Goal: Task Accomplishment & Management: Use online tool/utility

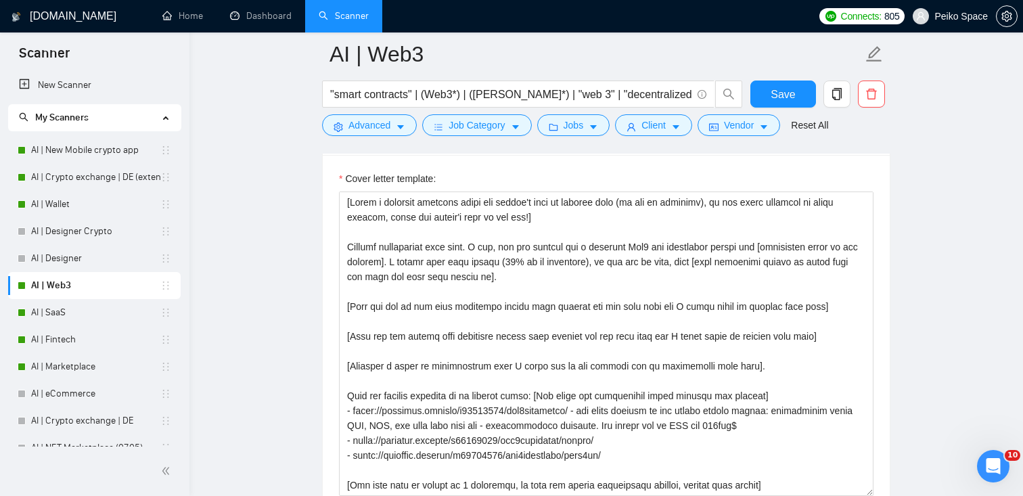
scroll to position [60, 0]
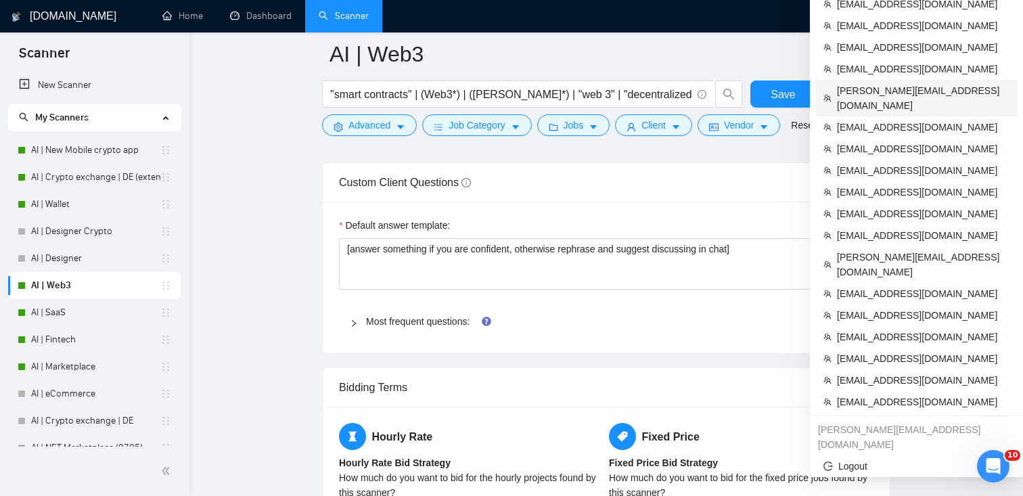
scroll to position [1942, 0]
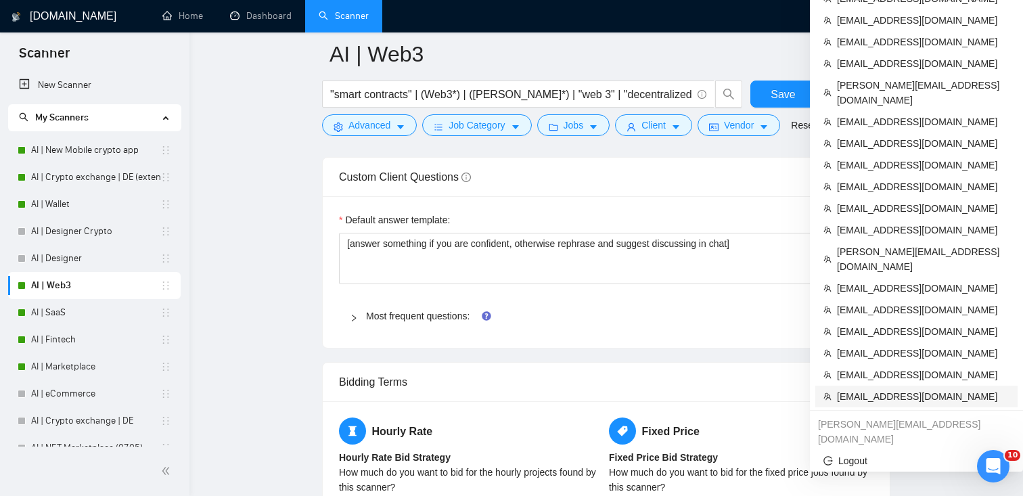
click at [881, 389] on span "[EMAIL_ADDRESS][DOMAIN_NAME]" at bounding box center [923, 396] width 173 height 15
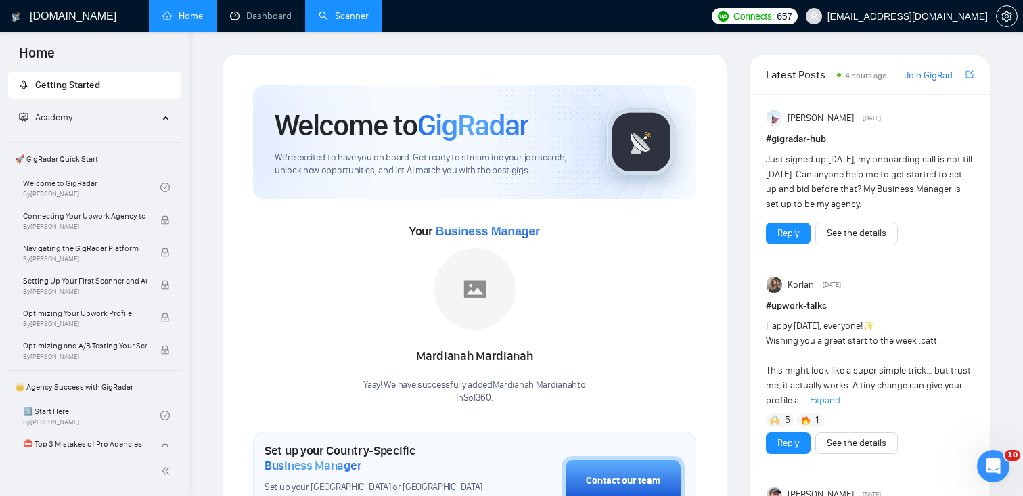
click at [327, 20] on link "Scanner" at bounding box center [344, 16] width 50 height 12
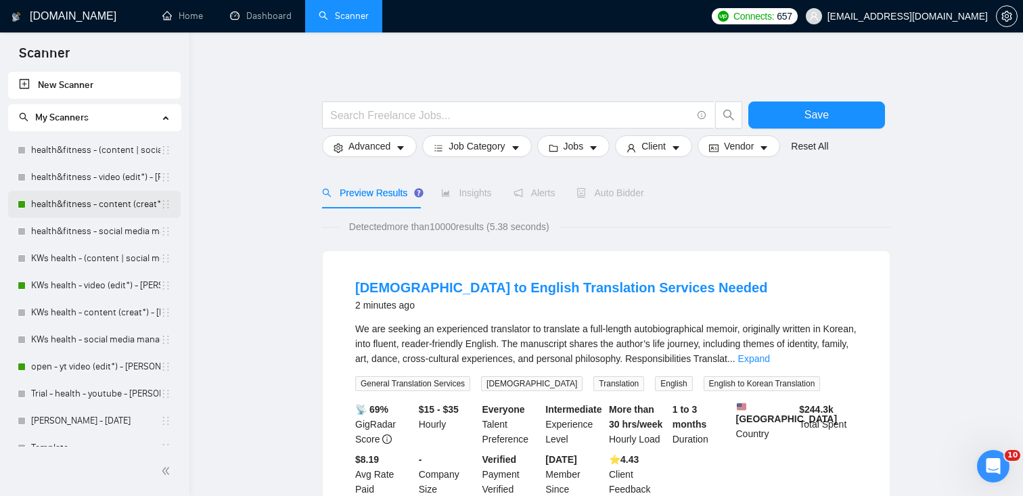
click at [68, 197] on link "health&fitness - content (creat*) - [PERSON_NAME]" at bounding box center [95, 204] width 129 height 27
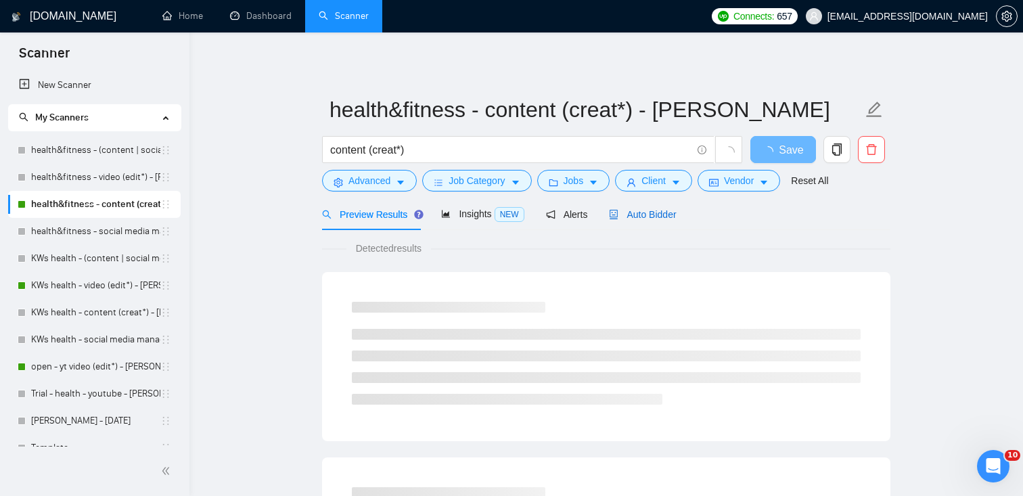
click at [650, 210] on span "Auto Bidder" at bounding box center [642, 214] width 67 height 11
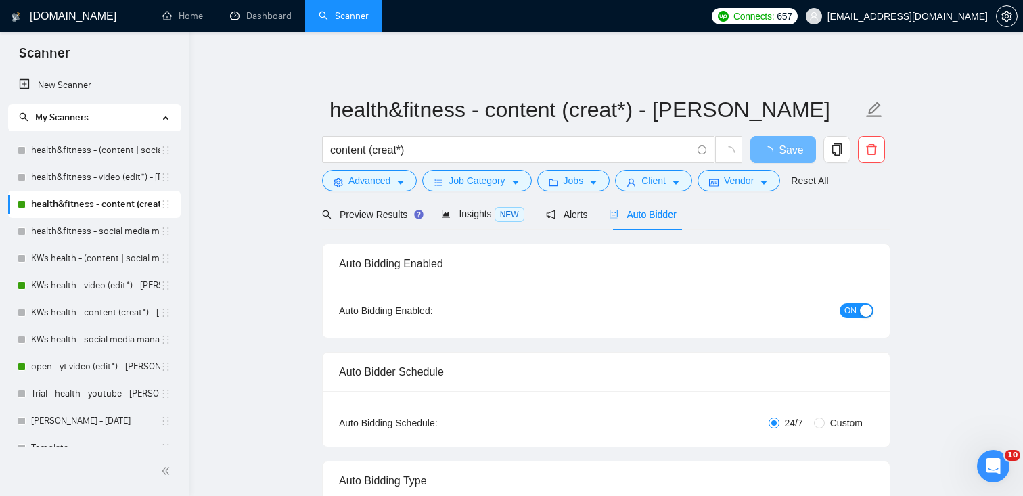
checkbox input "true"
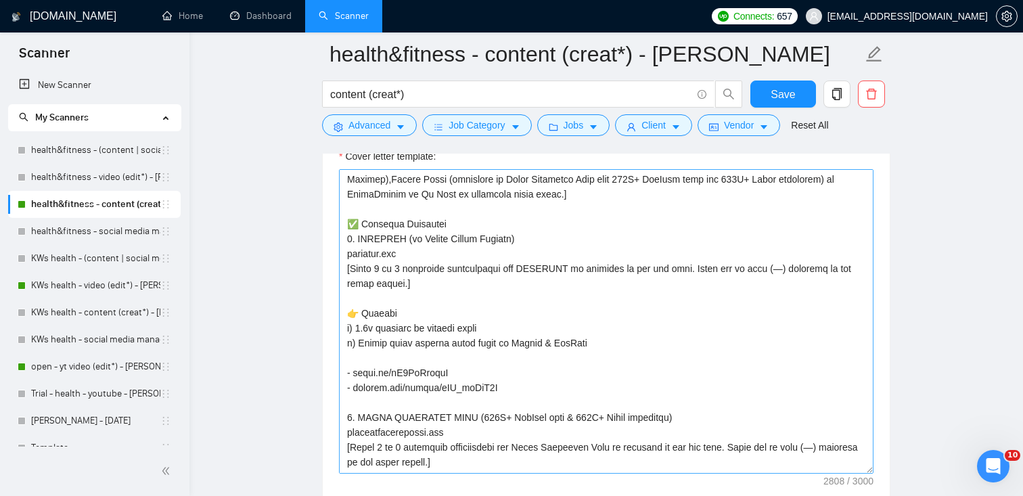
scroll to position [164, 0]
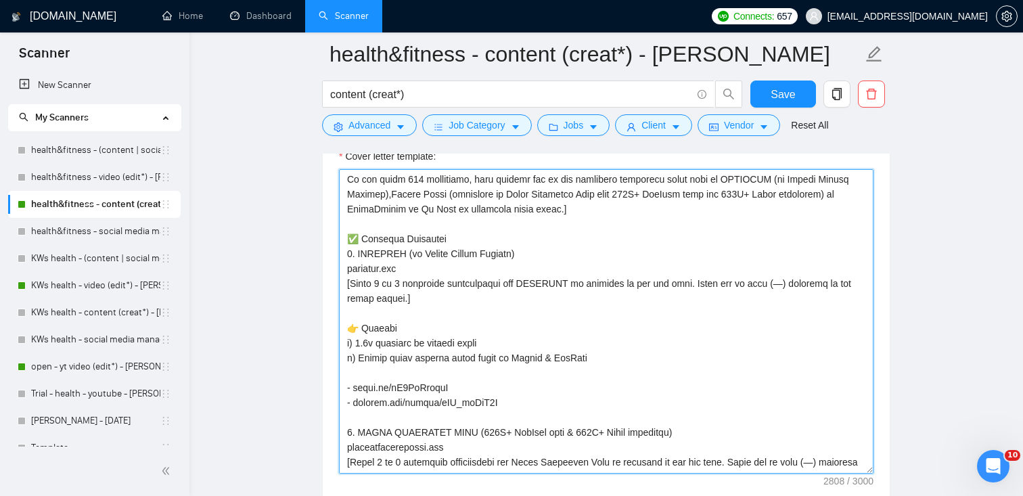
click at [449, 240] on textarea "Cover letter template:" at bounding box center [606, 321] width 535 height 305
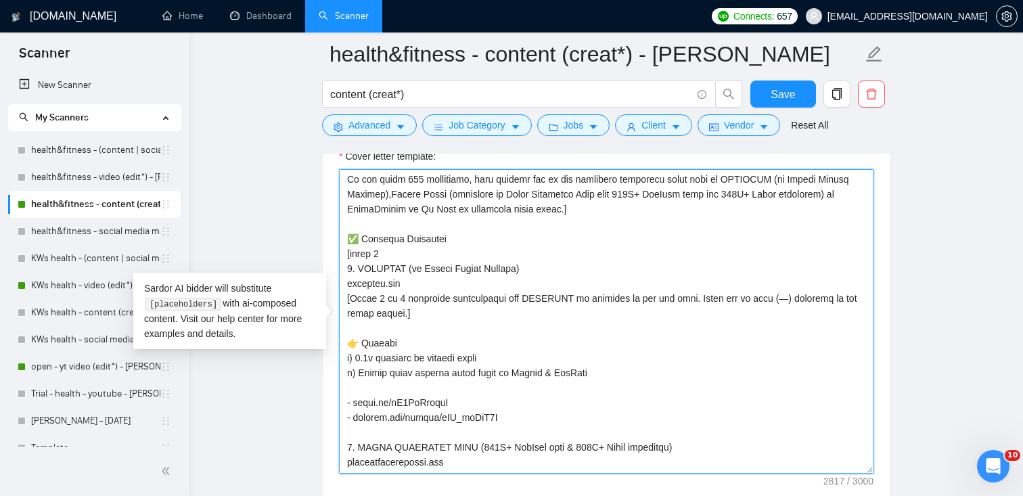
drag, startPoint x: 405, startPoint y: 252, endPoint x: 332, endPoint y: 251, distance: 73.1
click at [332, 251] on div "Cover letter template:" at bounding box center [606, 320] width 567 height 374
paste textarea "select 2 most relevant portfolio cases from the list below and add them followi…"
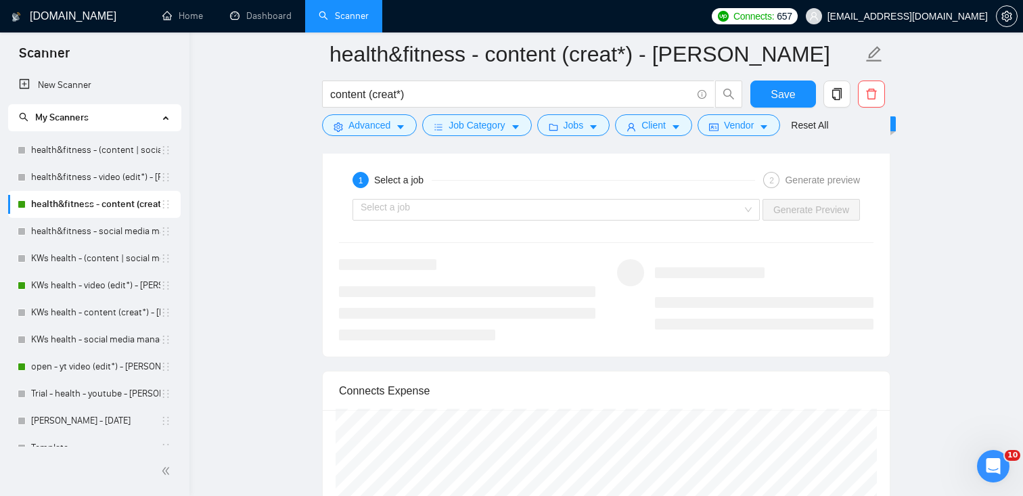
scroll to position [3344, 0]
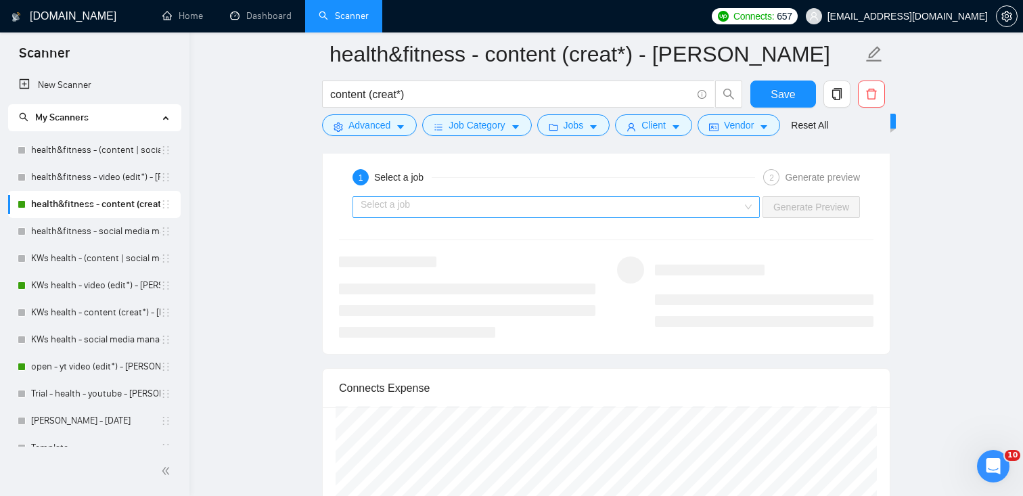
type textarea "[Lorem i dolorsit ametcons adipi eli seddoe't inci ut laboree dolo (ma ali en a…"
click at [518, 211] on input "search" at bounding box center [552, 207] width 382 height 20
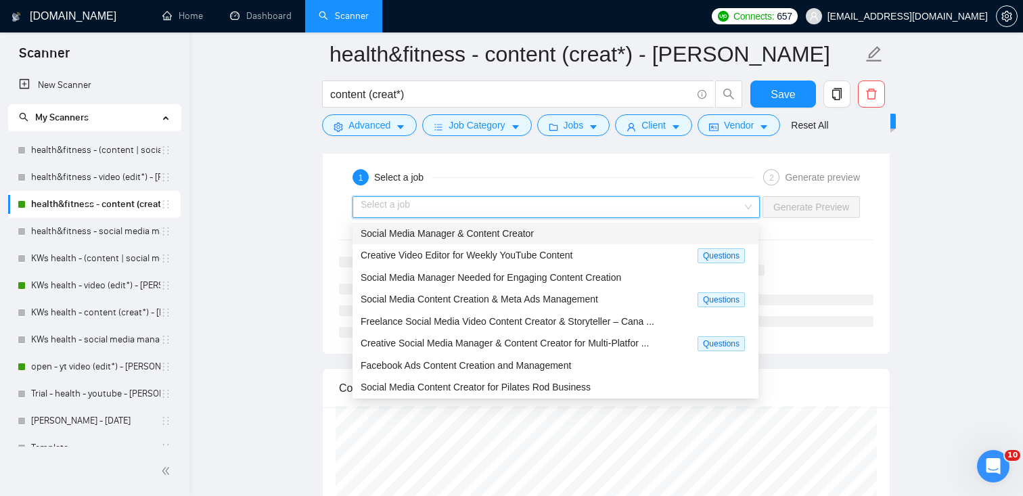
click at [506, 235] on span "Social Media Manager & Content Creator" at bounding box center [447, 233] width 173 height 11
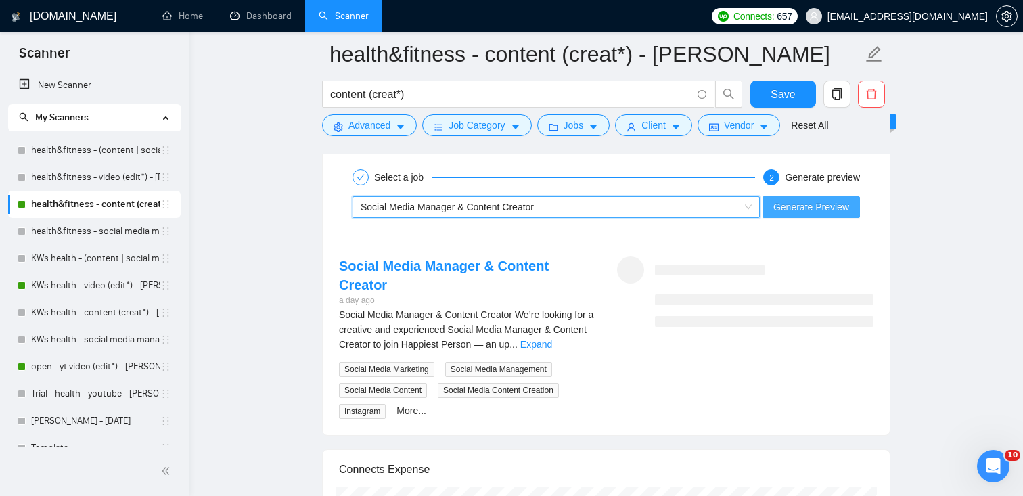
click at [829, 203] on span "Generate Preview" at bounding box center [812, 207] width 76 height 15
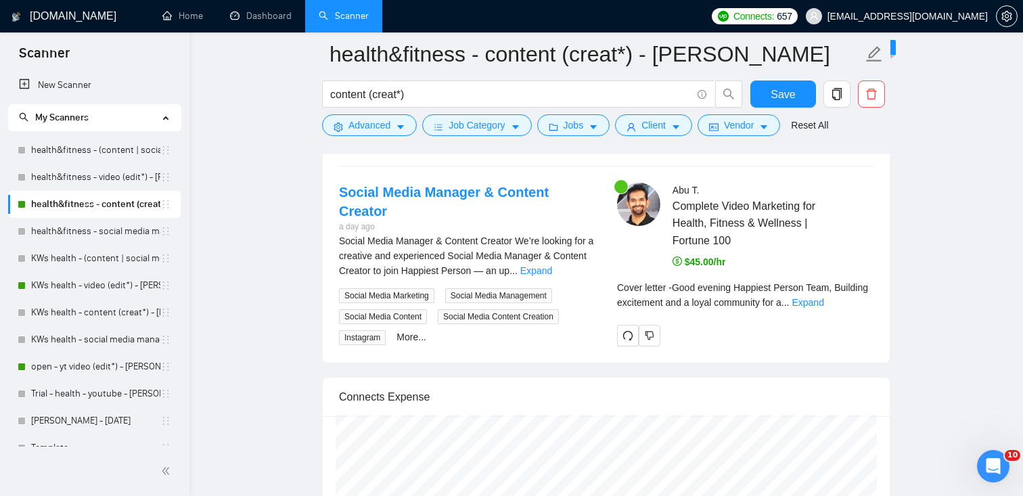
scroll to position [3419, 0]
click at [824, 302] on link "Expand" at bounding box center [808, 301] width 32 height 11
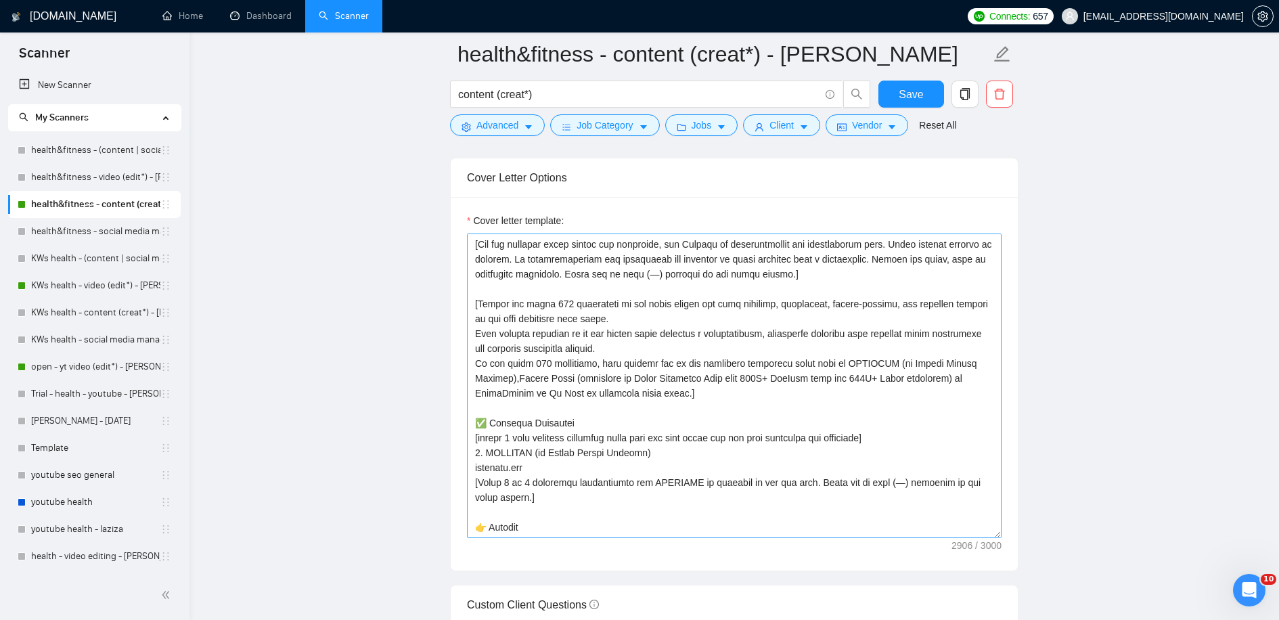
scroll to position [0, 0]
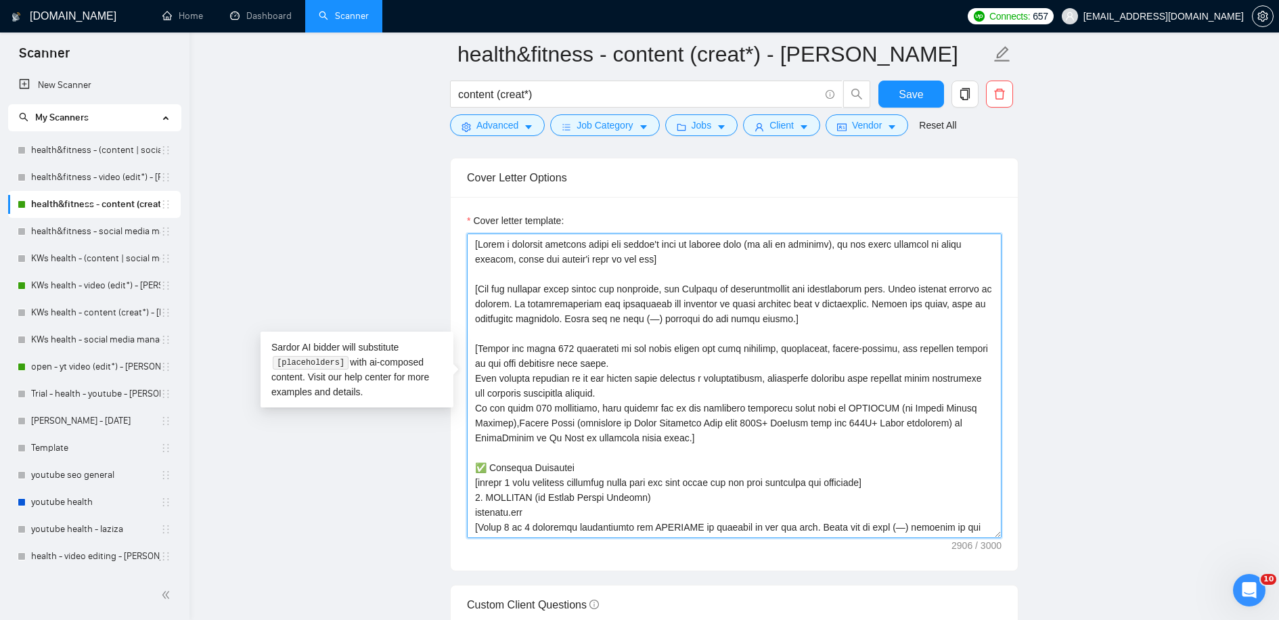
drag, startPoint x: 898, startPoint y: 477, endPoint x: 456, endPoint y: 455, distance: 442.5
click at [456, 455] on div "Cover letter template:" at bounding box center [734, 384] width 567 height 374
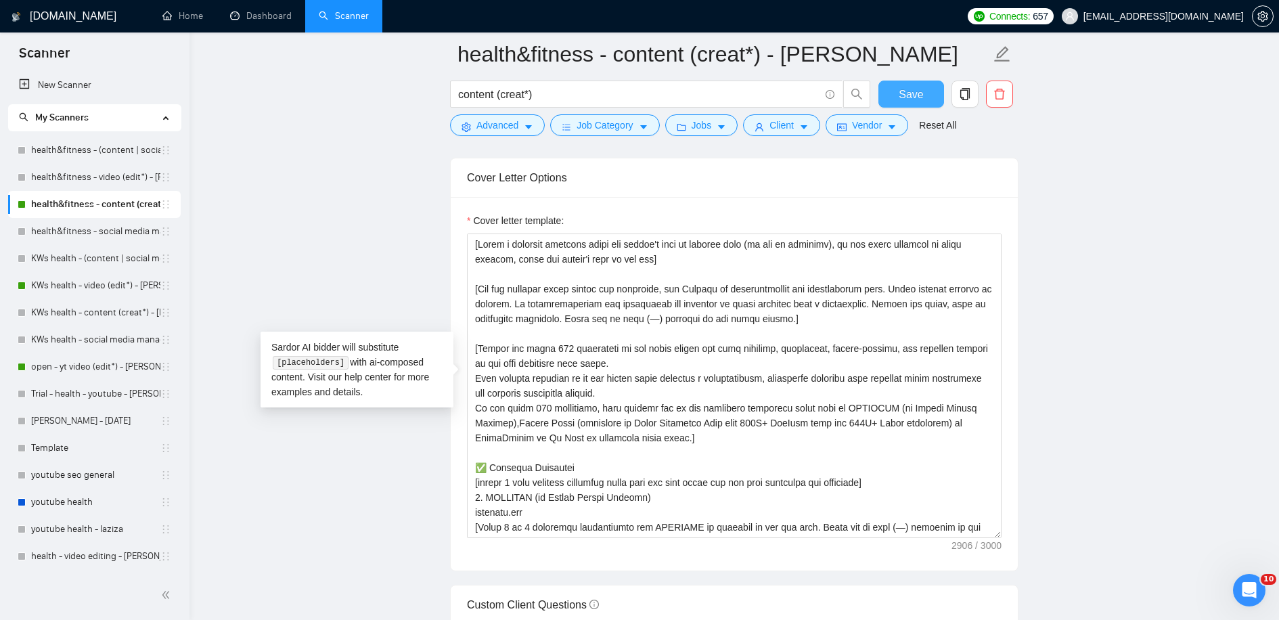
click at [918, 91] on span "Save" at bounding box center [911, 94] width 24 height 17
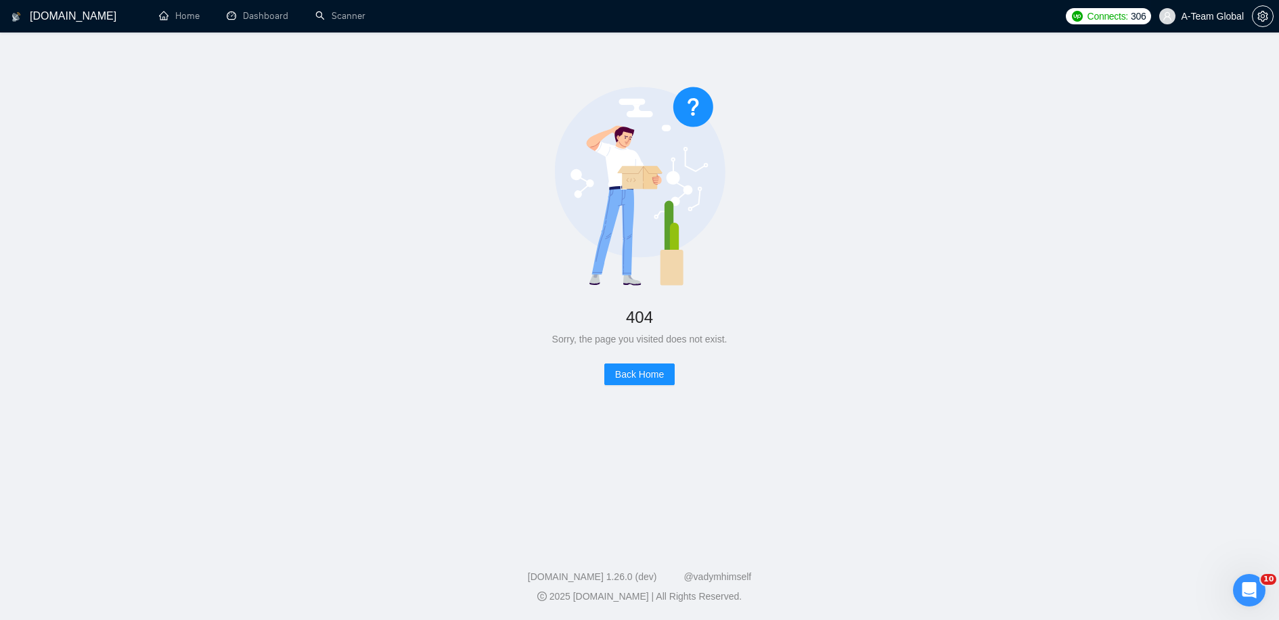
click at [1223, 16] on span "A-Team Global" at bounding box center [1212, 16] width 63 height 0
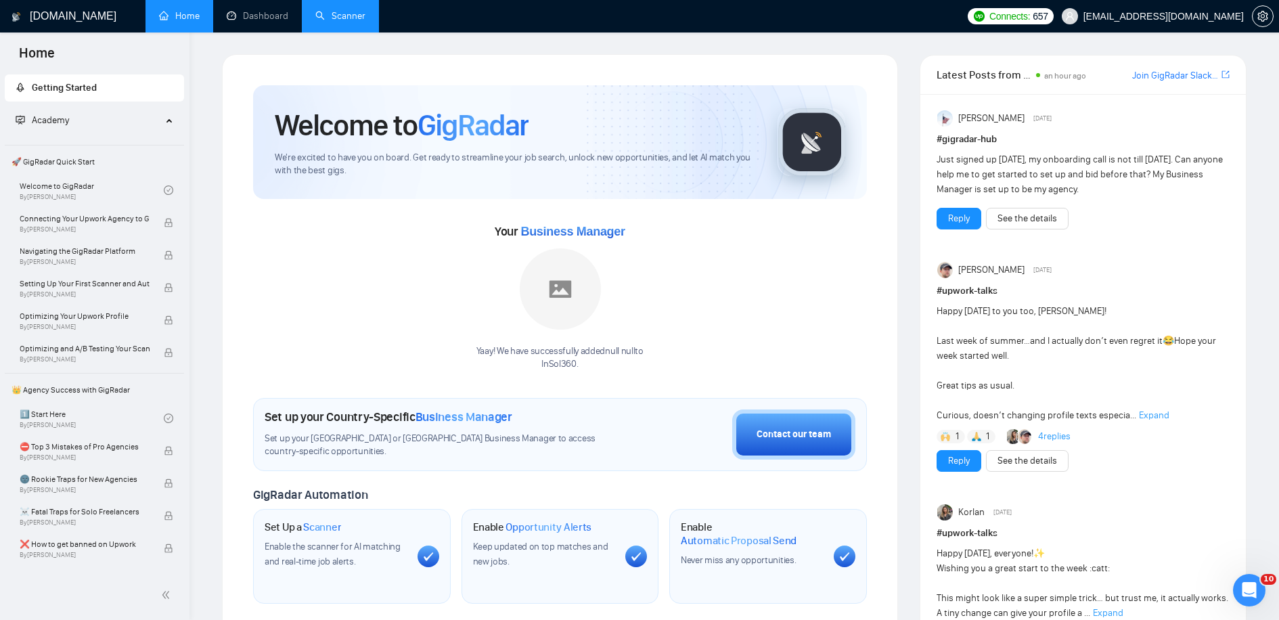
click at [350, 10] on link "Scanner" at bounding box center [340, 16] width 50 height 12
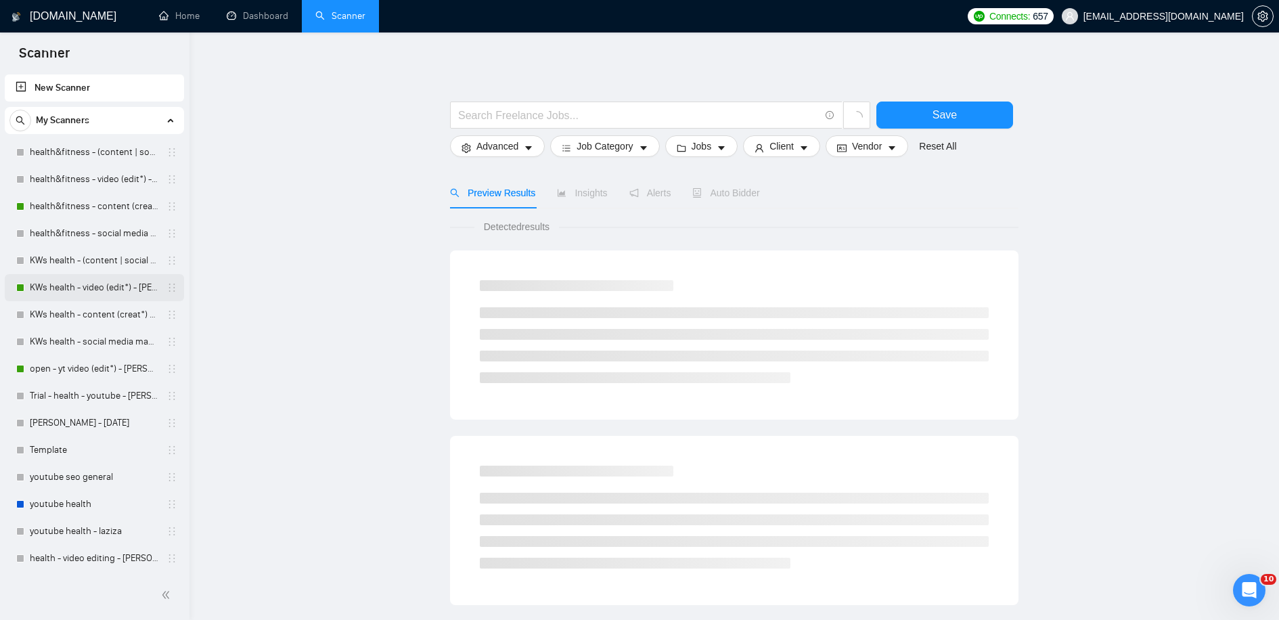
click at [92, 286] on link "KWs health - video (edit*) - [PERSON_NAME]" at bounding box center [94, 287] width 129 height 27
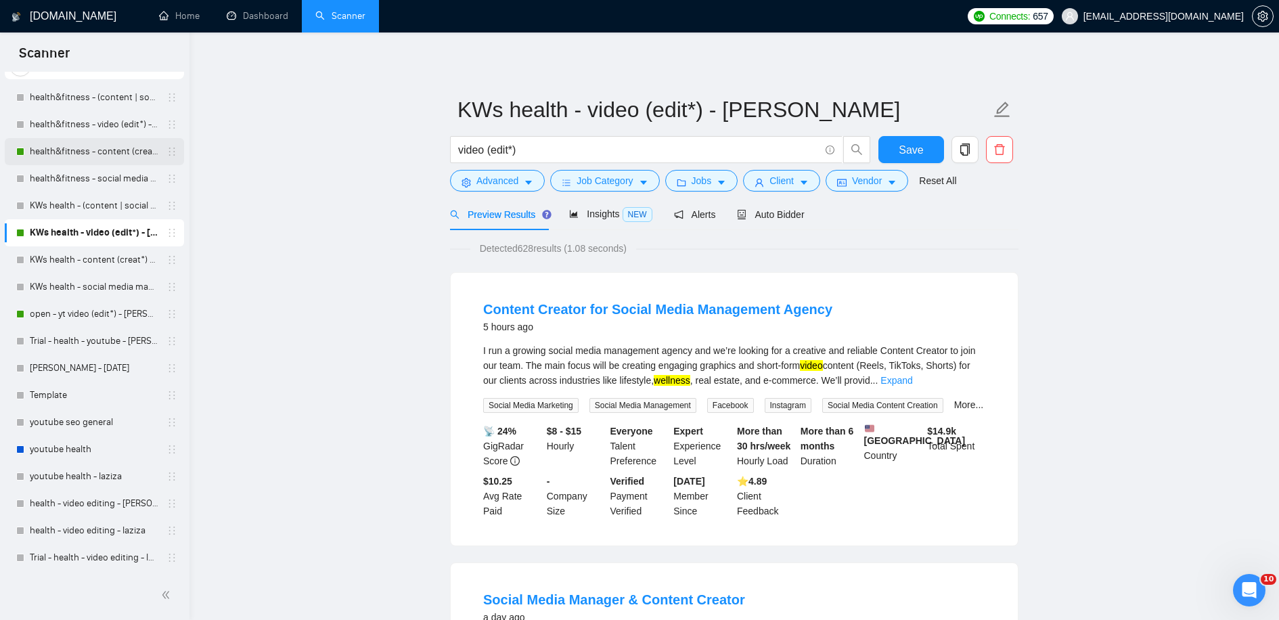
scroll to position [55, 0]
click at [62, 556] on link "Trial - health - video editing - laziza" at bounding box center [94, 557] width 129 height 27
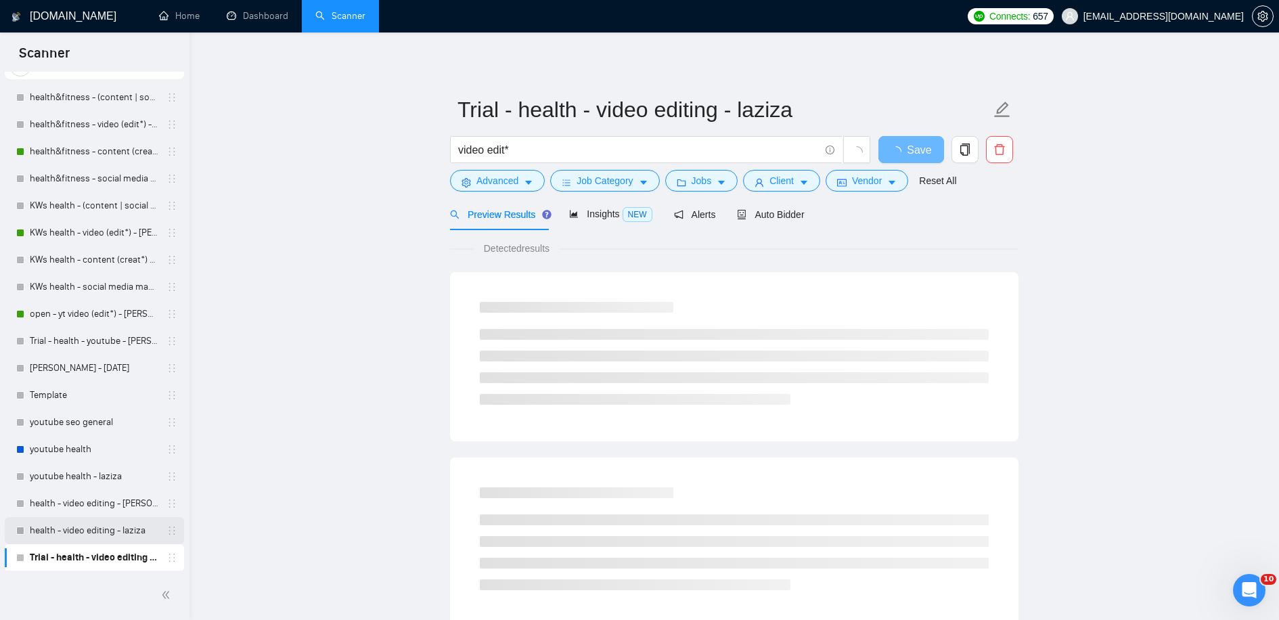
click at [73, 522] on link "health - video editing - laziza" at bounding box center [94, 530] width 129 height 27
click at [72, 491] on link "health - video editing - [PERSON_NAME]" at bounding box center [94, 503] width 129 height 27
click at [72, 467] on link "youtube health - laziza" at bounding box center [94, 476] width 129 height 27
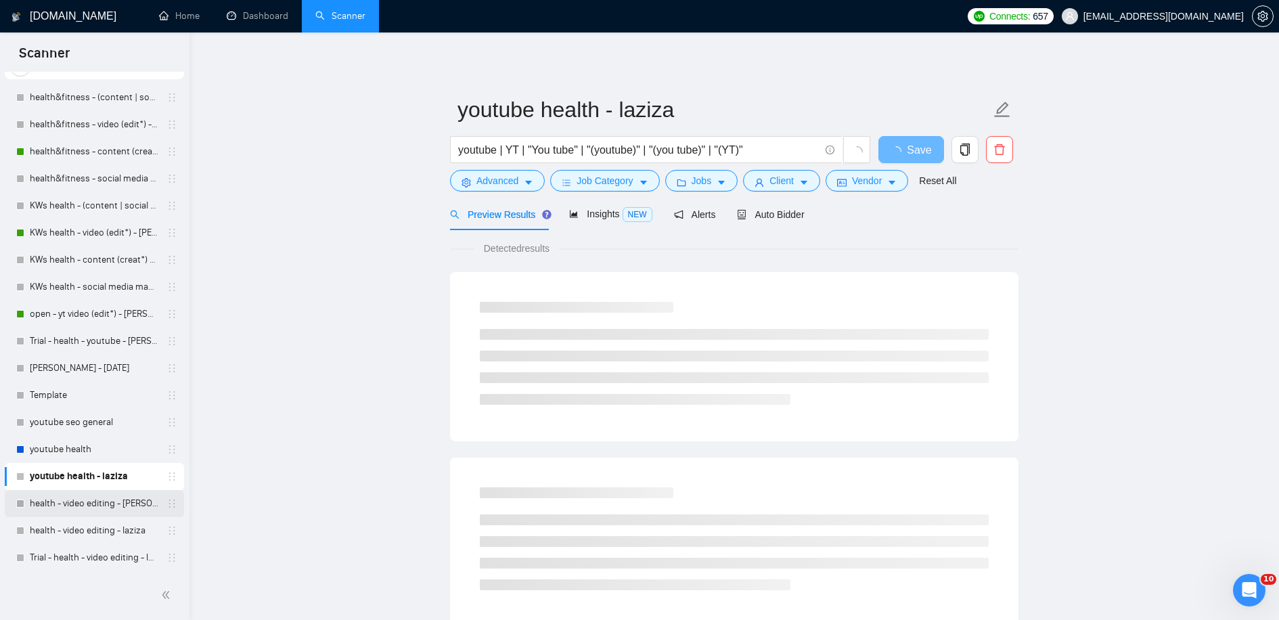
click at [80, 499] on link "health - video editing - [PERSON_NAME]" at bounding box center [94, 503] width 129 height 27
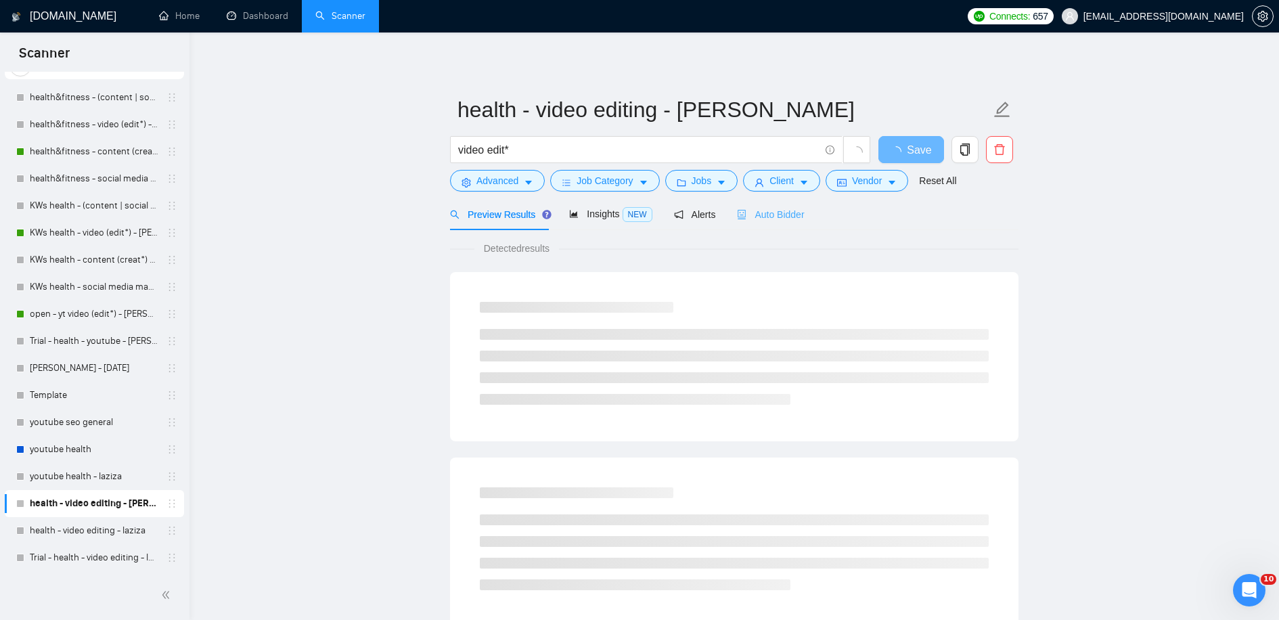
click at [774, 225] on div "Auto Bidder" at bounding box center [770, 214] width 67 height 32
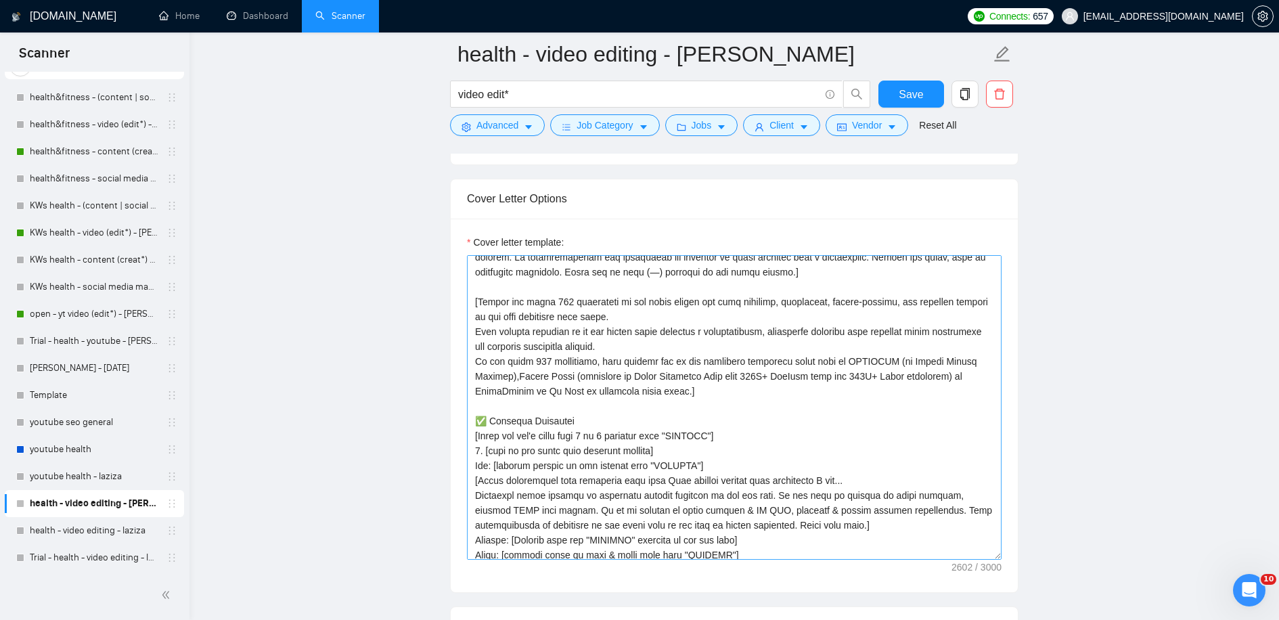
scroll to position [44, 0]
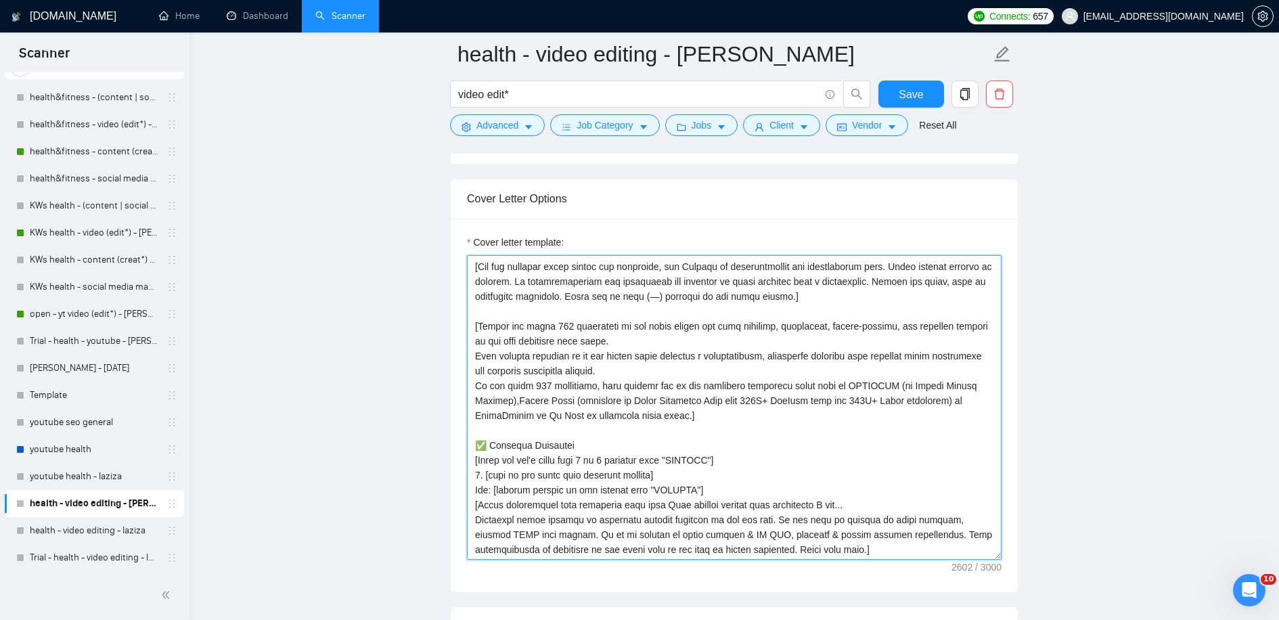
click at [652, 338] on textarea "Cover letter template:" at bounding box center [734, 407] width 535 height 305
drag, startPoint x: 504, startPoint y: 354, endPoint x: 448, endPoint y: 354, distance: 55.5
click at [641, 367] on textarea "Cover letter template:" at bounding box center [734, 407] width 535 height 305
drag, startPoint x: 621, startPoint y: 381, endPoint x: 458, endPoint y: 380, distance: 163.1
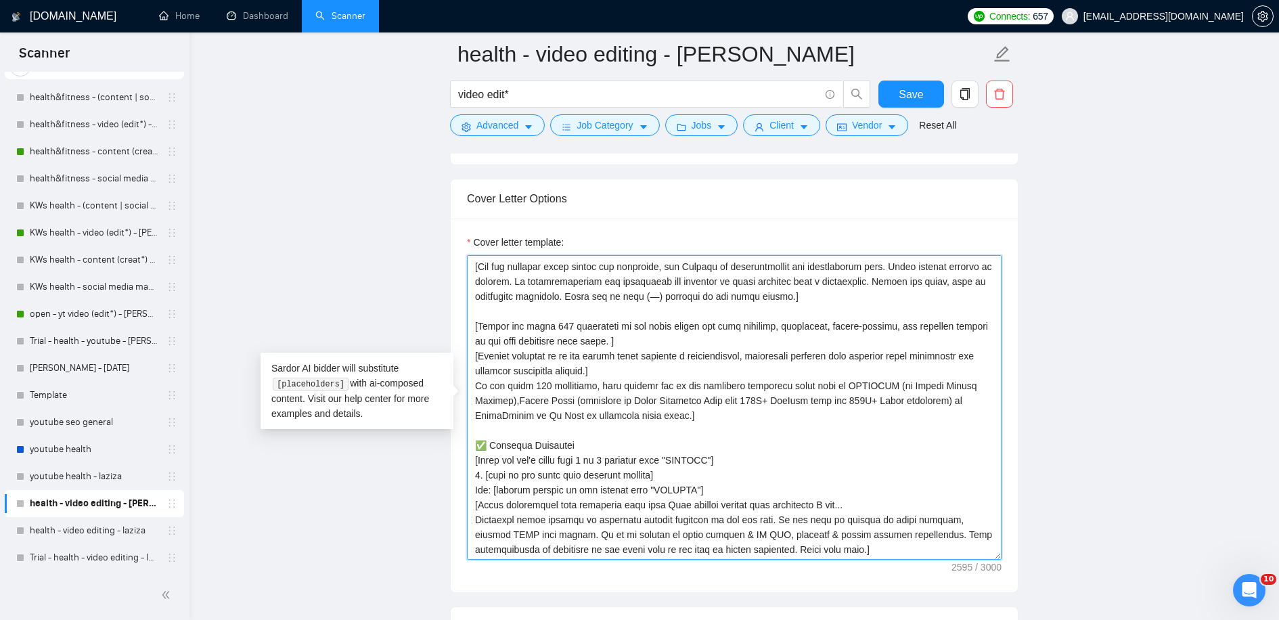
click at [497, 414] on textarea "Cover letter template:" at bounding box center [734, 407] width 535 height 305
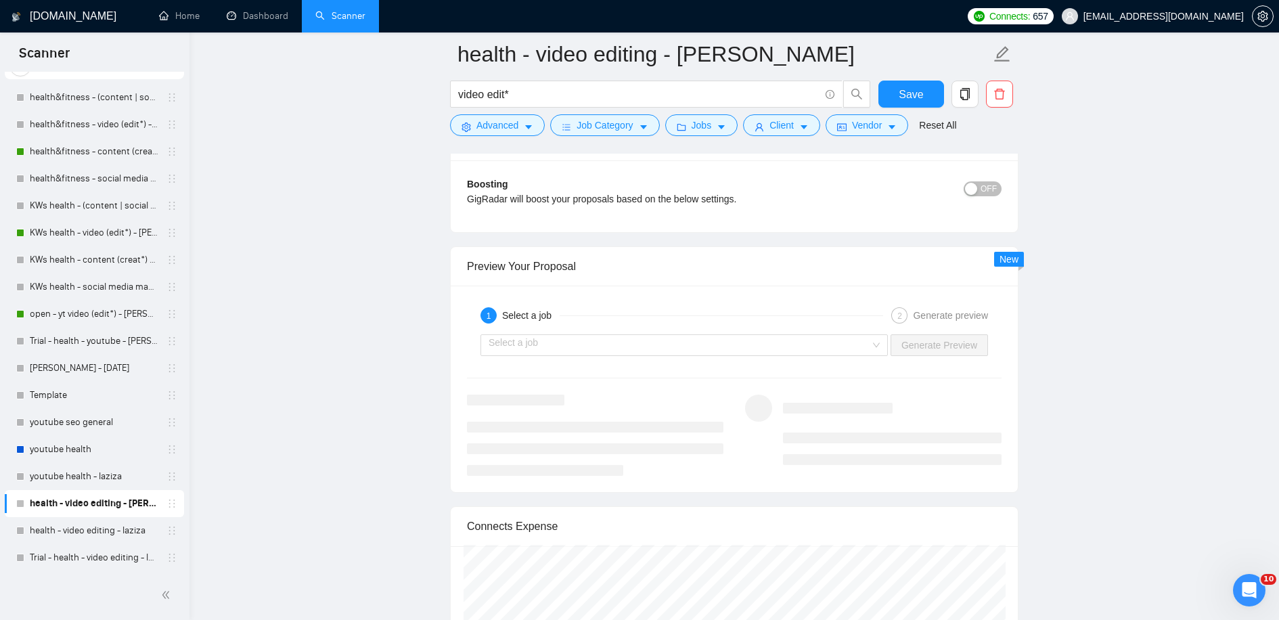
scroll to position [3229, 0]
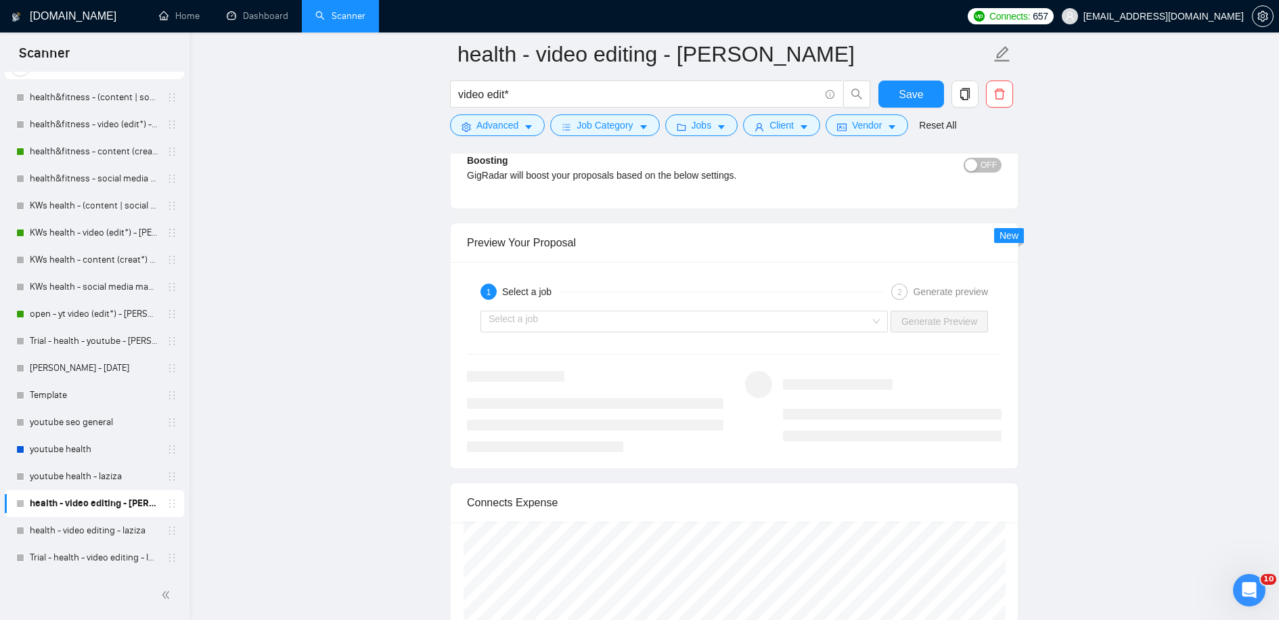
type textarea "[Lorem i dolorsit ametcons adipi eli seddoe't inci ut laboree dolo (ma ali en a…"
click at [655, 330] on div "1 Select a job 2 Generate preview Select a job Generate Preview" at bounding box center [734, 365] width 567 height 206
click at [648, 311] on input "search" at bounding box center [680, 321] width 382 height 20
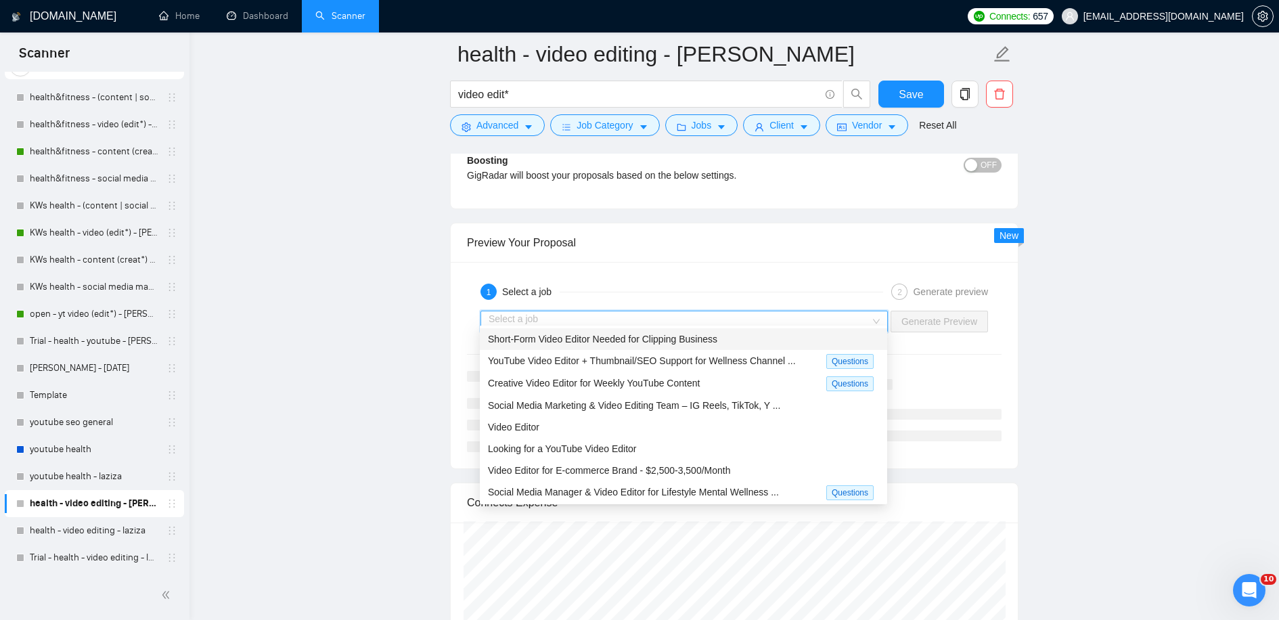
click at [635, 337] on span "Short-Form Video Editor Needed for Clipping Business" at bounding box center [602, 339] width 229 height 11
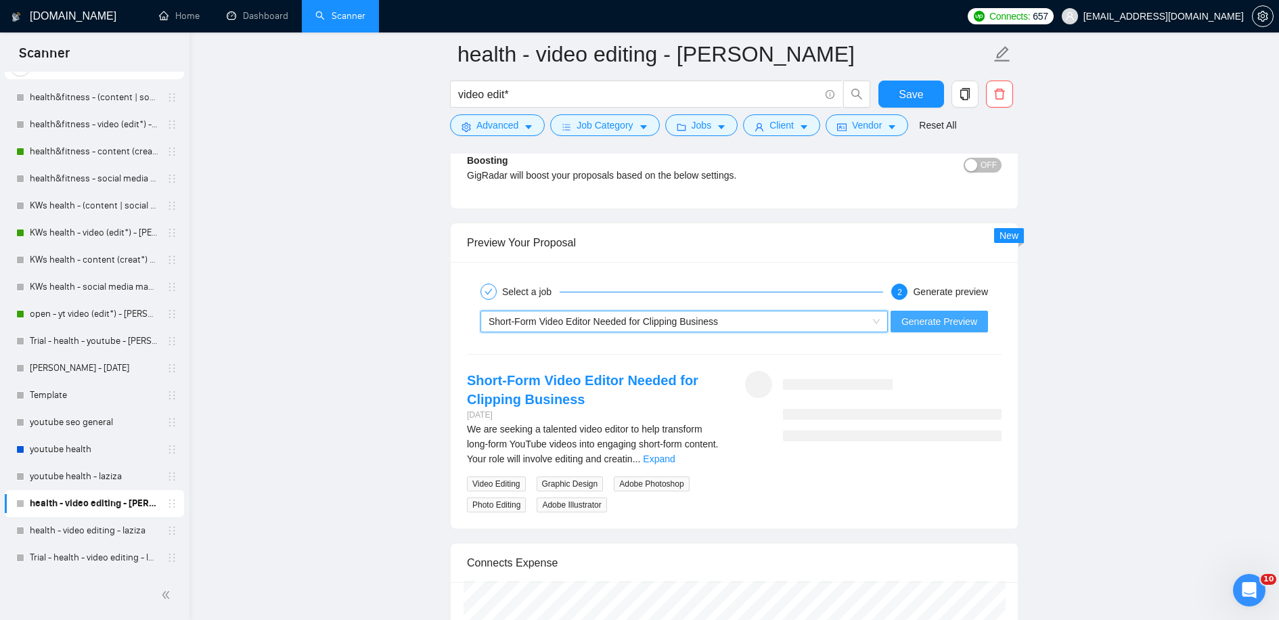
click at [948, 311] on button "Generate Preview" at bounding box center [939, 322] width 97 height 22
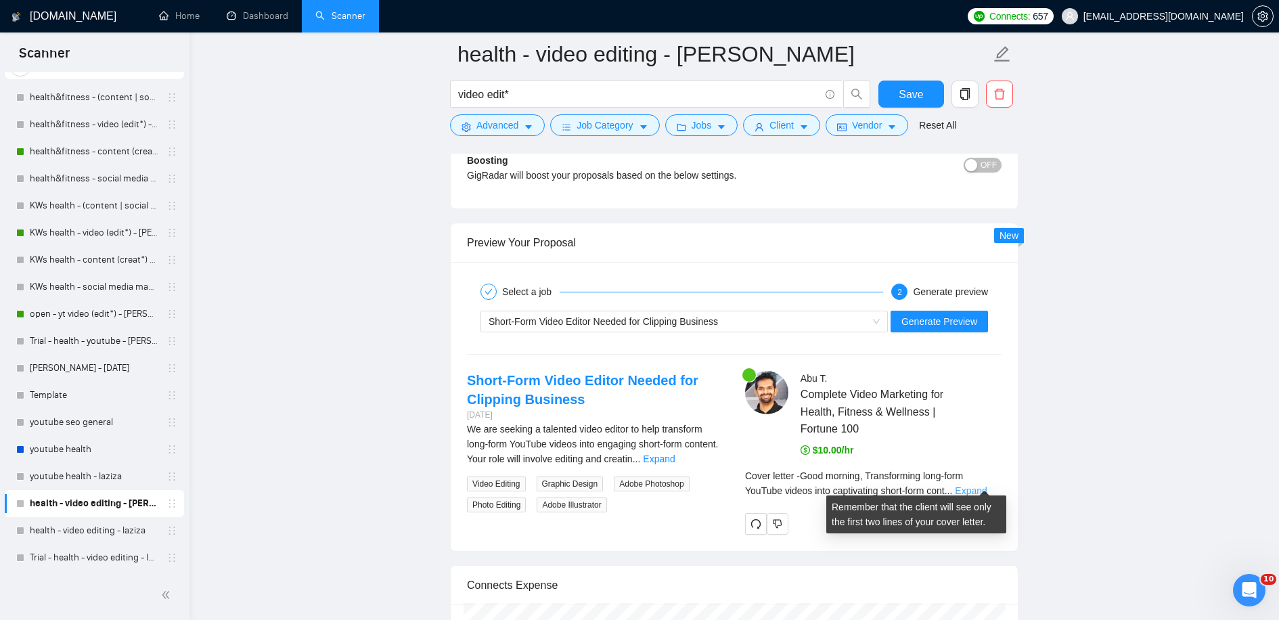
click at [987, 485] on link "Expand" at bounding box center [971, 490] width 32 height 11
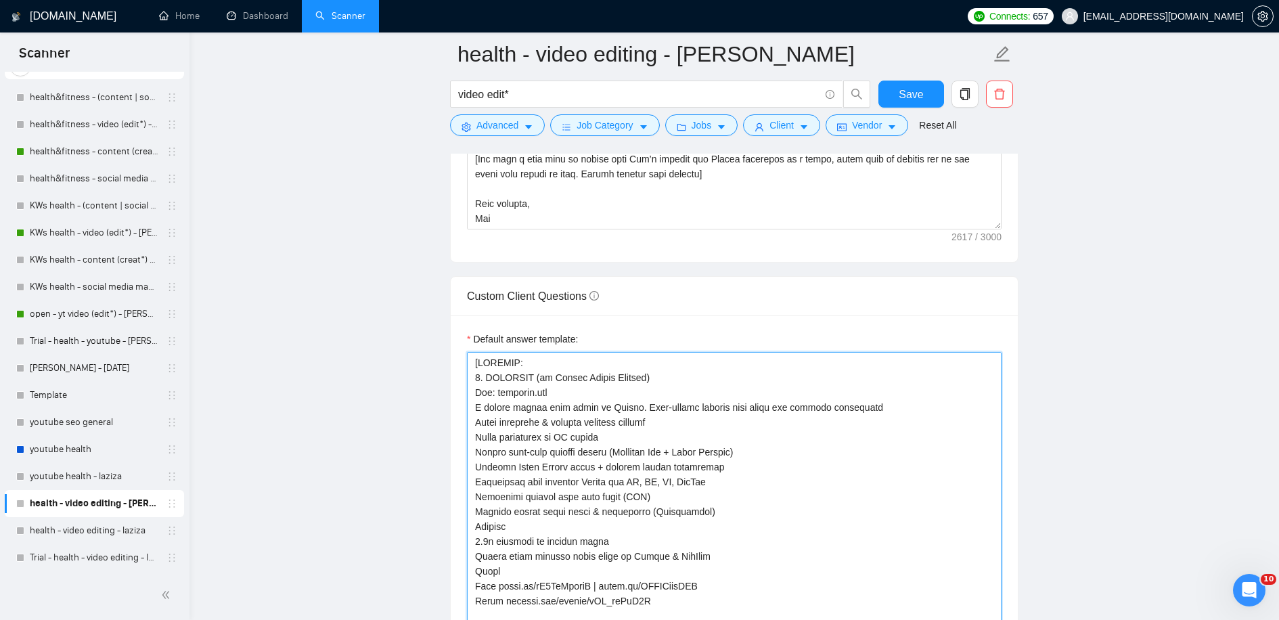
scroll to position [1775, 0]
drag, startPoint x: 668, startPoint y: 472, endPoint x: 458, endPoint y: 342, distance: 246.4
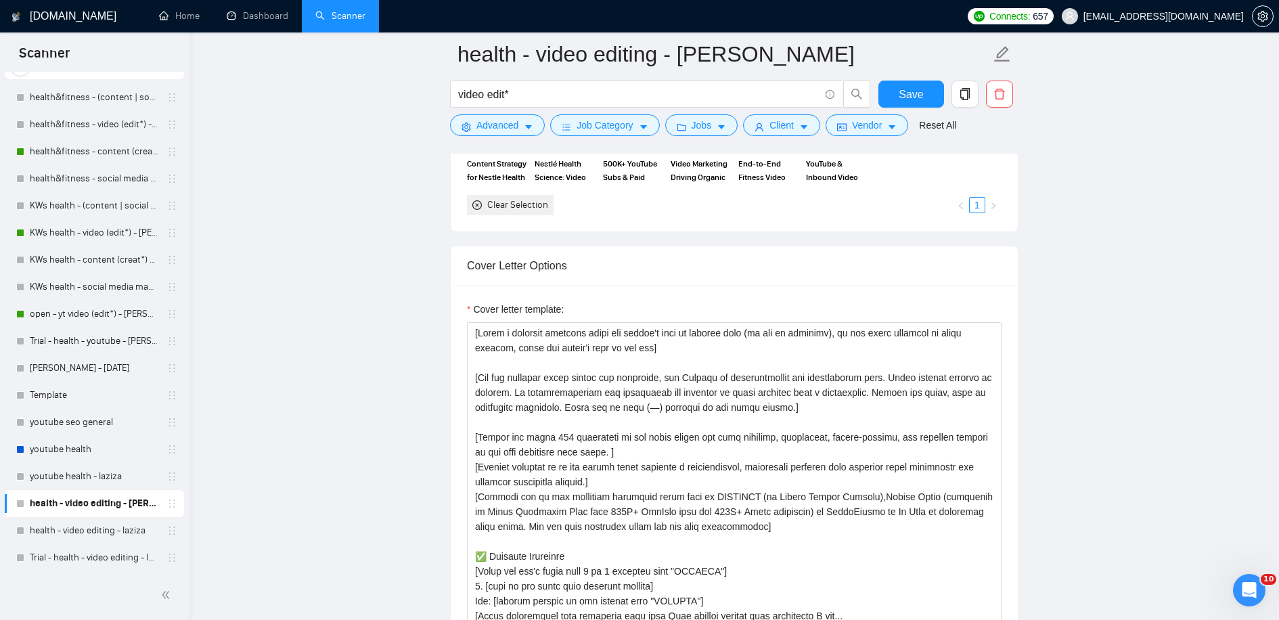
scroll to position [1392, 0]
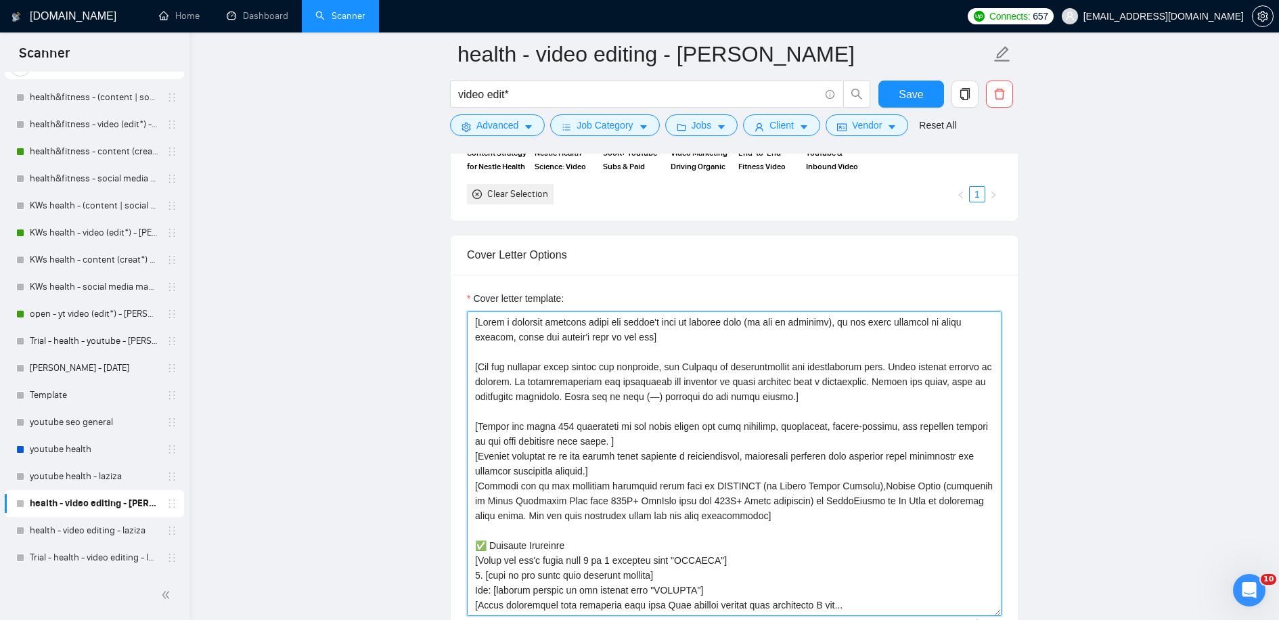
click at [481, 321] on textarea "Cover letter template:" at bounding box center [734, 463] width 535 height 305
click at [510, 321] on textarea "Cover letter template:" at bounding box center [734, 463] width 535 height 305
paste textarea
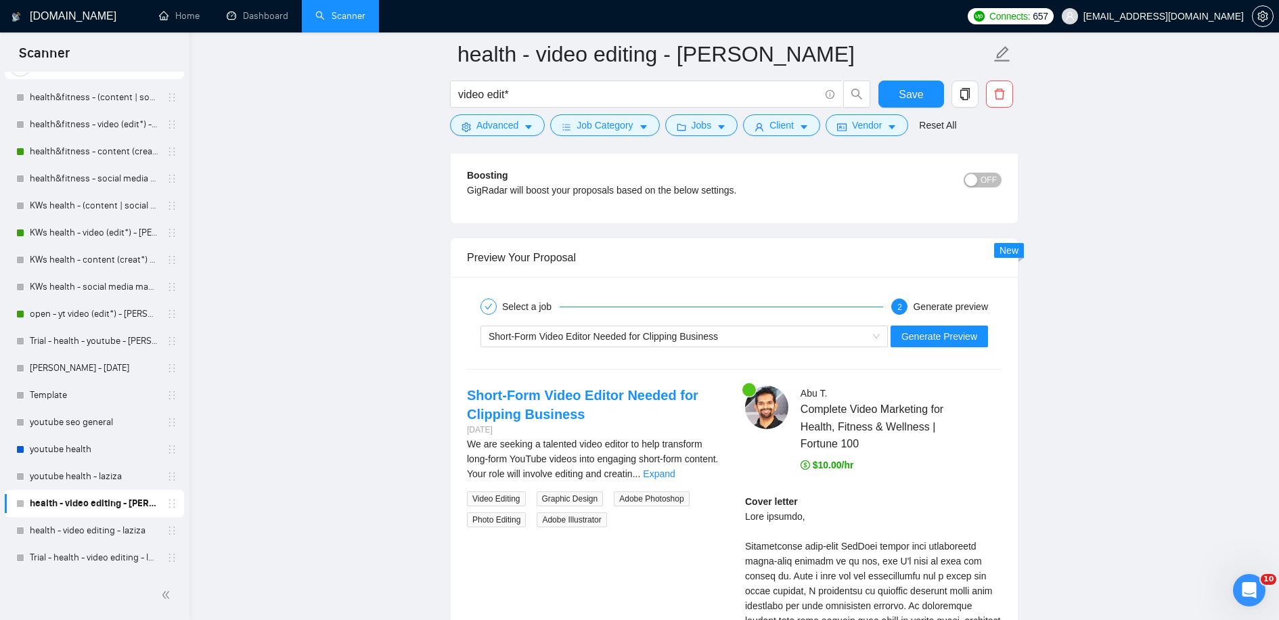
scroll to position [2520, 0]
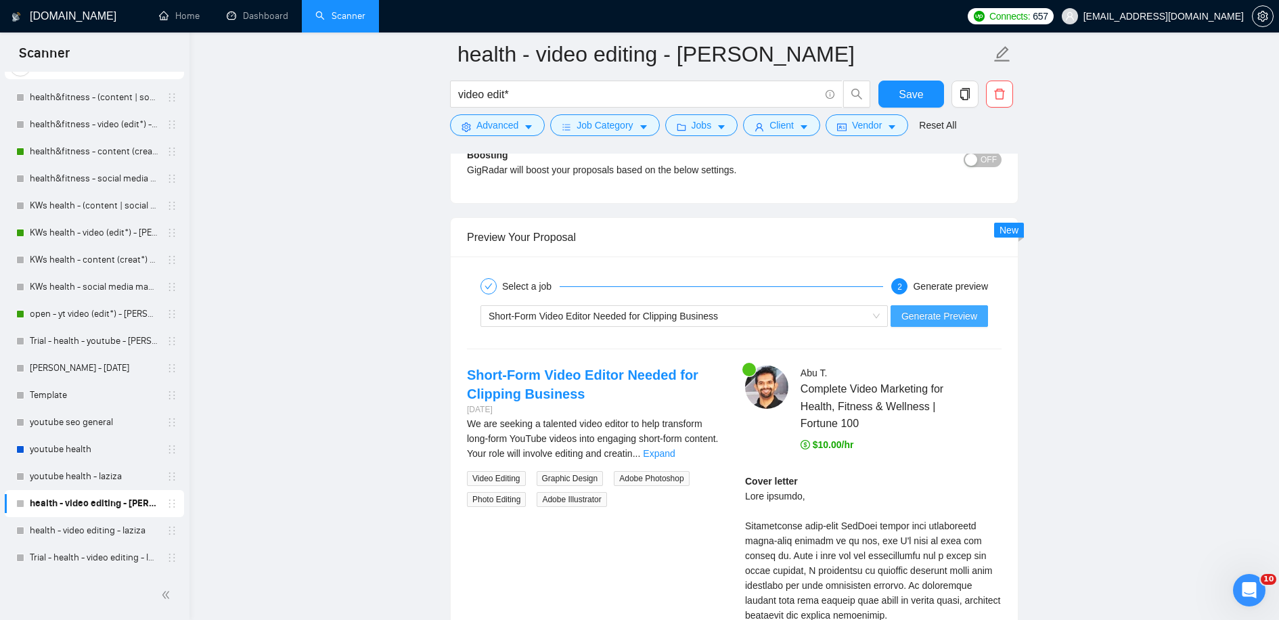
type textarea "[Lorem i dolorsit ametcons adipi eli seddoe't inci ut laboree dolo (ma ali en a…"
click at [970, 309] on span "Generate Preview" at bounding box center [939, 316] width 76 height 15
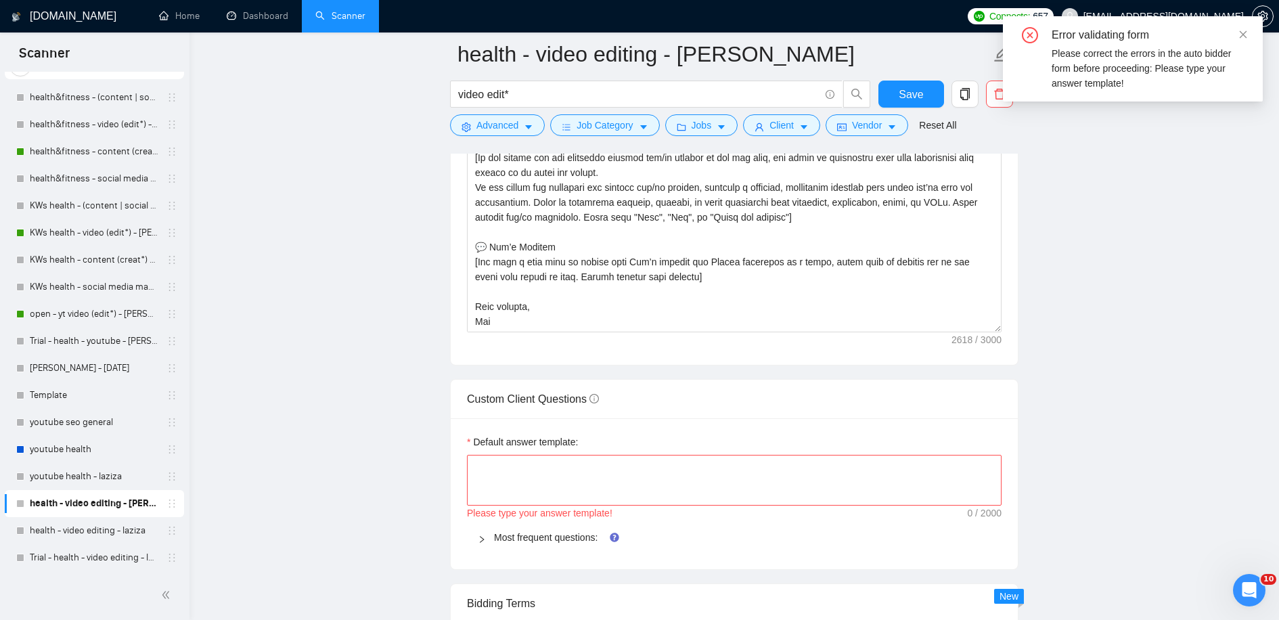
scroll to position [1676, 0]
click at [754, 462] on textarea "Default answer template:" at bounding box center [734, 479] width 535 height 51
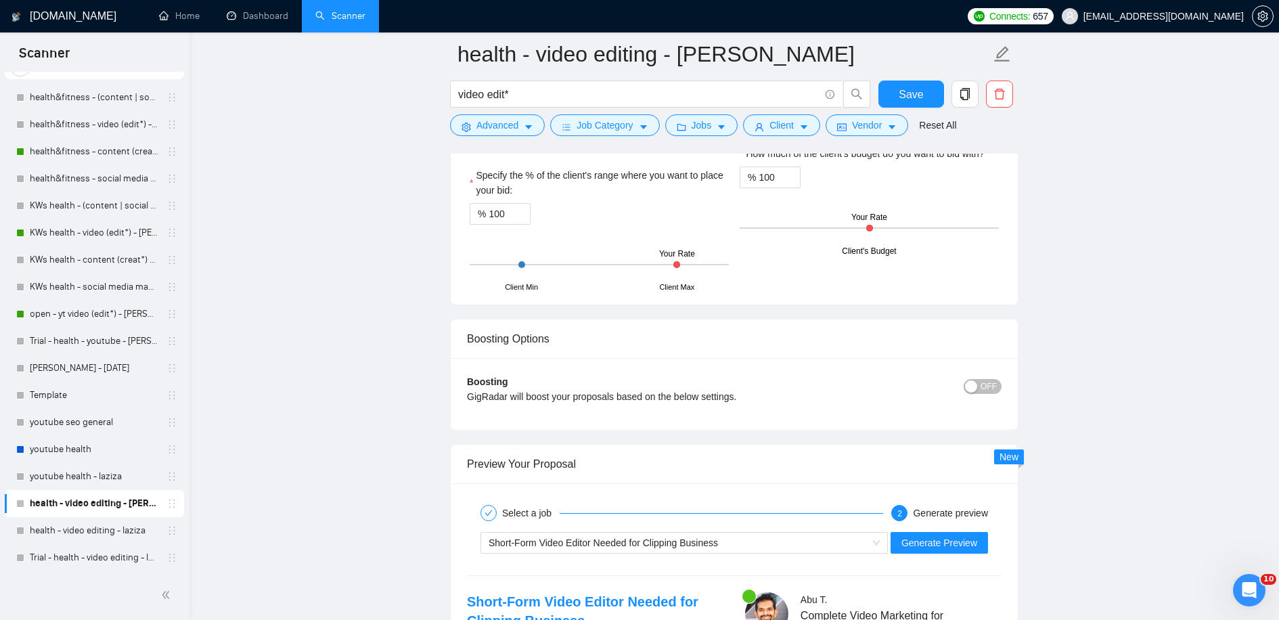
scroll to position [2303, 0]
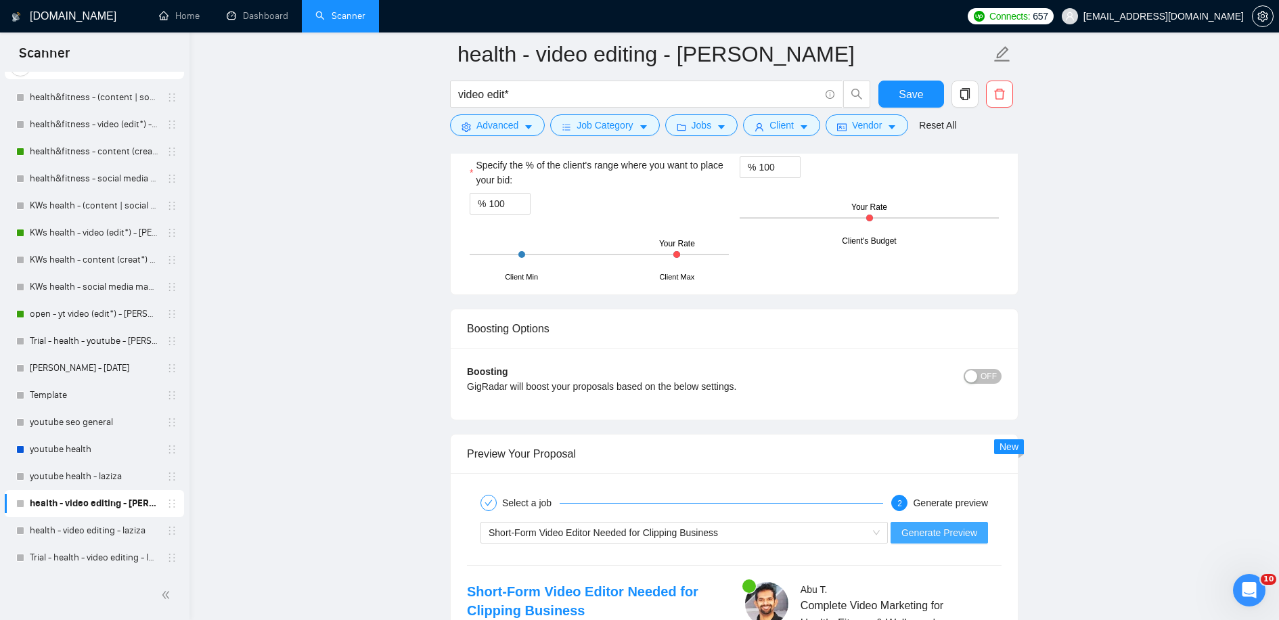
type textarea "b"
click at [959, 527] on span "Generate Preview" at bounding box center [939, 532] width 76 height 15
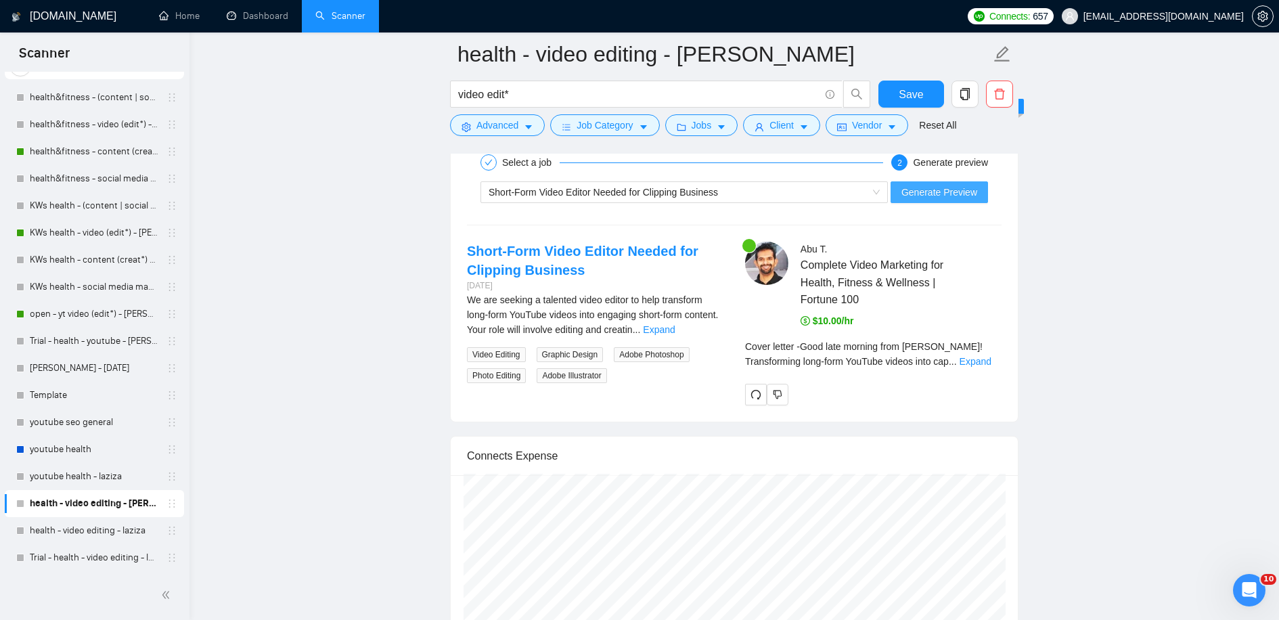
scroll to position [2654, 0]
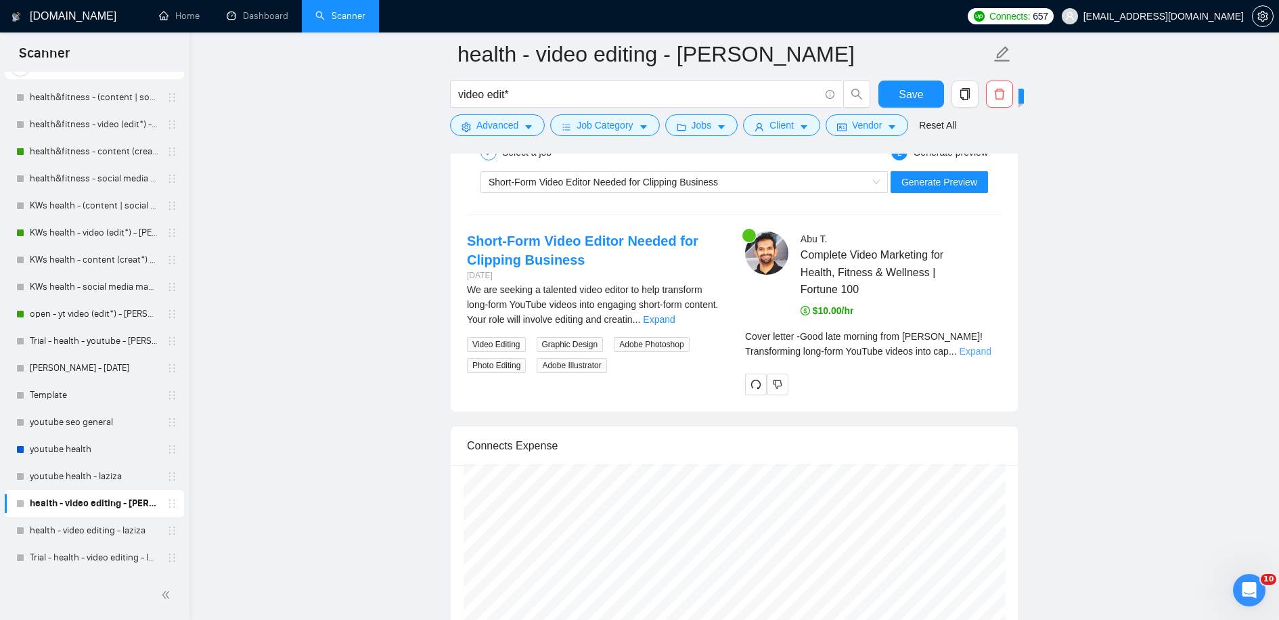
click at [981, 346] on link "Expand" at bounding box center [976, 351] width 32 height 11
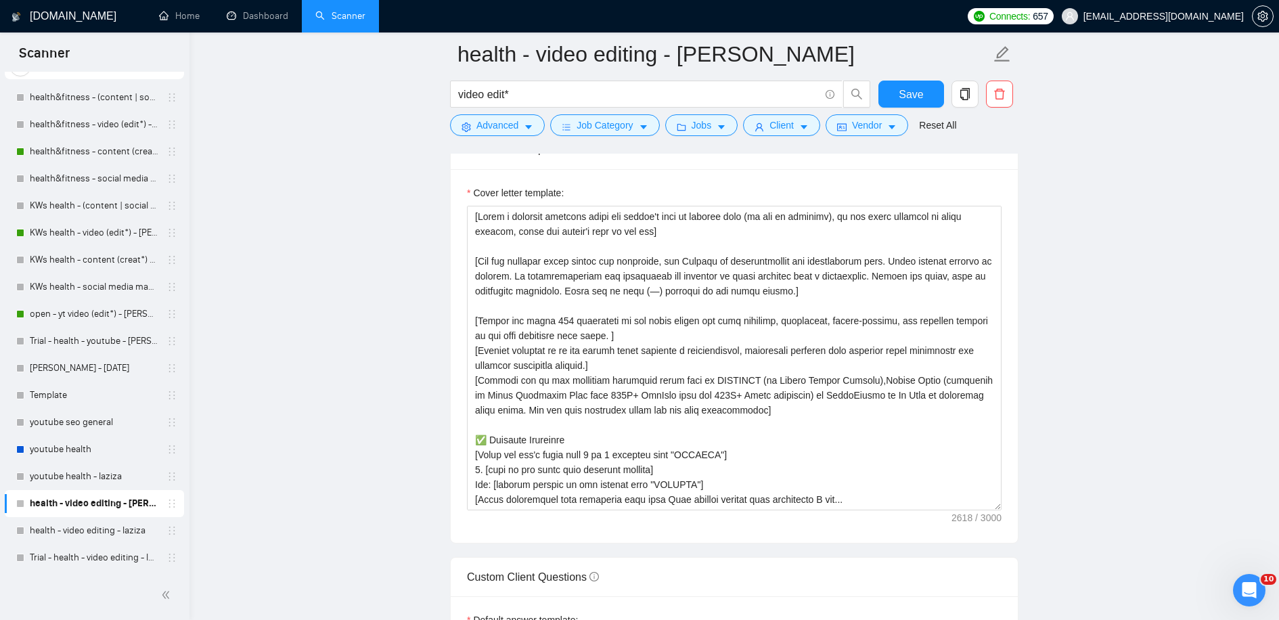
scroll to position [1494, 0]
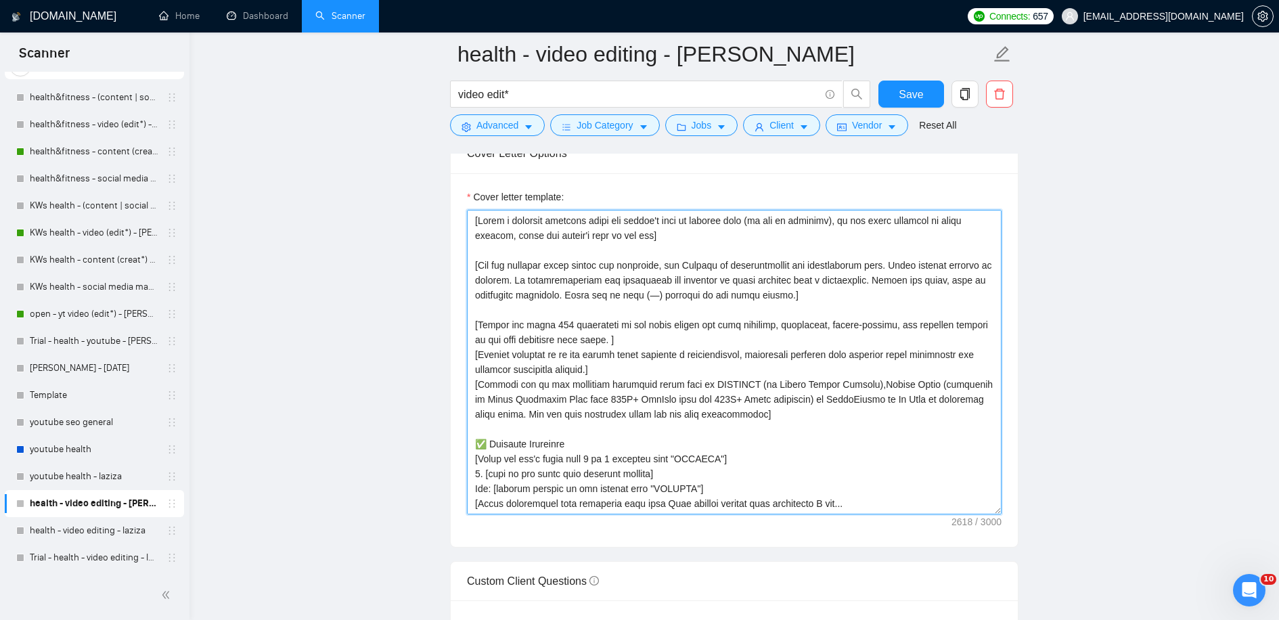
click at [874, 393] on textarea "Cover letter template:" at bounding box center [734, 362] width 535 height 305
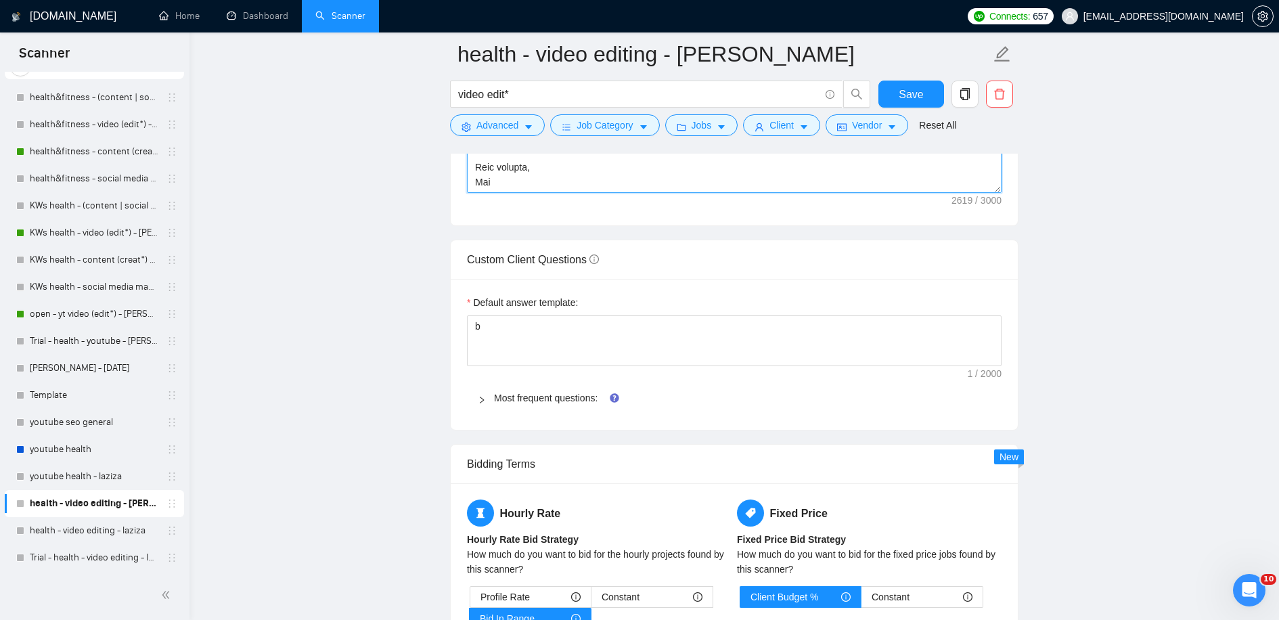
scroll to position [1829, 0]
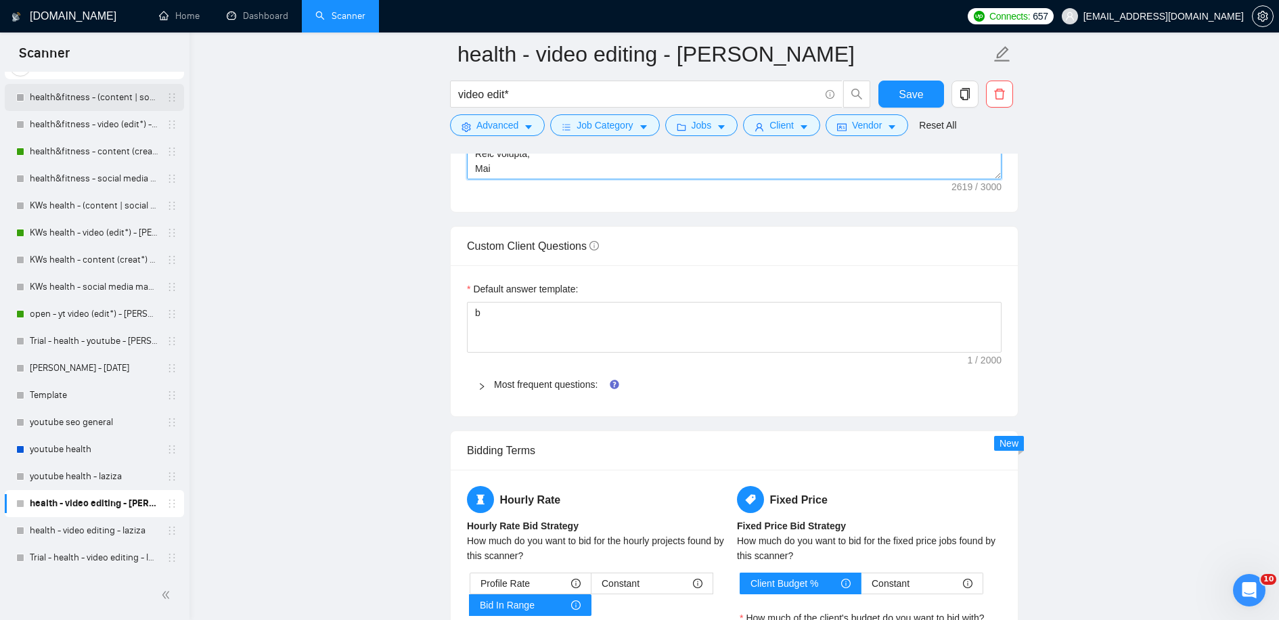
type textarea "[Lorem i dolorsit ametcons adipi eli seddoe't inci ut laboree dolo (ma ali en a…"
click at [552, 353] on div "Default answer template: b Most frequent questions: Describe your recent experi…" at bounding box center [734, 340] width 567 height 151
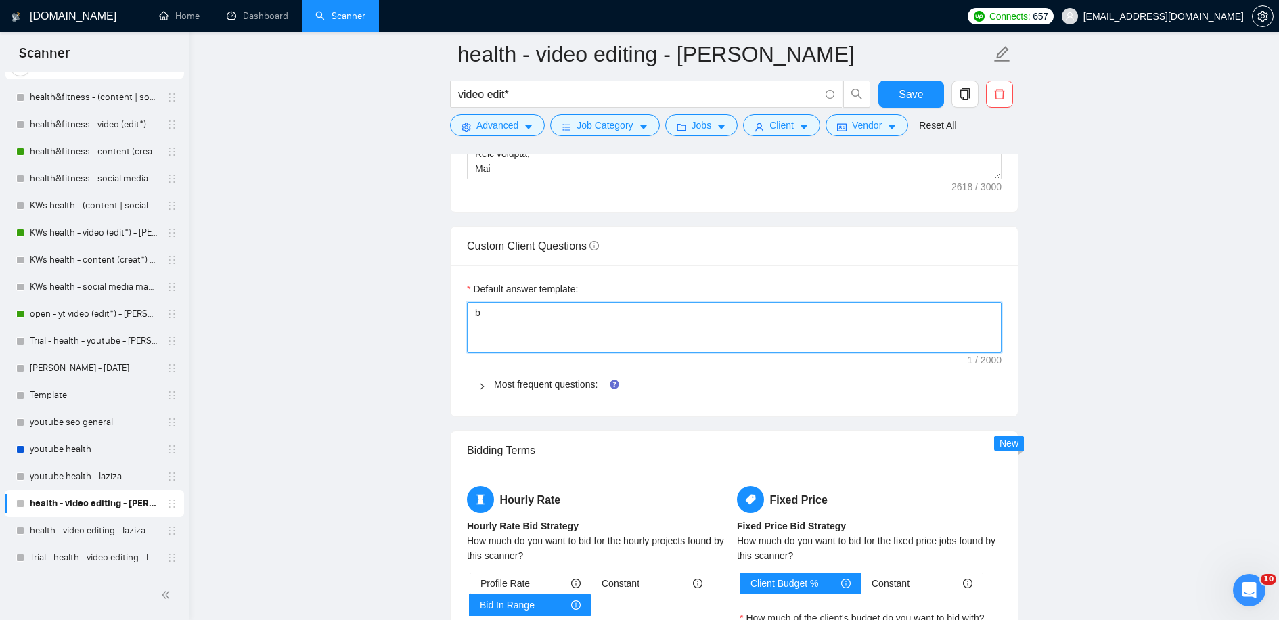
click at [529, 306] on textarea "b" at bounding box center [734, 327] width 535 height 51
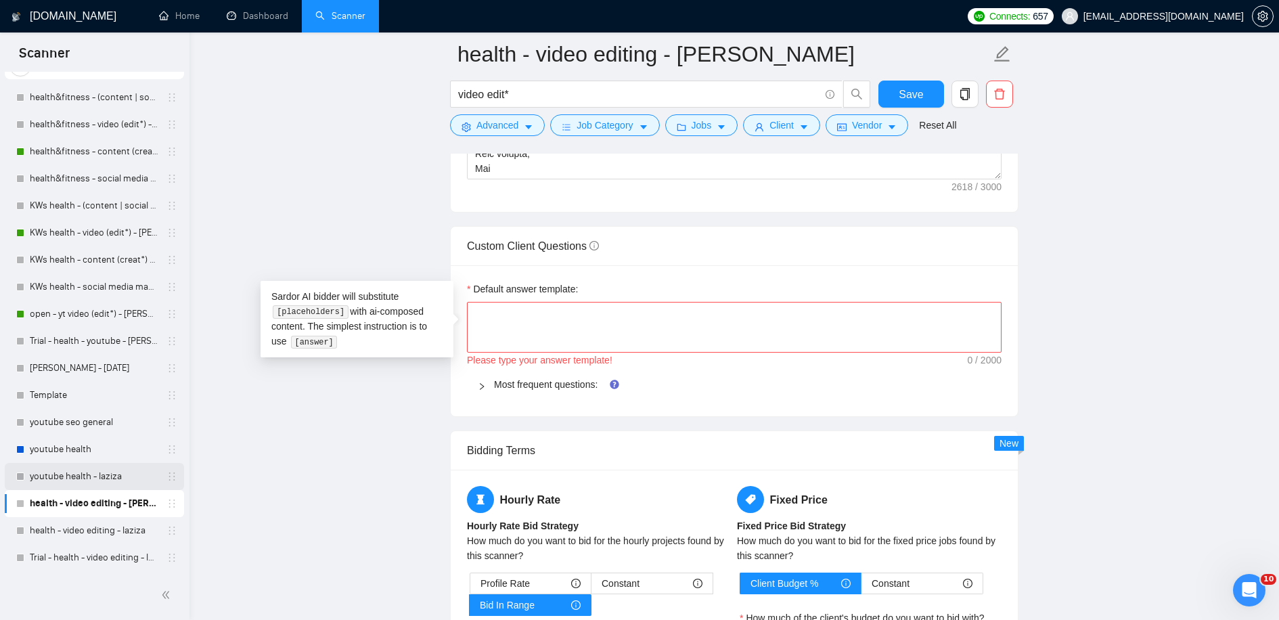
click at [89, 480] on link "youtube health - laziza" at bounding box center [94, 476] width 129 height 27
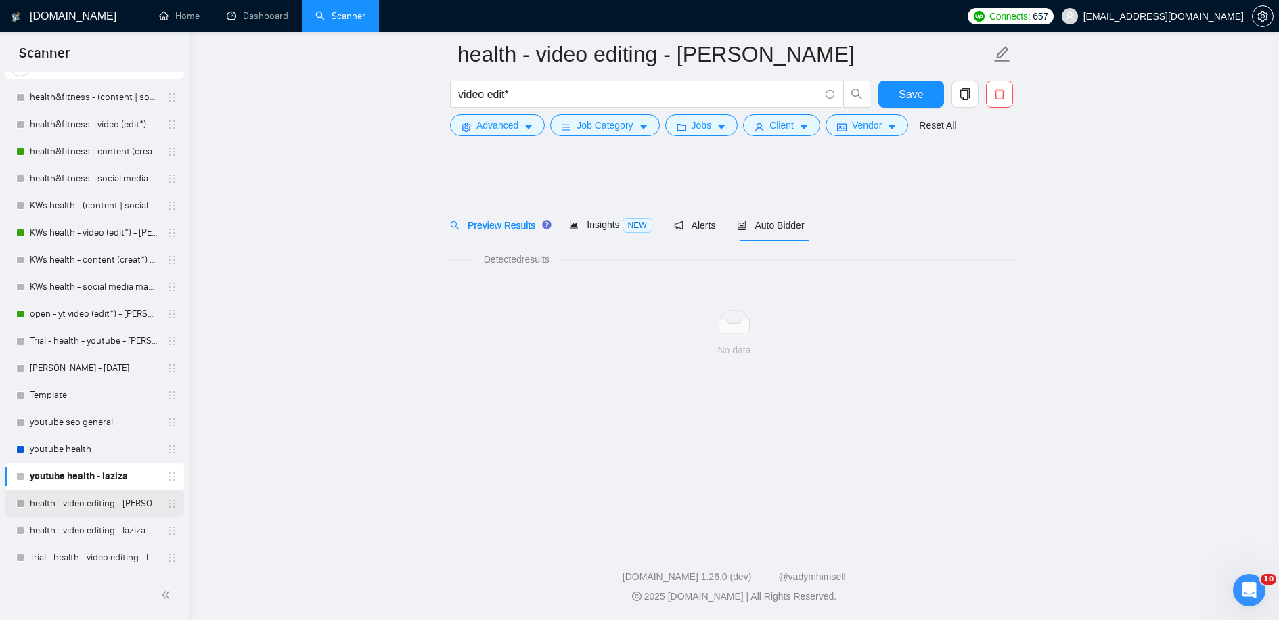
click at [108, 496] on link "health - video editing - [PERSON_NAME]" at bounding box center [94, 503] width 129 height 27
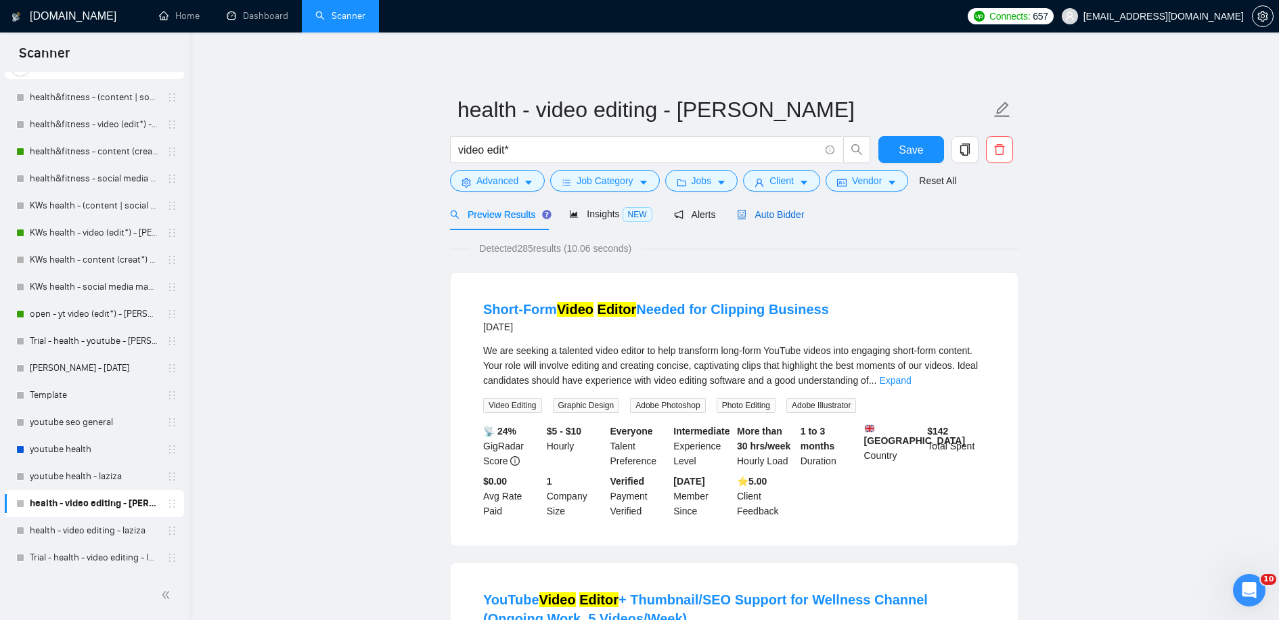
click at [797, 211] on span "Auto Bidder" at bounding box center [770, 214] width 67 height 11
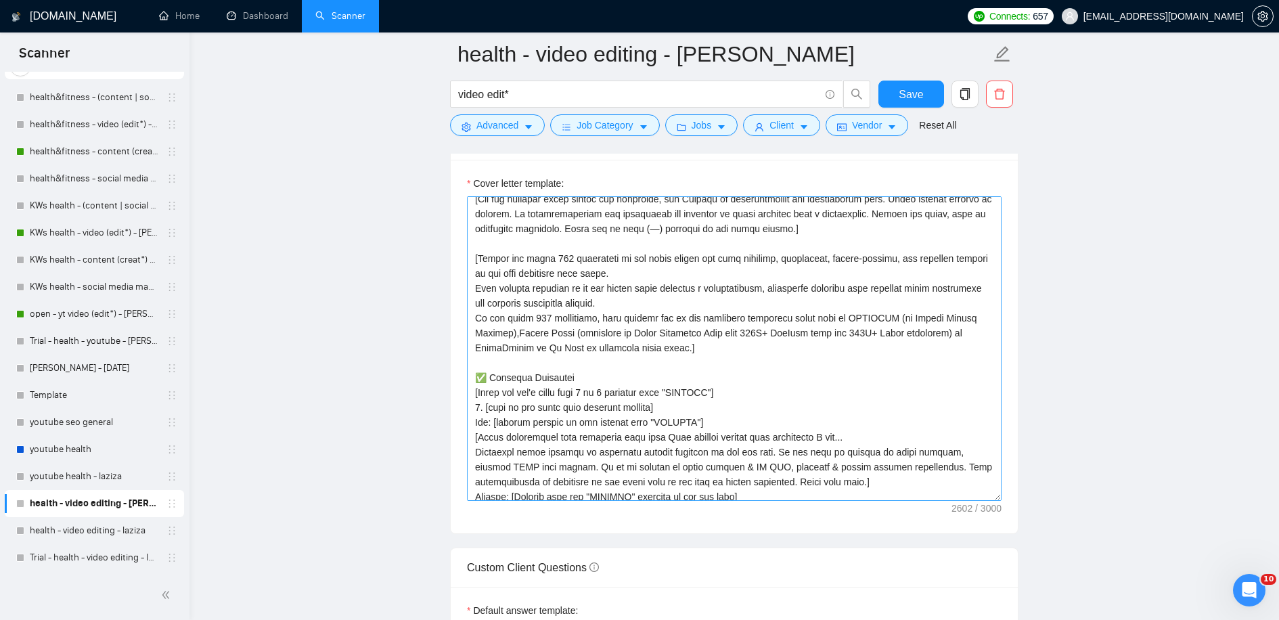
scroll to position [55, 0]
click at [619, 259] on textarea "Cover letter template:" at bounding box center [734, 348] width 535 height 305
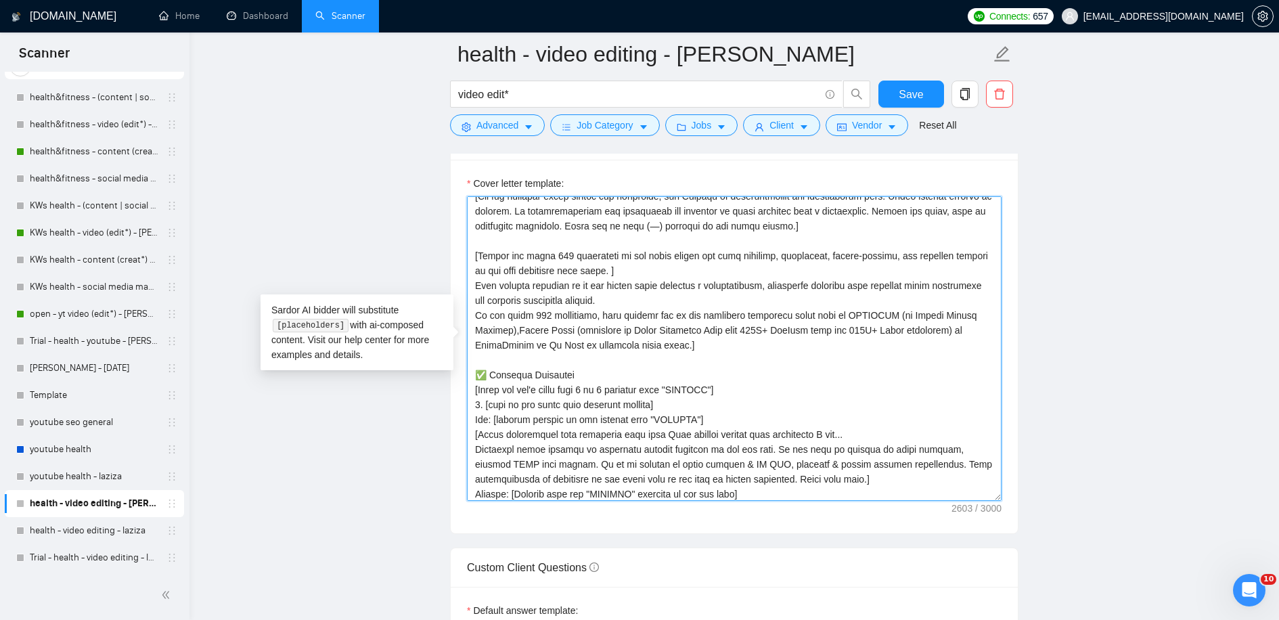
click at [473, 277] on textarea "Cover letter template:" at bounding box center [734, 348] width 535 height 305
click at [673, 296] on textarea "Cover letter template:" at bounding box center [734, 348] width 535 height 305
click at [671, 296] on textarea "Cover letter template:" at bounding box center [734, 348] width 535 height 305
click at [473, 306] on textarea "Cover letter template:" at bounding box center [734, 348] width 535 height 305
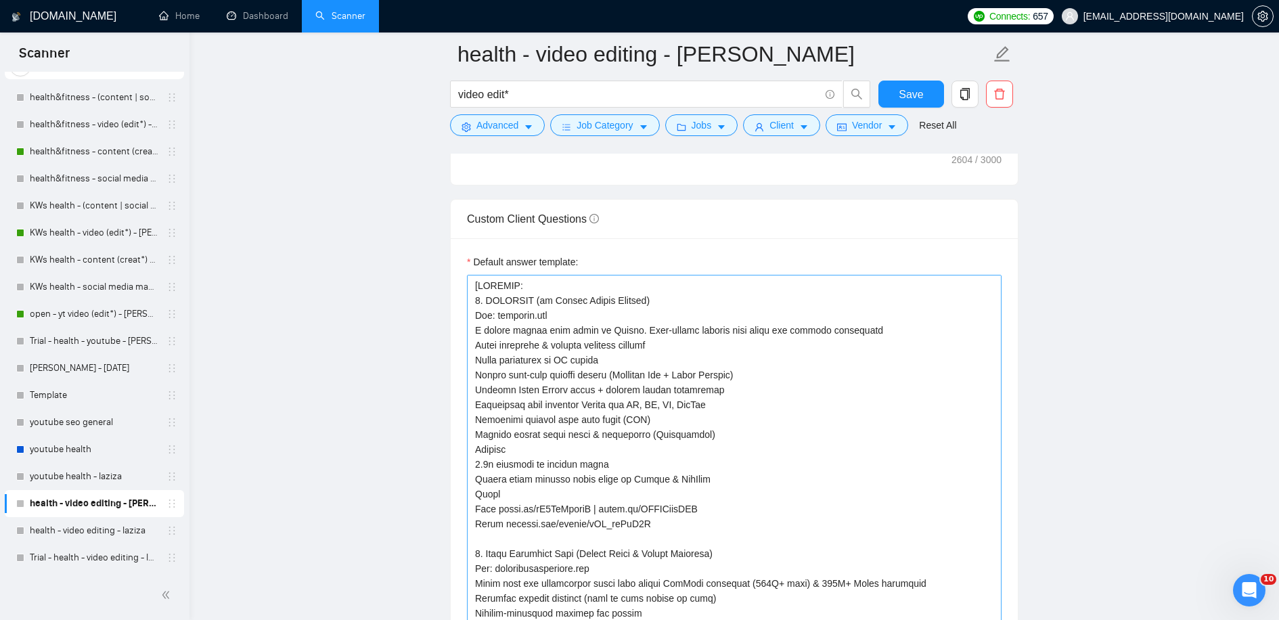
scroll to position [1875, 0]
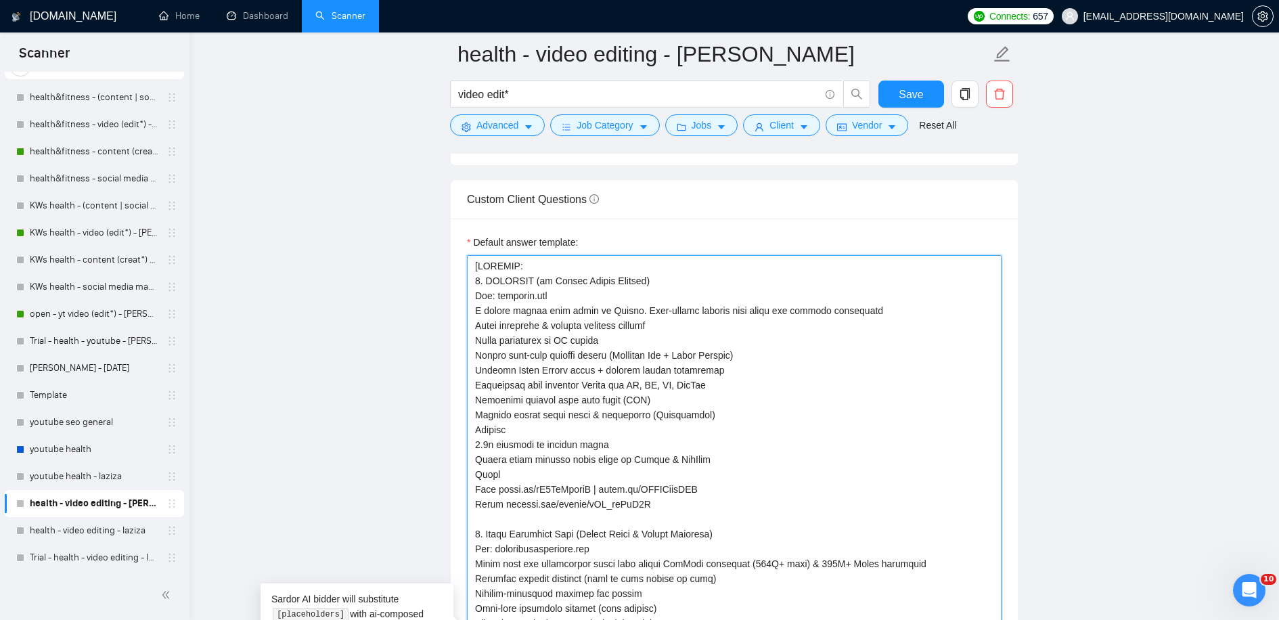
drag, startPoint x: 564, startPoint y: 293, endPoint x: 499, endPoint y: 292, distance: 65.0
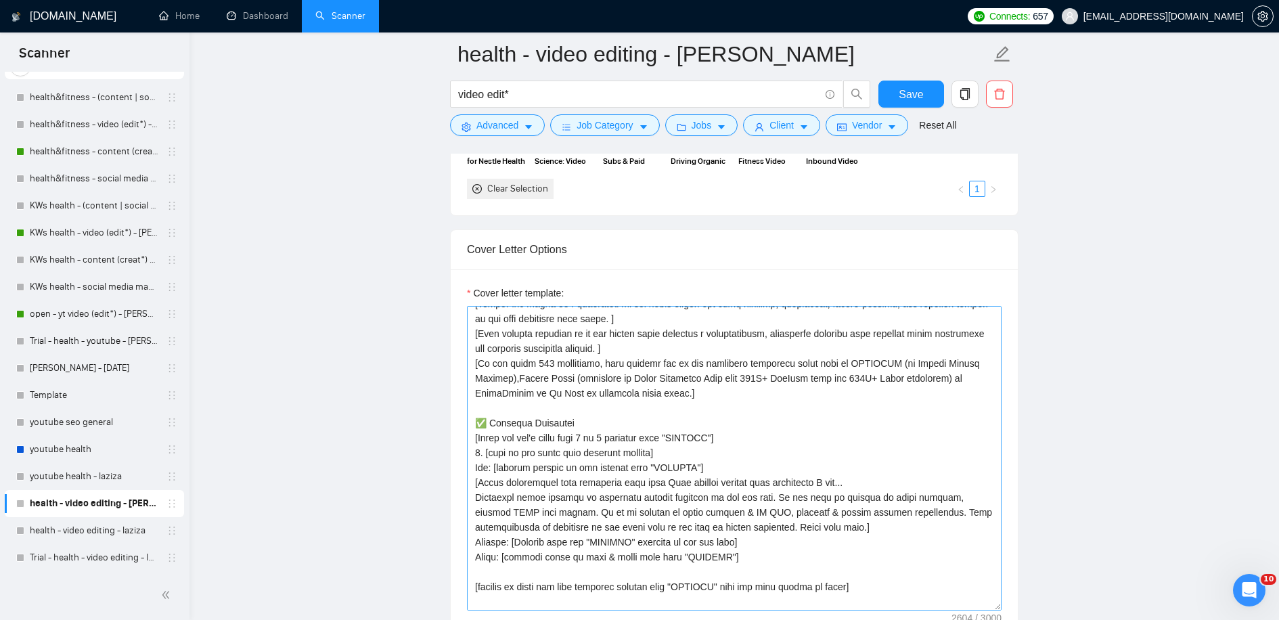
scroll to position [115, 0]
click at [512, 378] on textarea "Cover letter template:" at bounding box center [734, 458] width 535 height 305
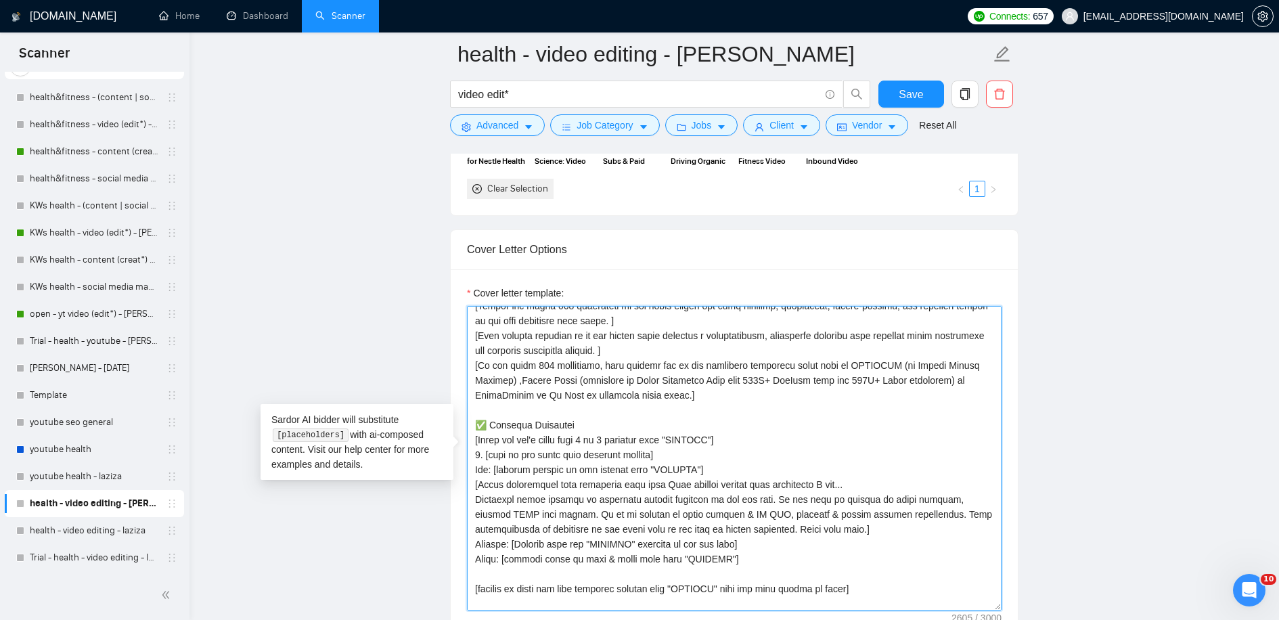
paste textarea "[DOMAIN_NAME]"
drag, startPoint x: 736, startPoint y: 466, endPoint x: 501, endPoint y: 465, distance: 235.5
click at [501, 465] on textarea "Cover letter template:" at bounding box center [734, 458] width 535 height 305
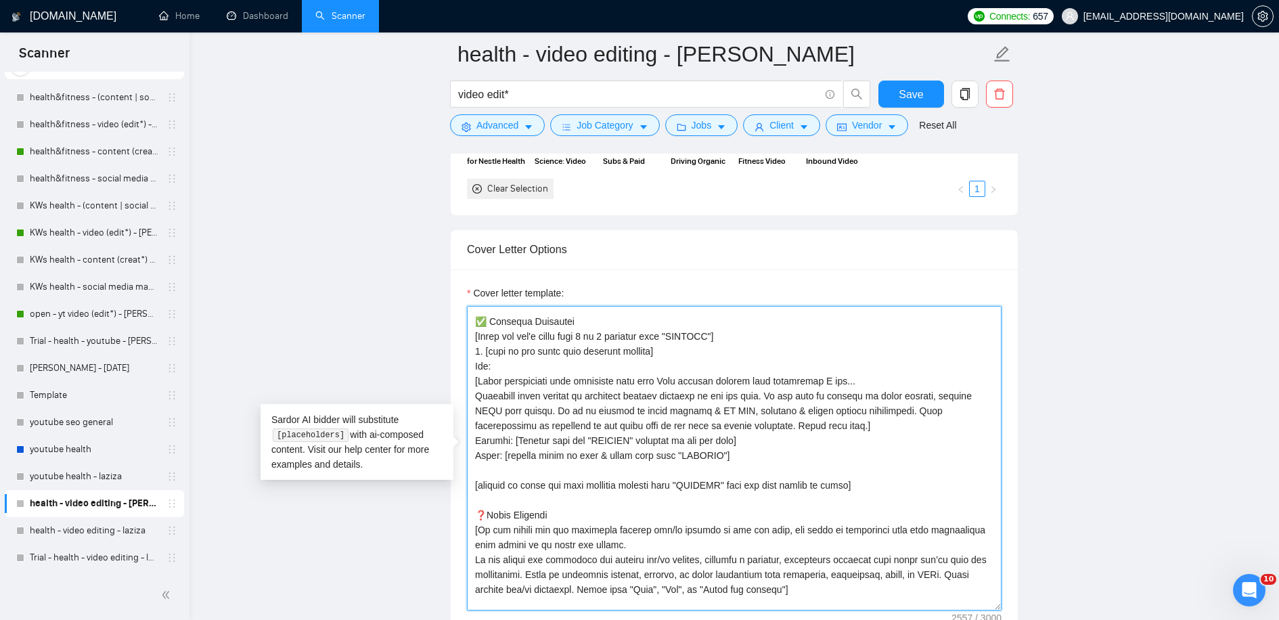
scroll to position [228, 0]
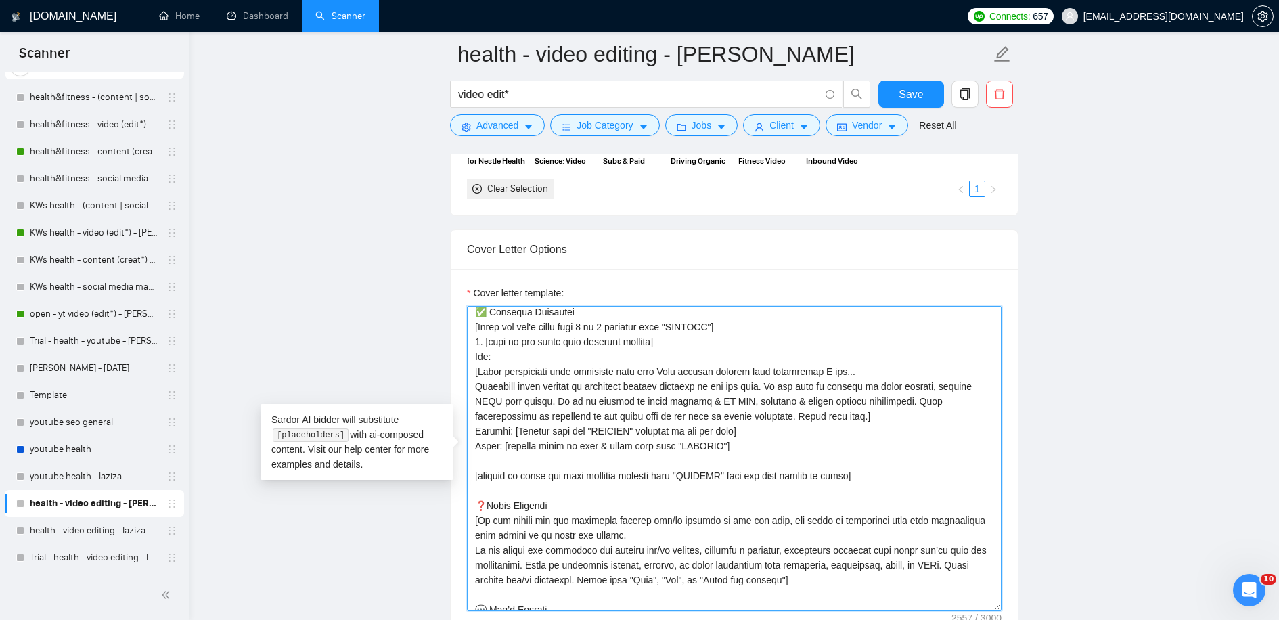
click at [698, 455] on textarea "Cover letter template:" at bounding box center [734, 458] width 535 height 305
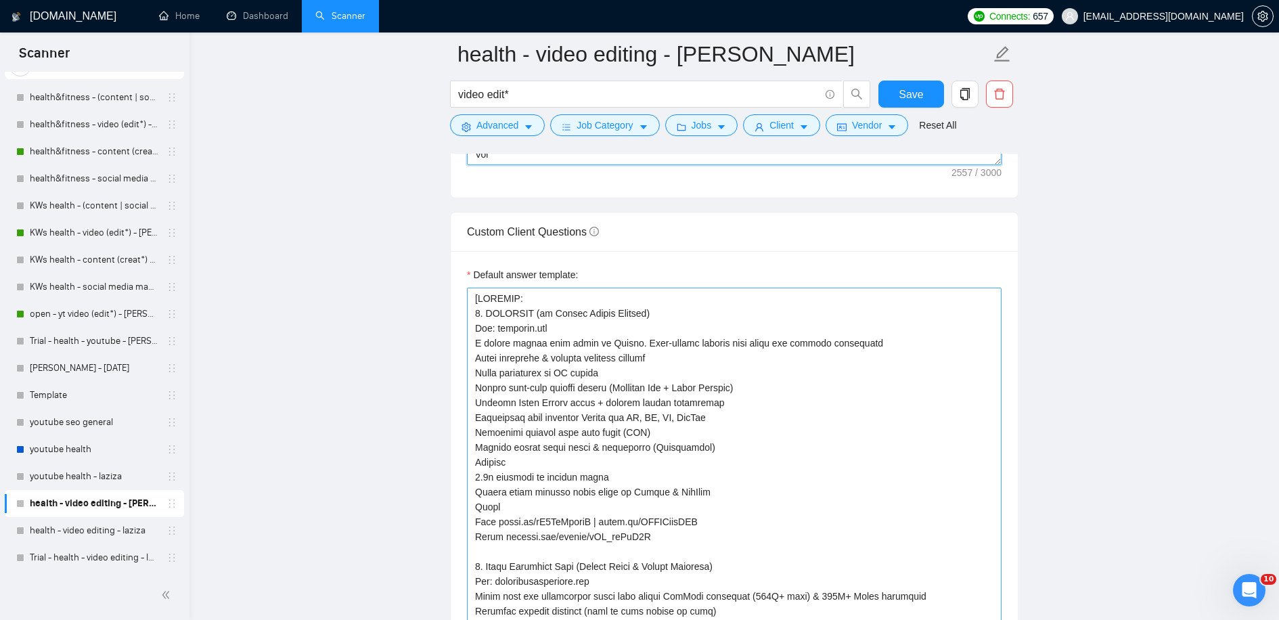
scroll to position [1851, 0]
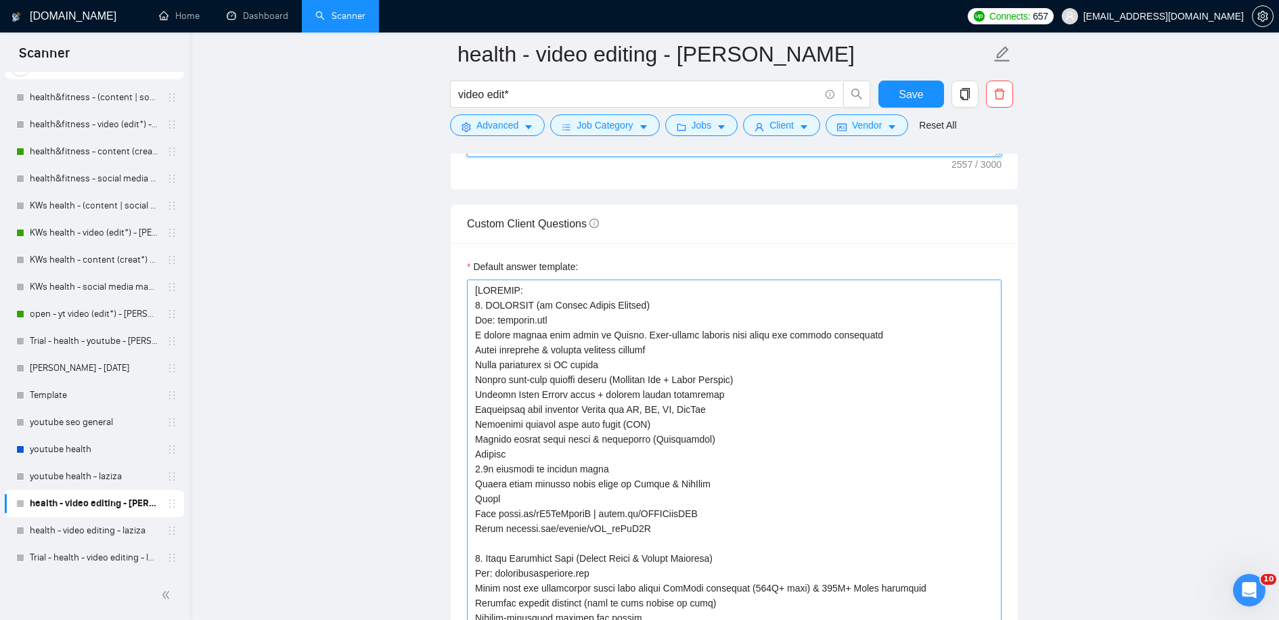
type textarea "[Lorem i dolorsit ametcons adipi eli seddoe't inci ut laboree dolo (ma ali en a…"
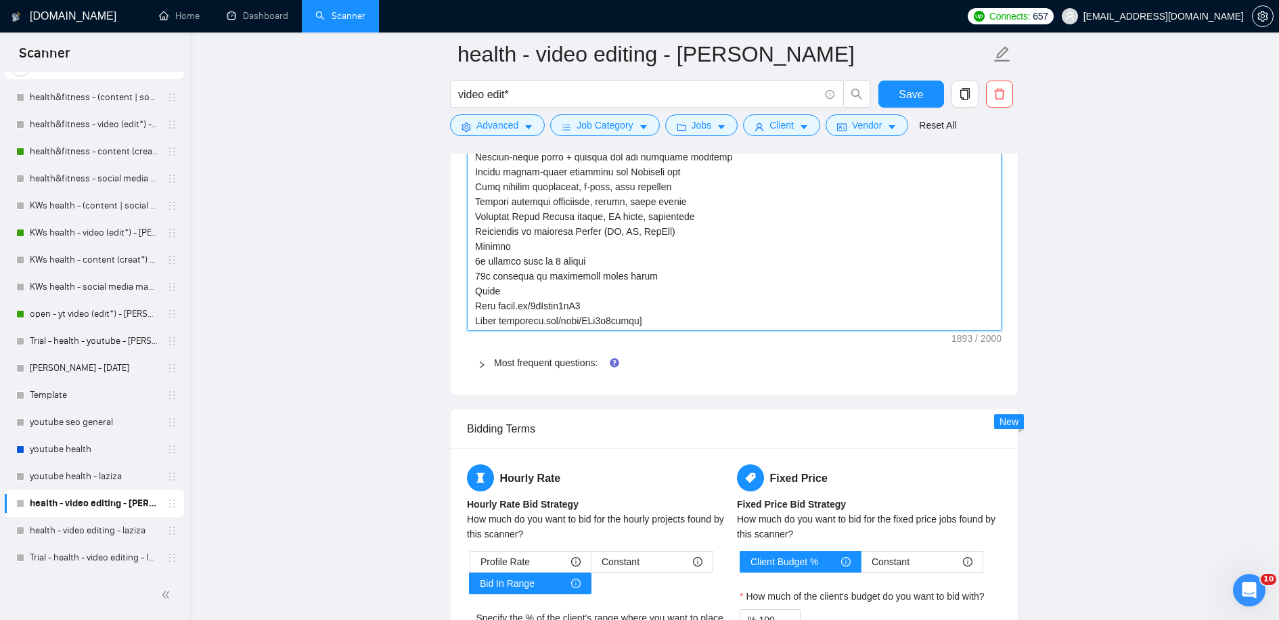
scroll to position [2562, 0]
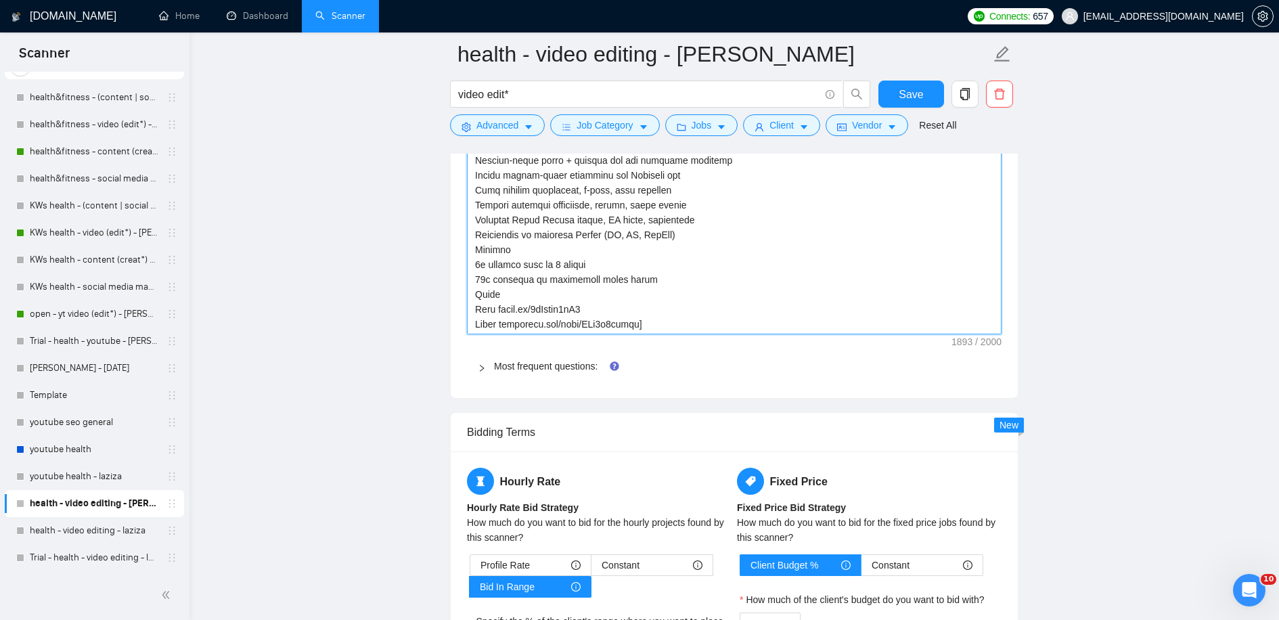
drag, startPoint x: 471, startPoint y: 288, endPoint x: 645, endPoint y: 332, distance: 179.6
click at [543, 361] on link "Most frequent questions:" at bounding box center [546, 366] width 104 height 11
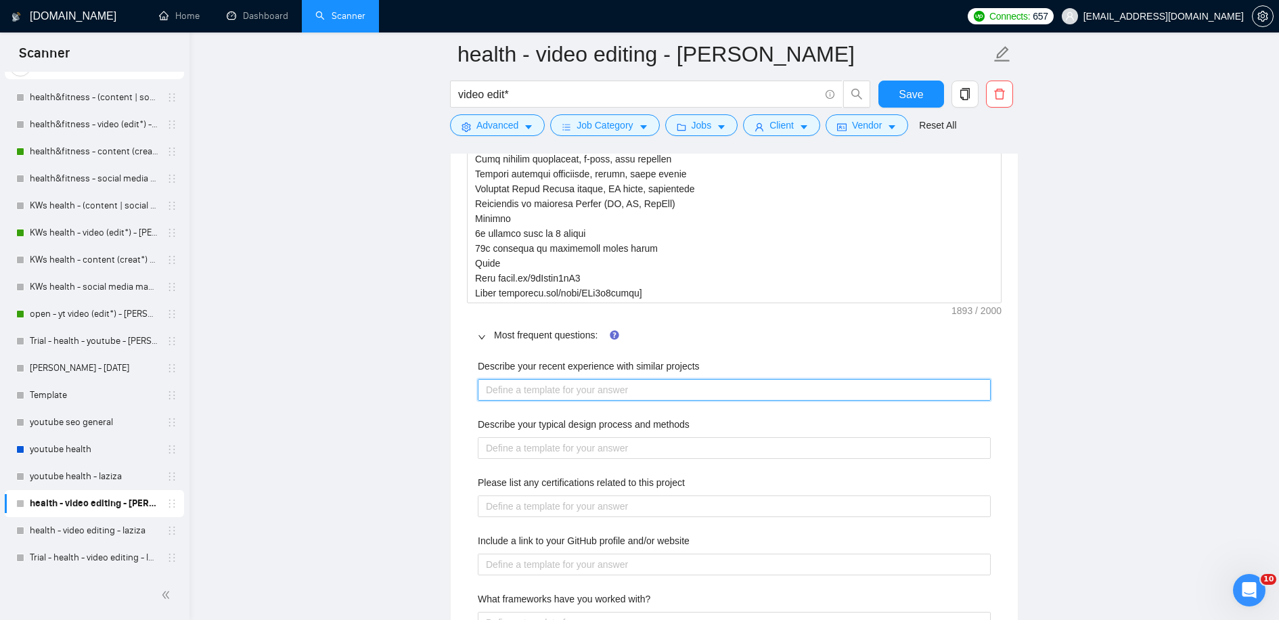
click at [559, 384] on projects "Describe your recent experience with similar projects" at bounding box center [734, 389] width 513 height 21
paste projects "[LOREMIP: 3. DOLORSIT (am Consec Adipis Elitsed) Doe: temporin.utl E dolore mag…"
type projects "[LOREMIP: 3. DOLORSIT (am Consec Adipis Elitsed) Doe: temporin.utl E dolore mag…"
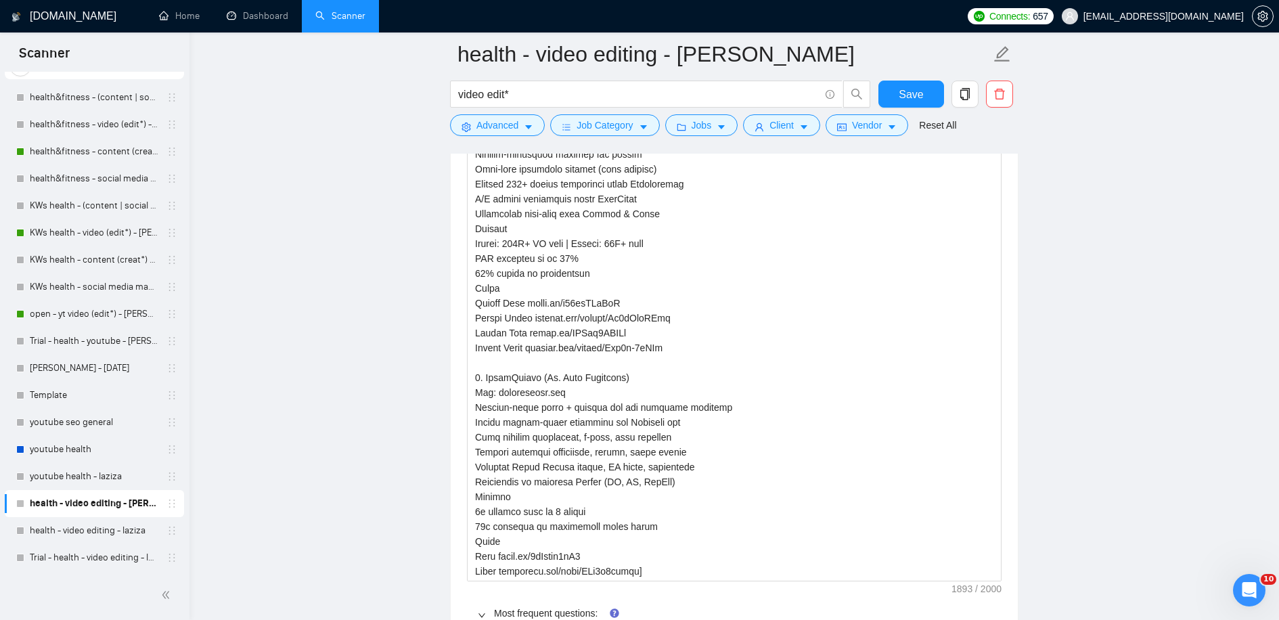
scroll to position [2344, 0]
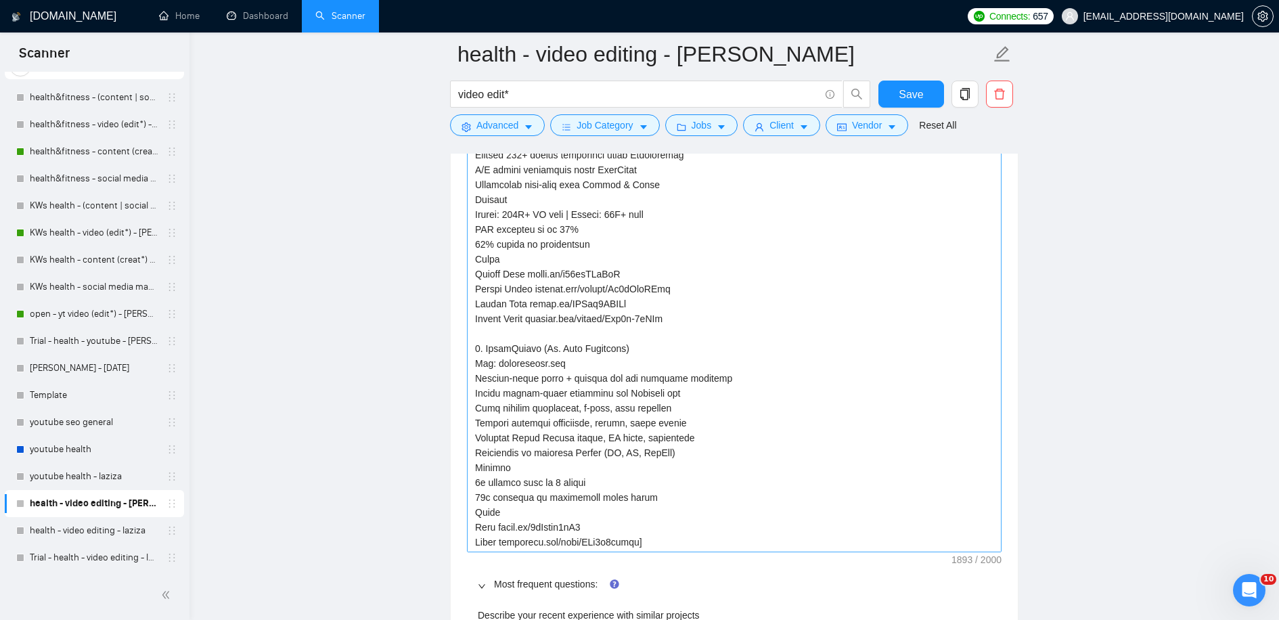
type projects "[LOREMIP: 3. DOLORSIT (am Consec Adipis Elitsed) Doe: temporin.utl E dolore mag…"
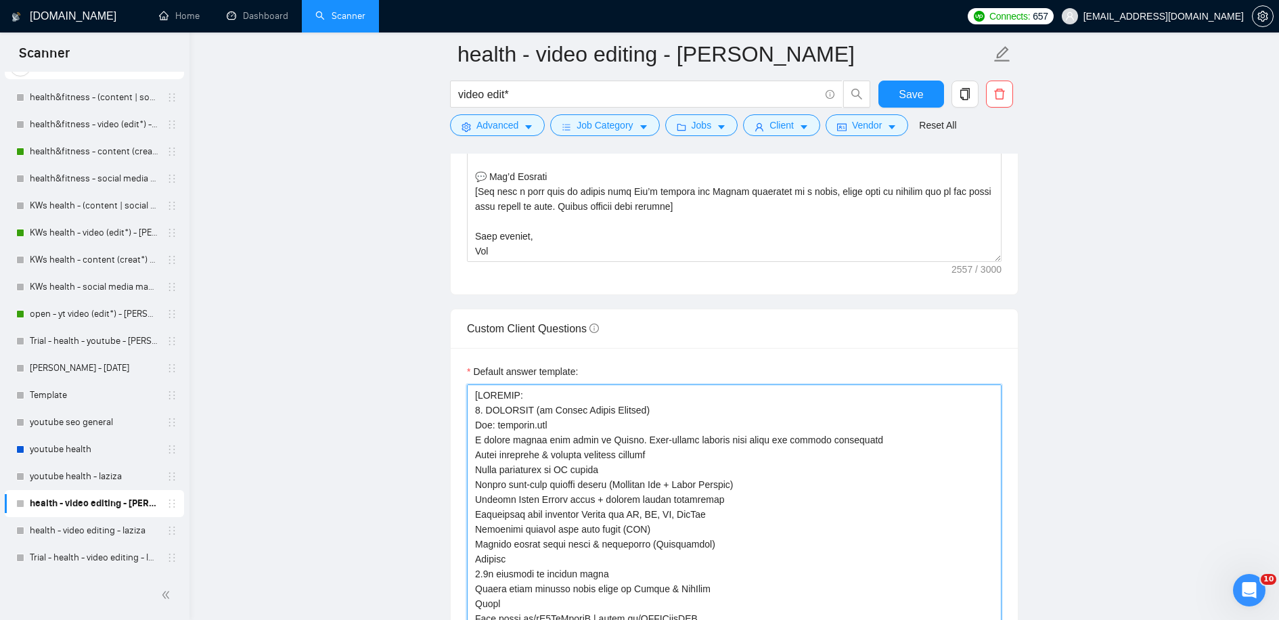
scroll to position [1722, 0]
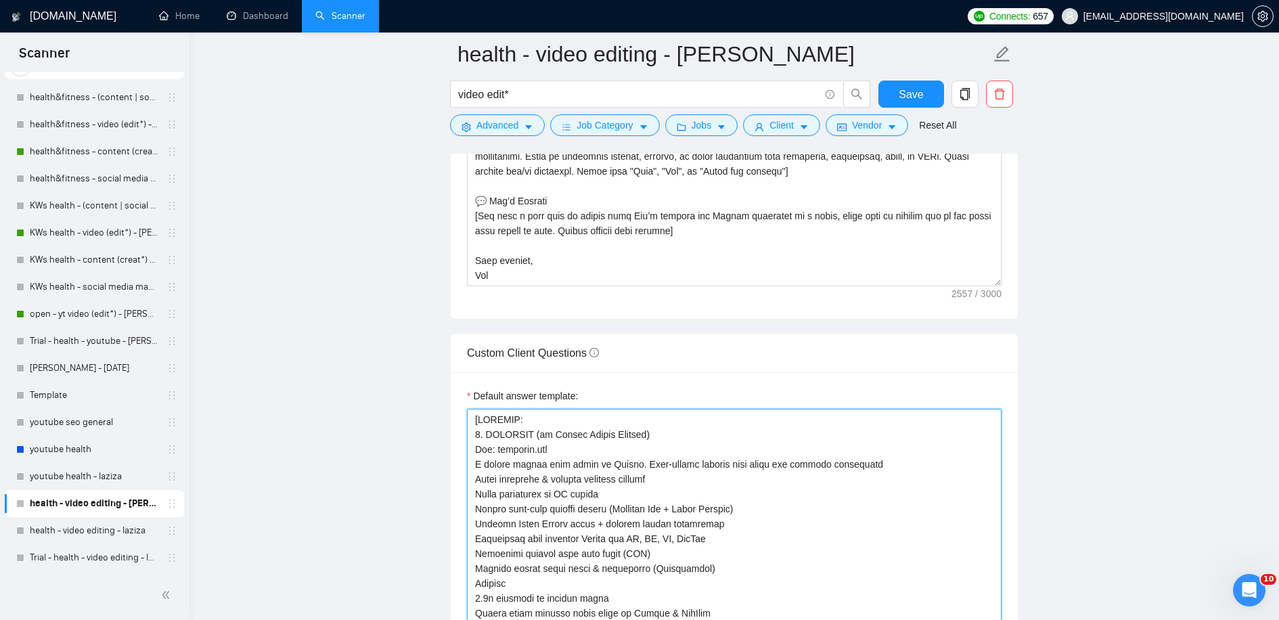
drag, startPoint x: 665, startPoint y: 540, endPoint x: 454, endPoint y: 387, distance: 260.7
type textarea "["
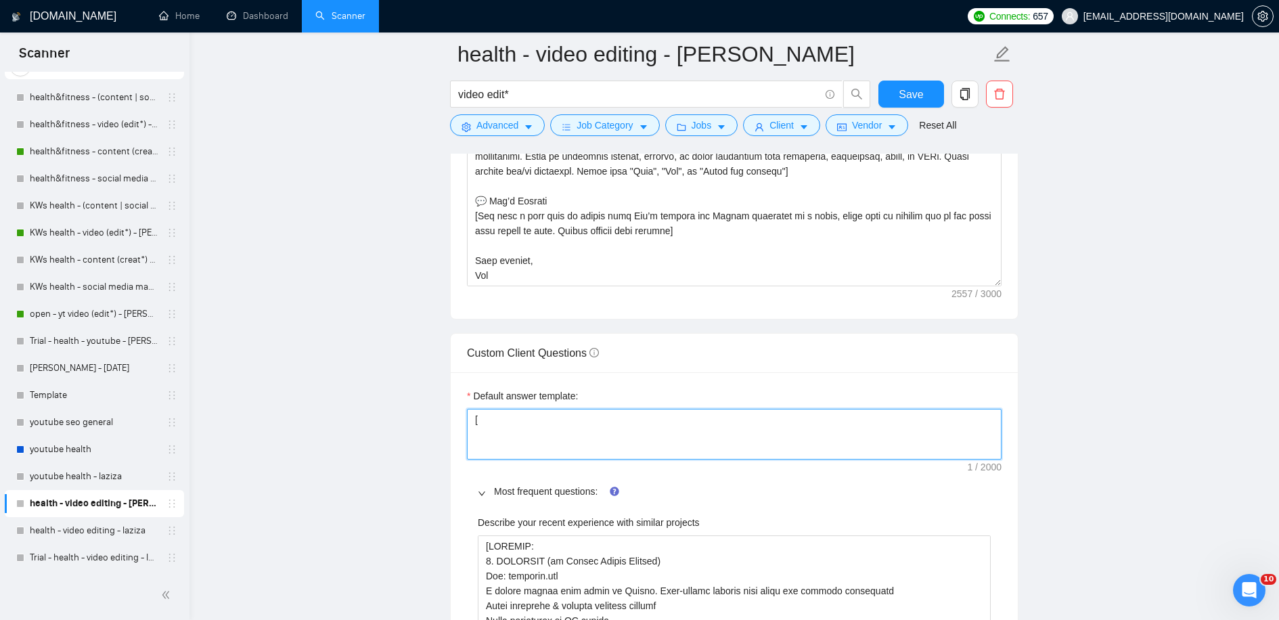
type textarea "[]"
type textarea "[a]"
type textarea "[an]"
type textarea "[ans]"
type textarea "[answ]"
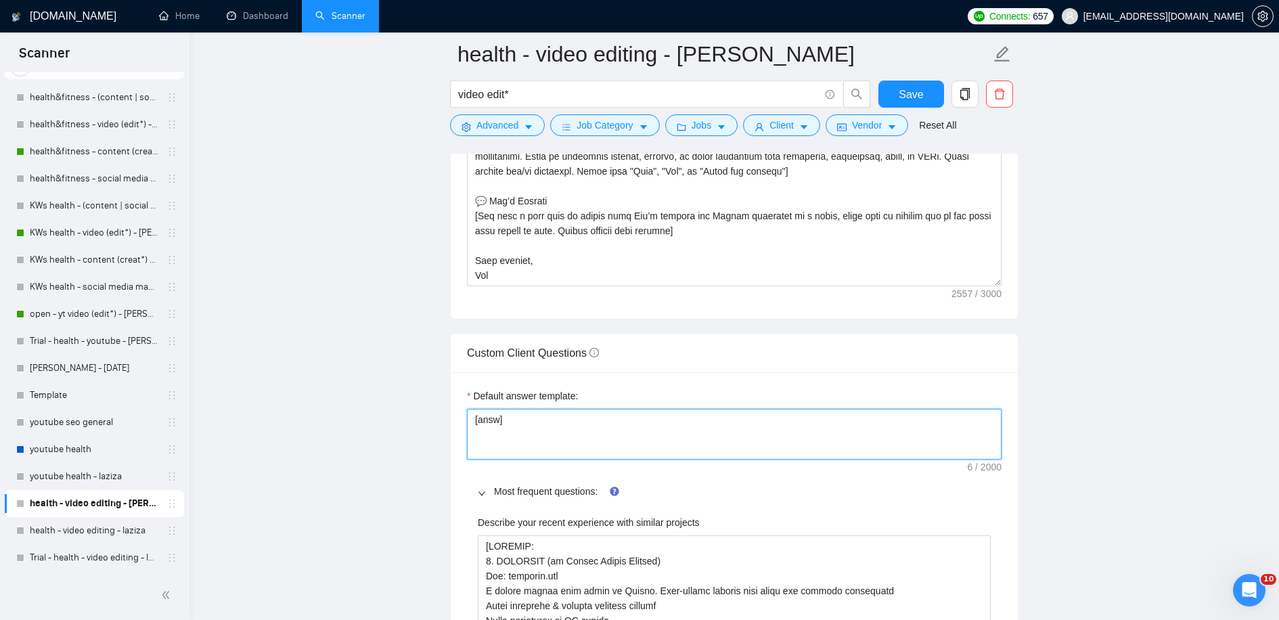
type textarea "[answe]"
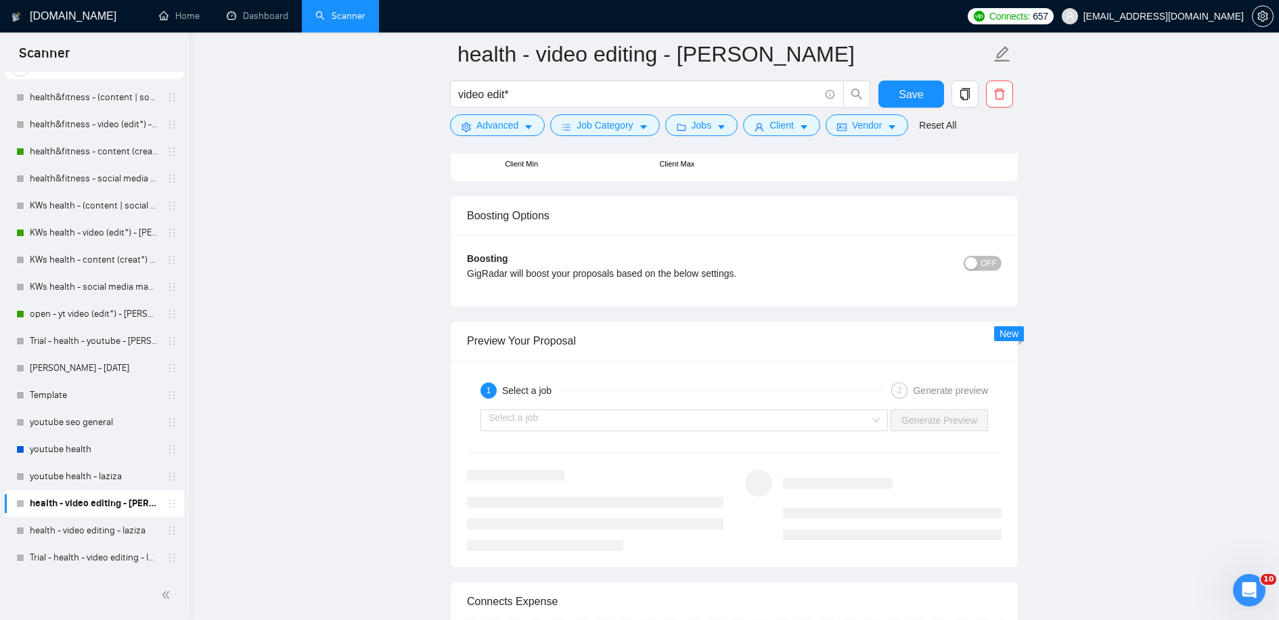
scroll to position [3759, 0]
type textarea "[answer]"
click at [626, 414] on input "search" at bounding box center [680, 419] width 382 height 20
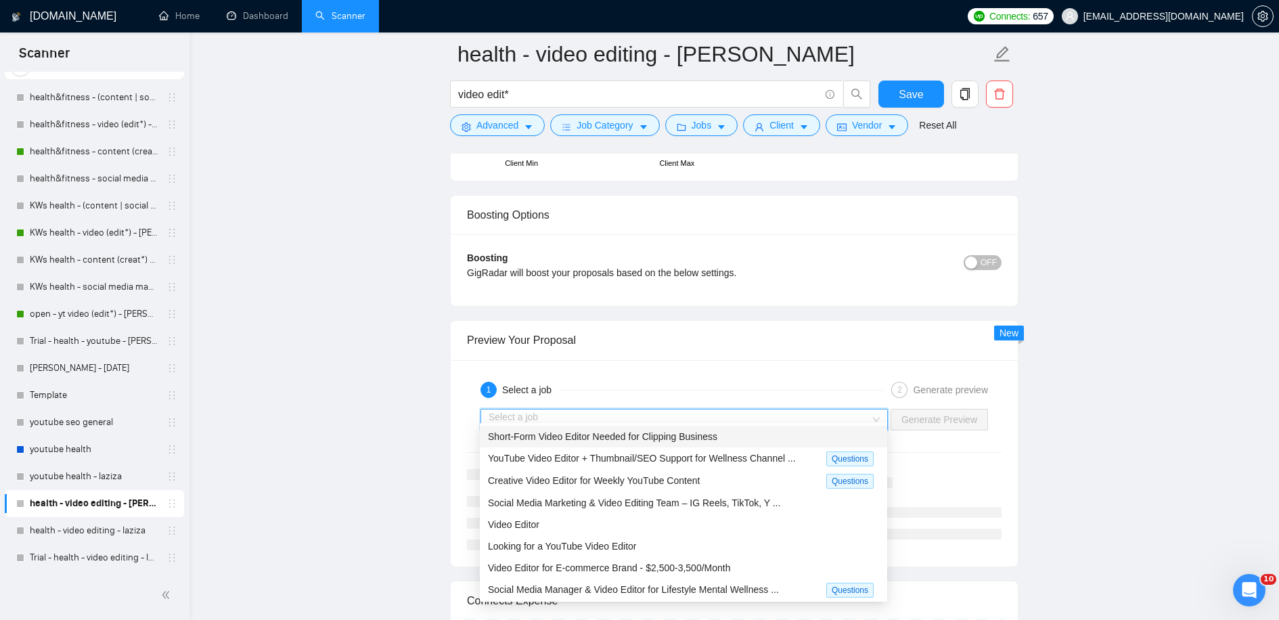
click at [627, 433] on span "Short-Form Video Editor Needed for Clipping Business" at bounding box center [602, 436] width 229 height 11
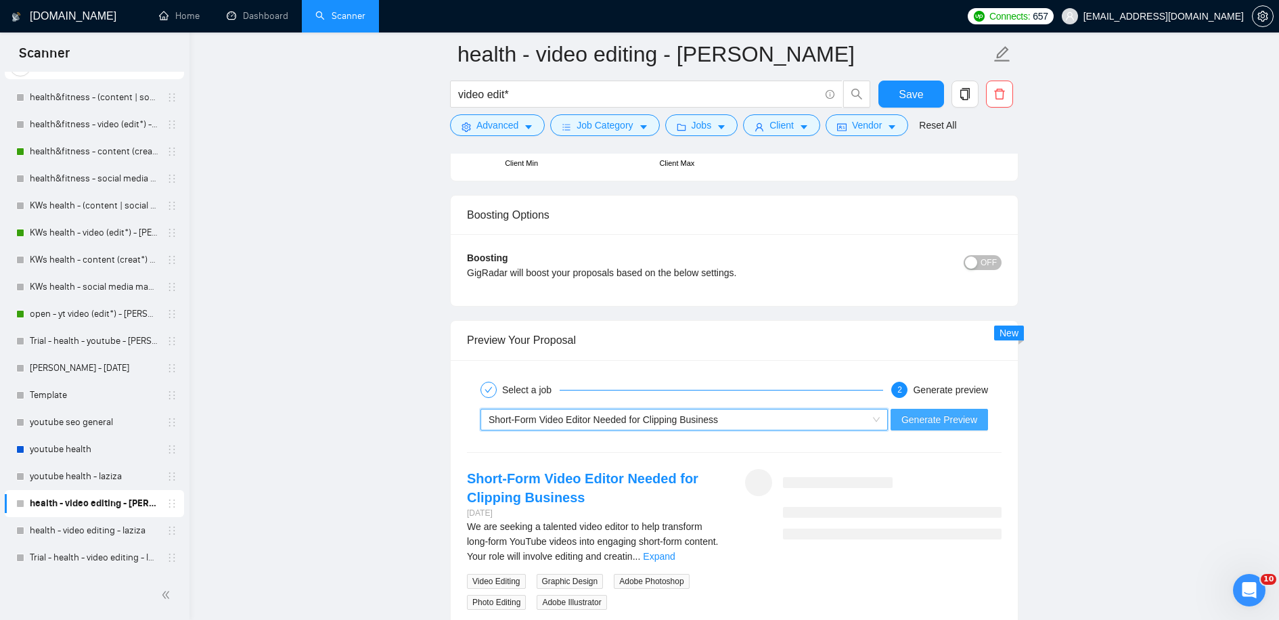
click at [977, 416] on span "Generate Preview" at bounding box center [939, 419] width 76 height 15
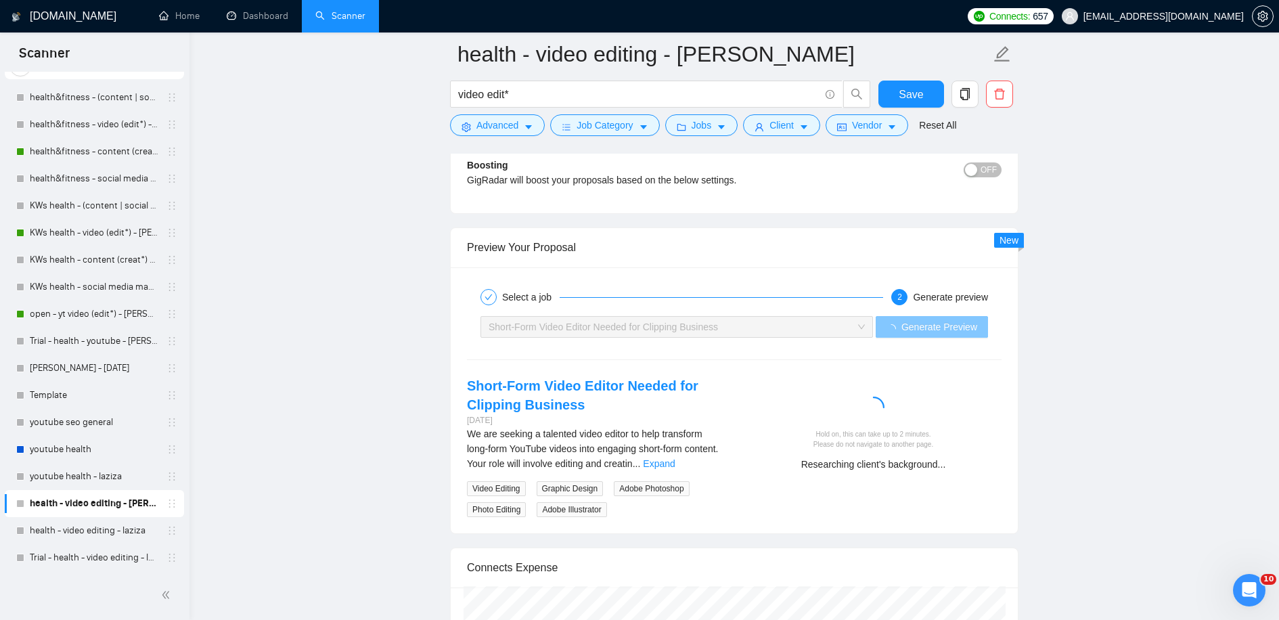
scroll to position [3858, 0]
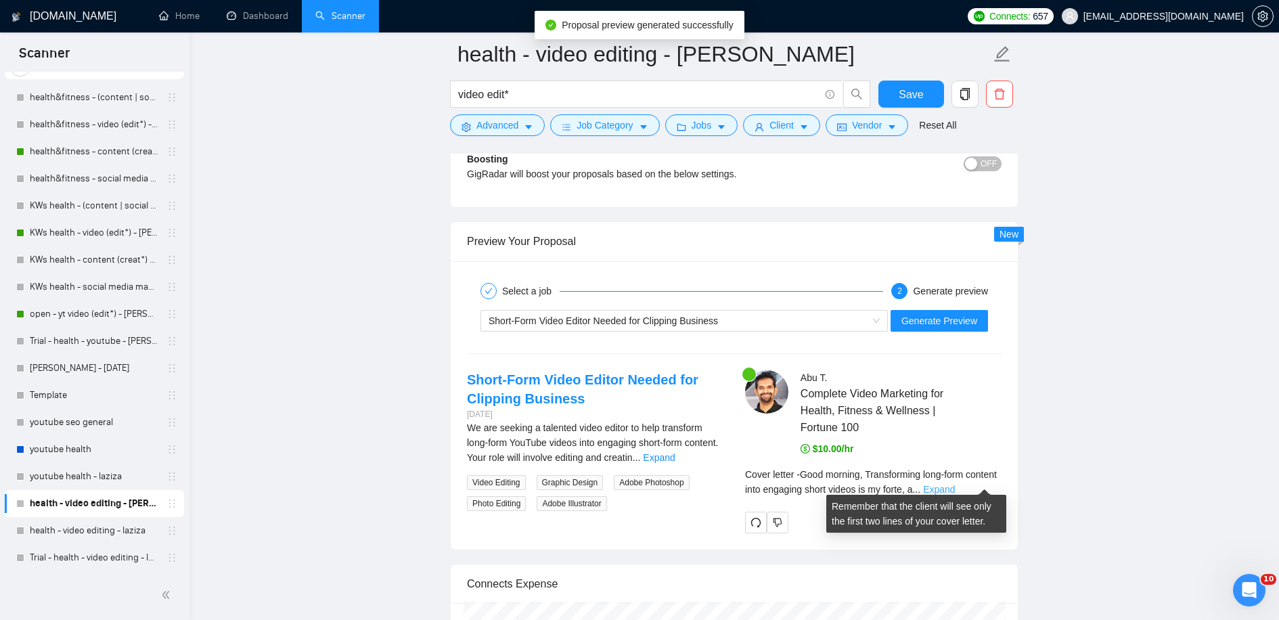
click at [955, 484] on link "Expand" at bounding box center [939, 489] width 32 height 11
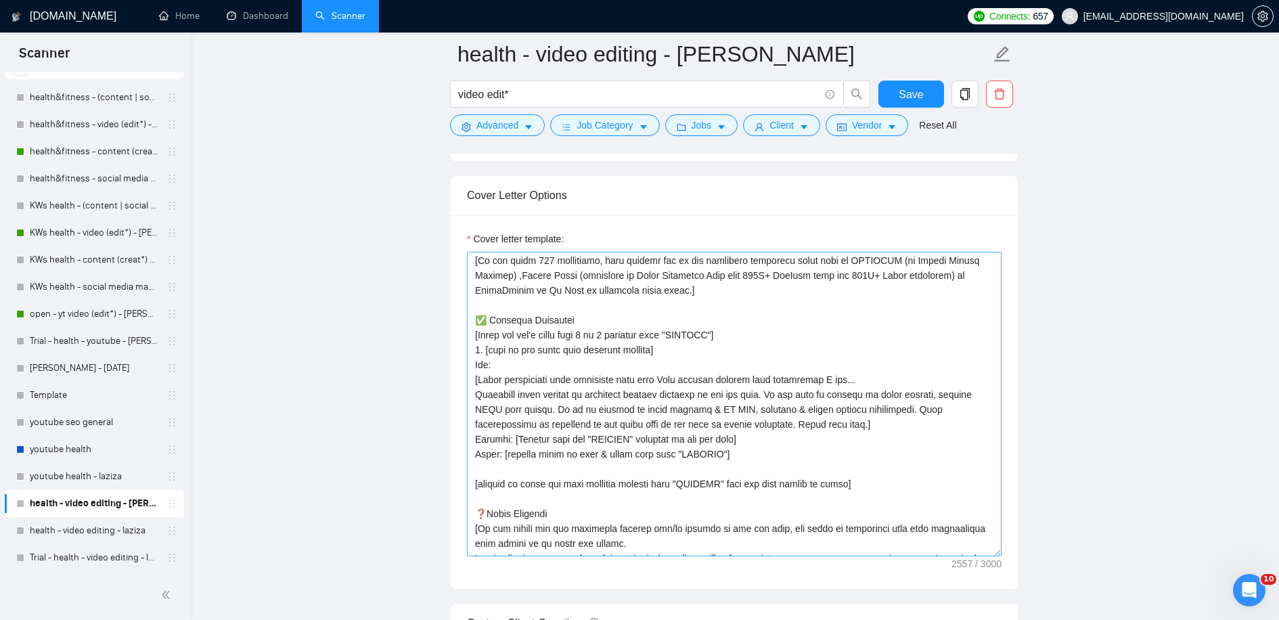
scroll to position [164, 0]
click at [91, 535] on link "health - video editing - laziza" at bounding box center [94, 530] width 129 height 27
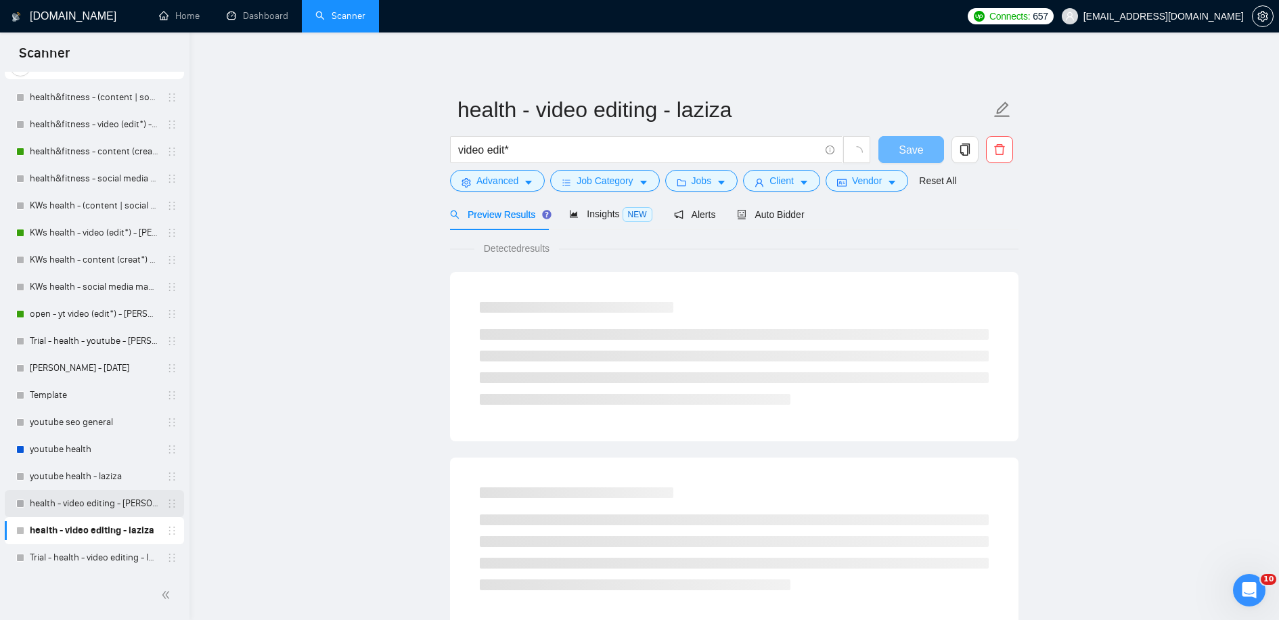
click at [97, 497] on link "health - video editing - [PERSON_NAME]" at bounding box center [94, 503] width 129 height 27
click at [782, 221] on div "Auto Bidder" at bounding box center [770, 214] width 67 height 15
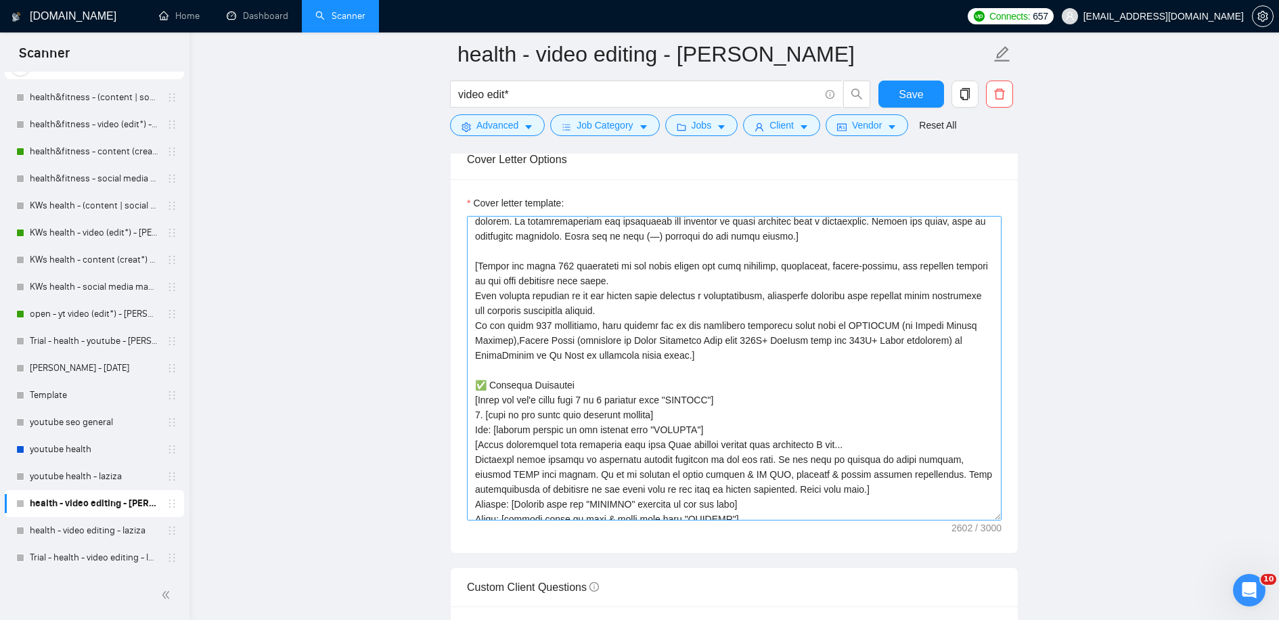
scroll to position [73, 0]
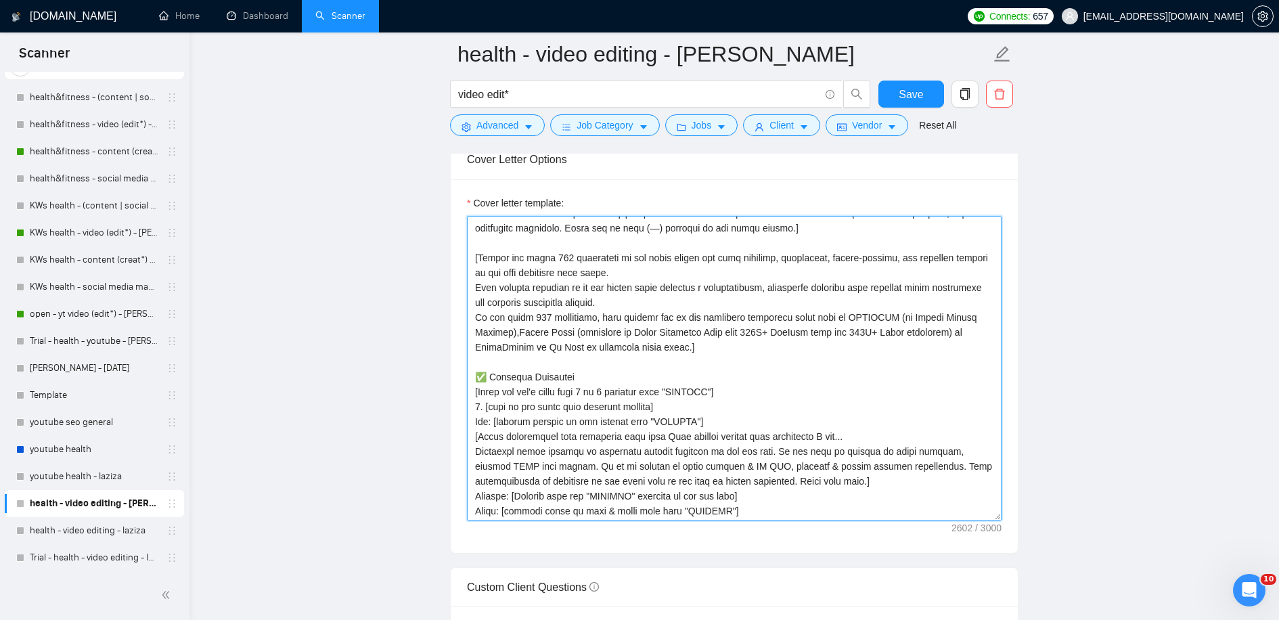
click at [732, 388] on textarea "Cover letter template:" at bounding box center [734, 368] width 535 height 305
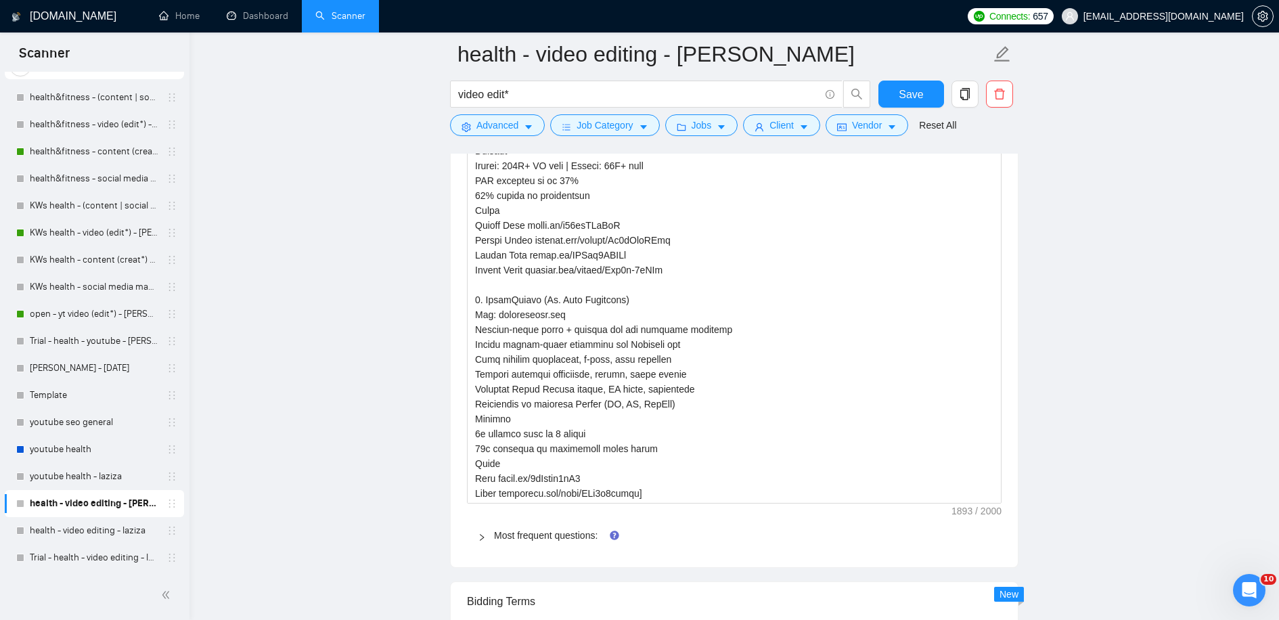
scroll to position [2418, 0]
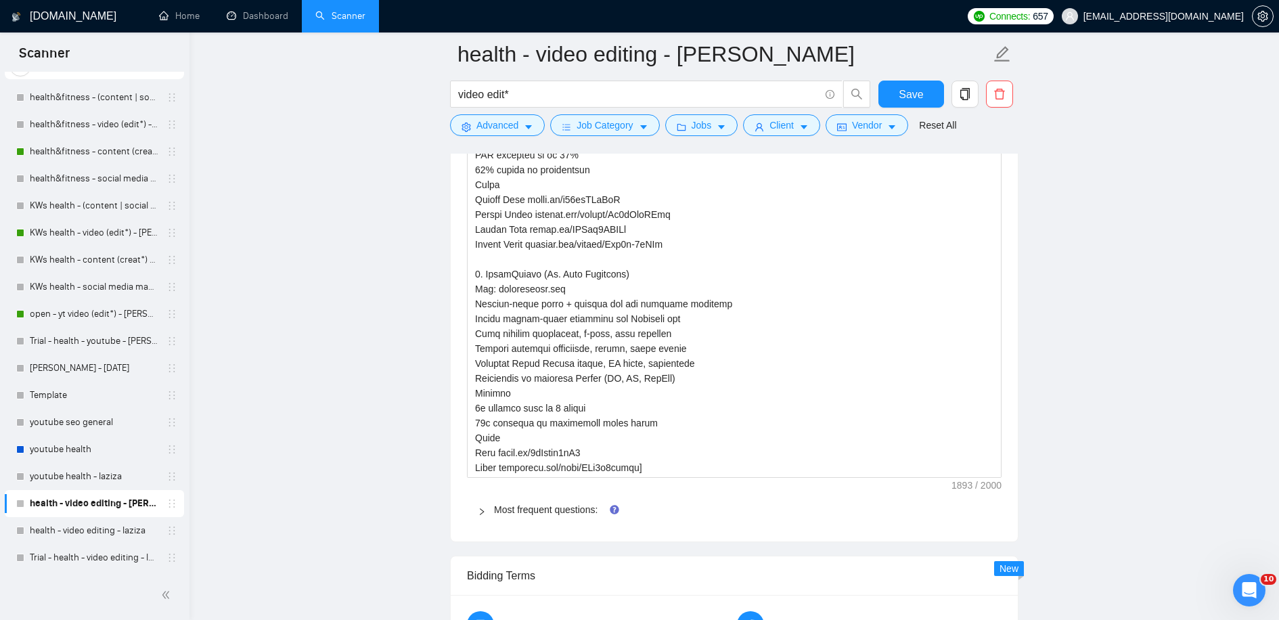
type textarea "[Lorem i dolorsit ametcons adipi eli seddoe't inci ut laboree dolo (ma ali en a…"
drag, startPoint x: 489, startPoint y: 501, endPoint x: 601, endPoint y: 508, distance: 111.9
click at [601, 508] on div "Most frequent questions:" at bounding box center [734, 509] width 535 height 31
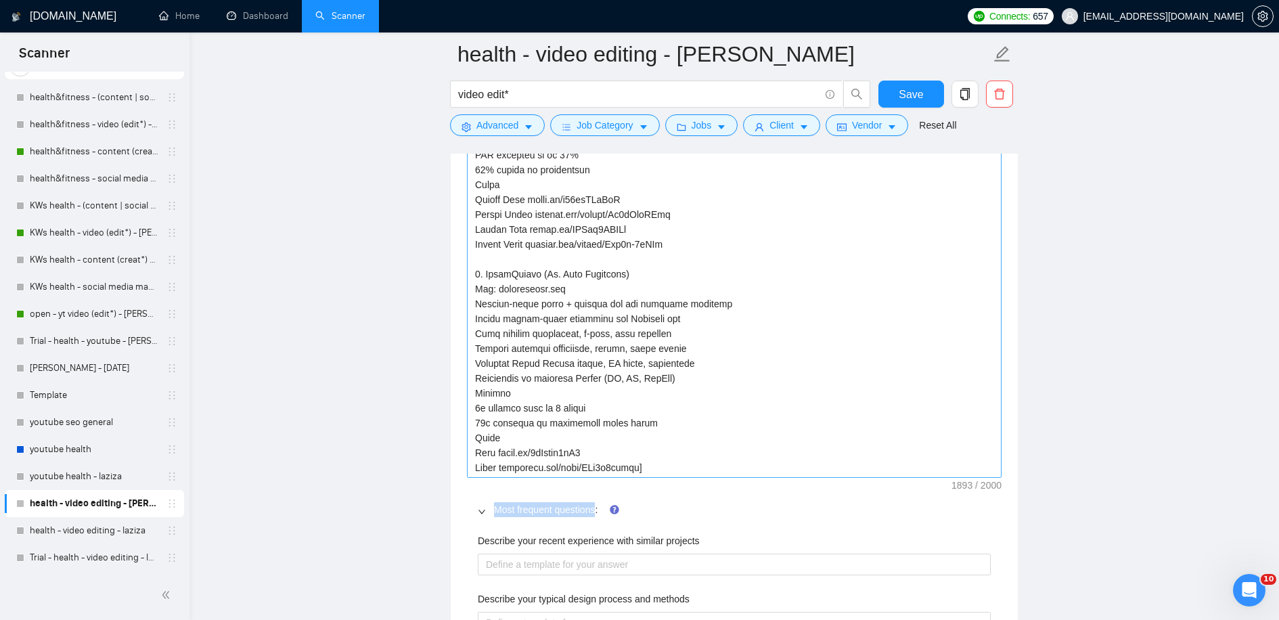
copy link "Most frequent questions"
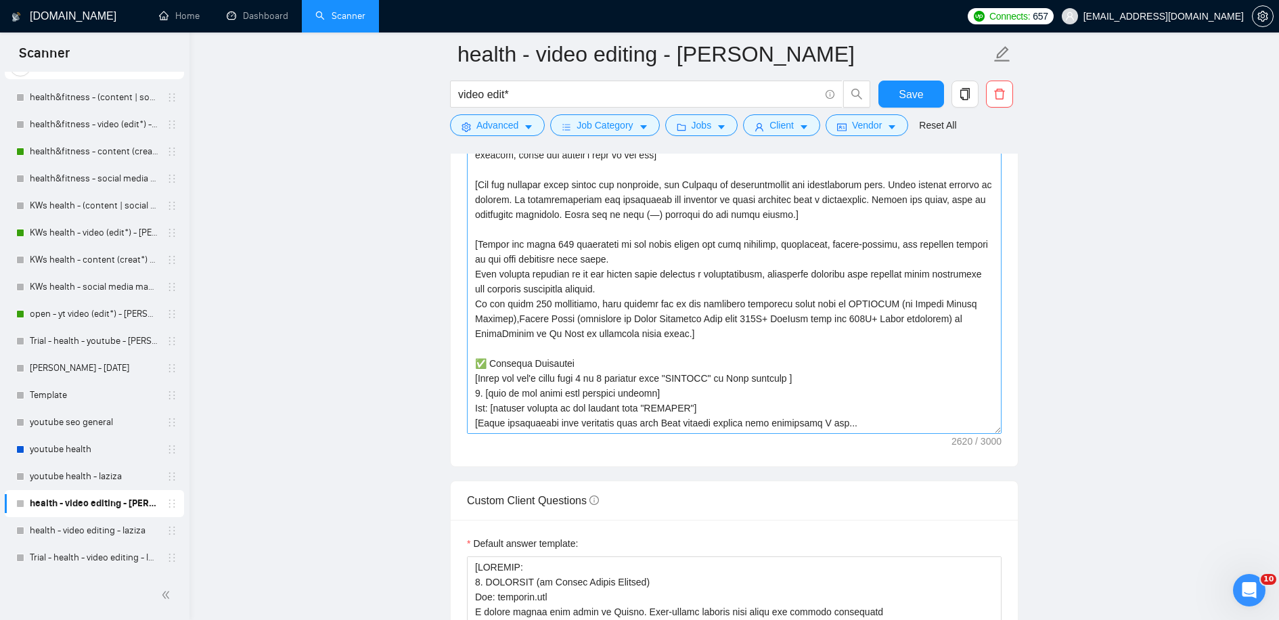
scroll to position [1571, 0]
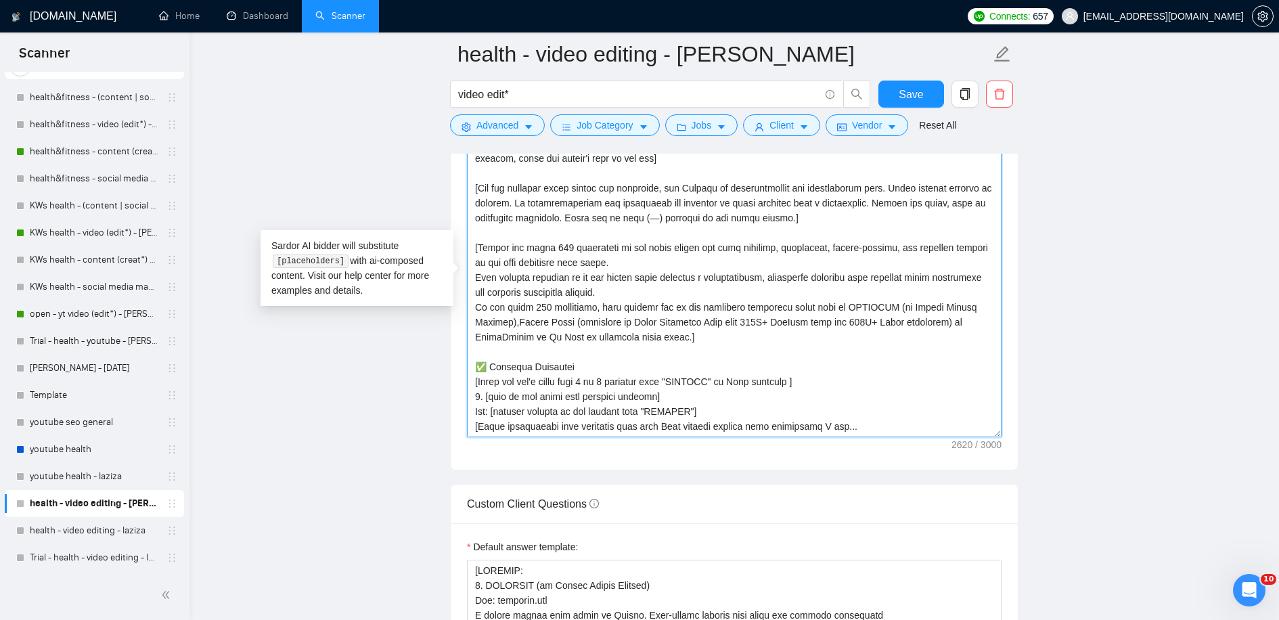
drag, startPoint x: 751, startPoint y: 375, endPoint x: 813, endPoint y: 376, distance: 62.3
click at [813, 376] on textarea "Cover letter template:" at bounding box center [734, 285] width 535 height 305
paste textarea "equent questions"
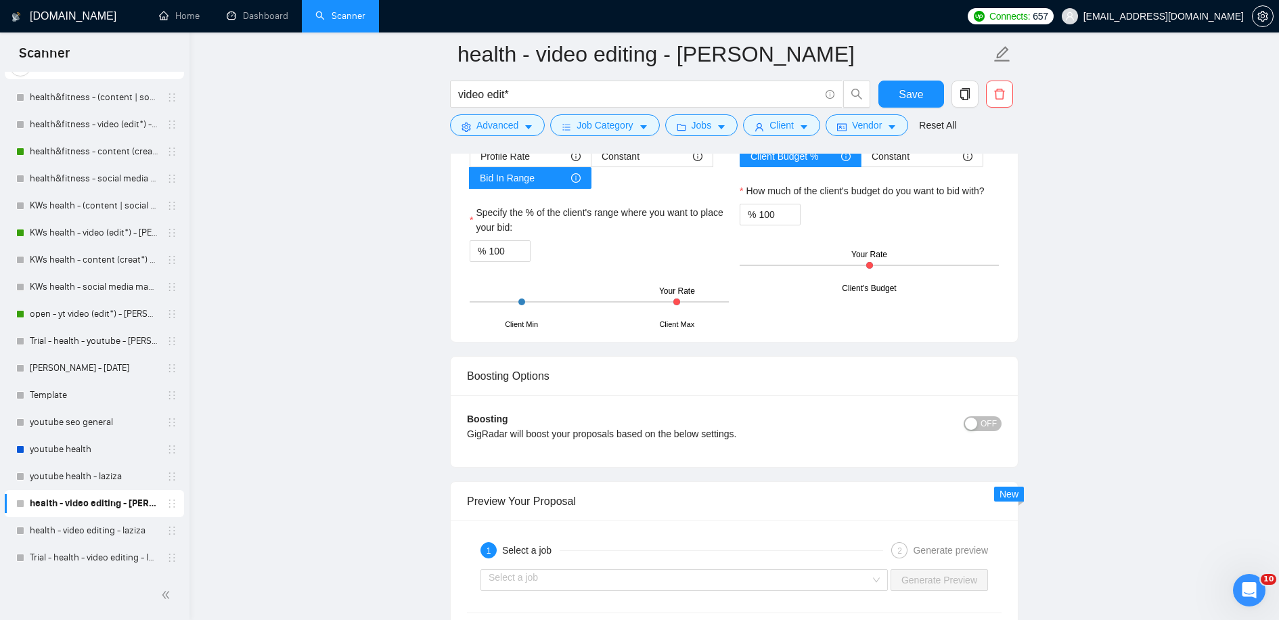
scroll to position [3582, 0]
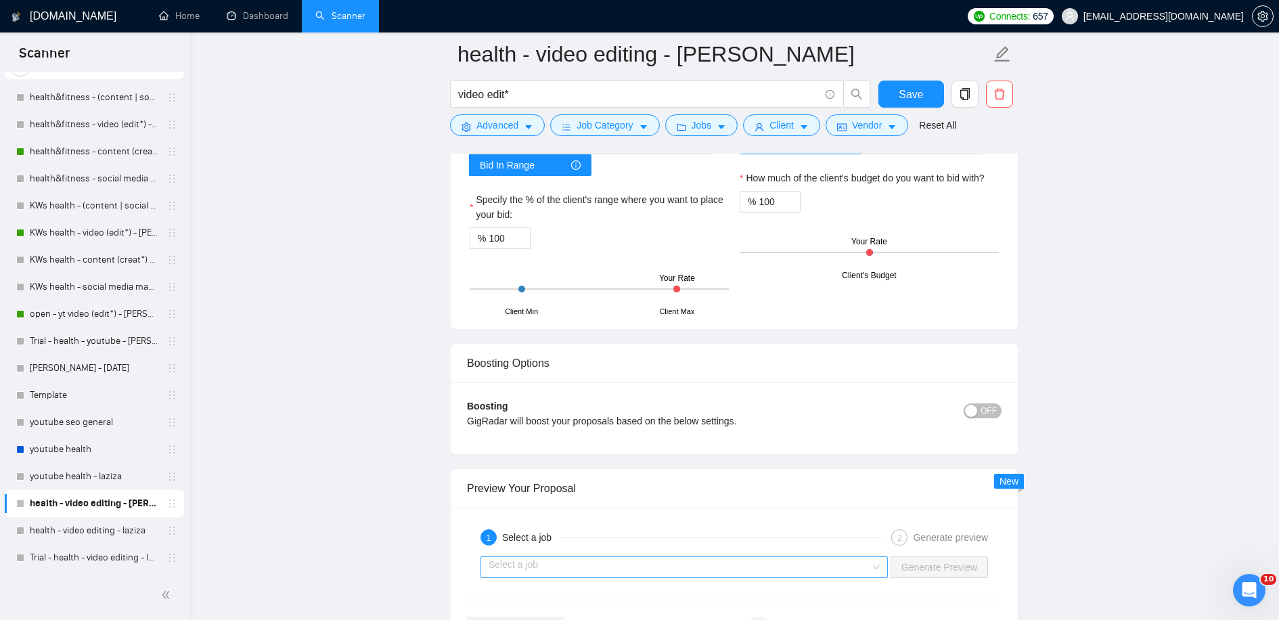
type textarea "[Lorem i dolorsit ametcons adipi eli seddoe't inci ut laboree dolo (ma ali en a…"
click at [820, 557] on input "search" at bounding box center [680, 567] width 382 height 20
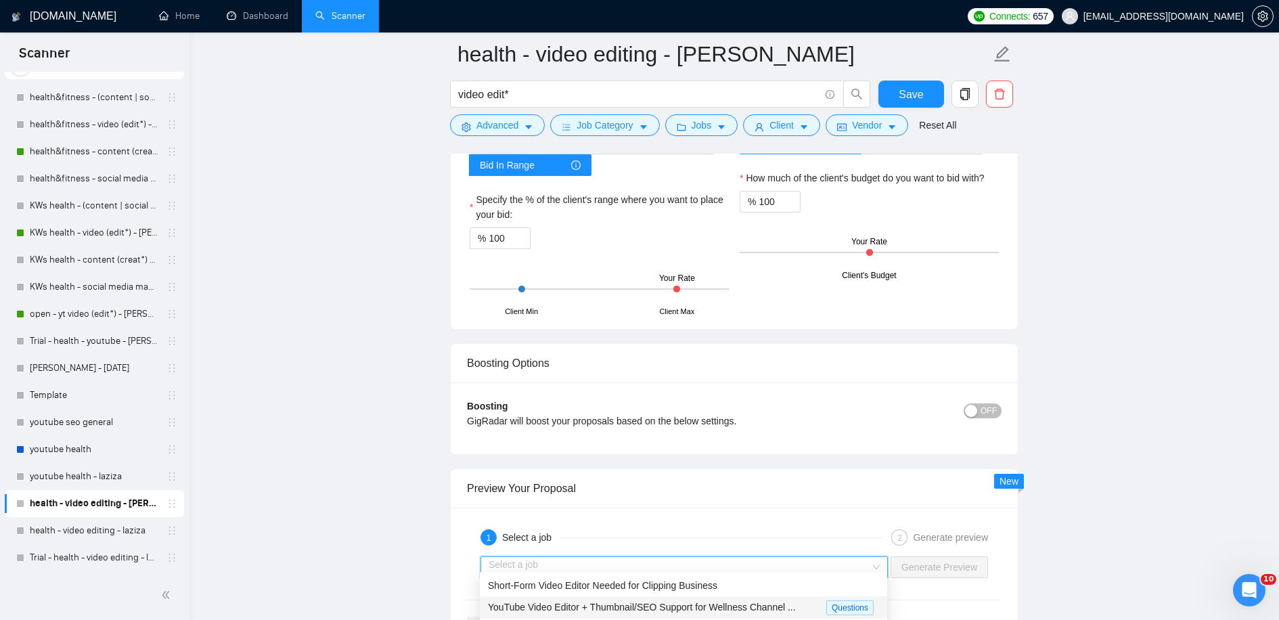
click at [769, 598] on div "YouTube Video Editor + Thumbnail/SEO Support for Wellness Channel ... Questions" at bounding box center [683, 607] width 407 height 22
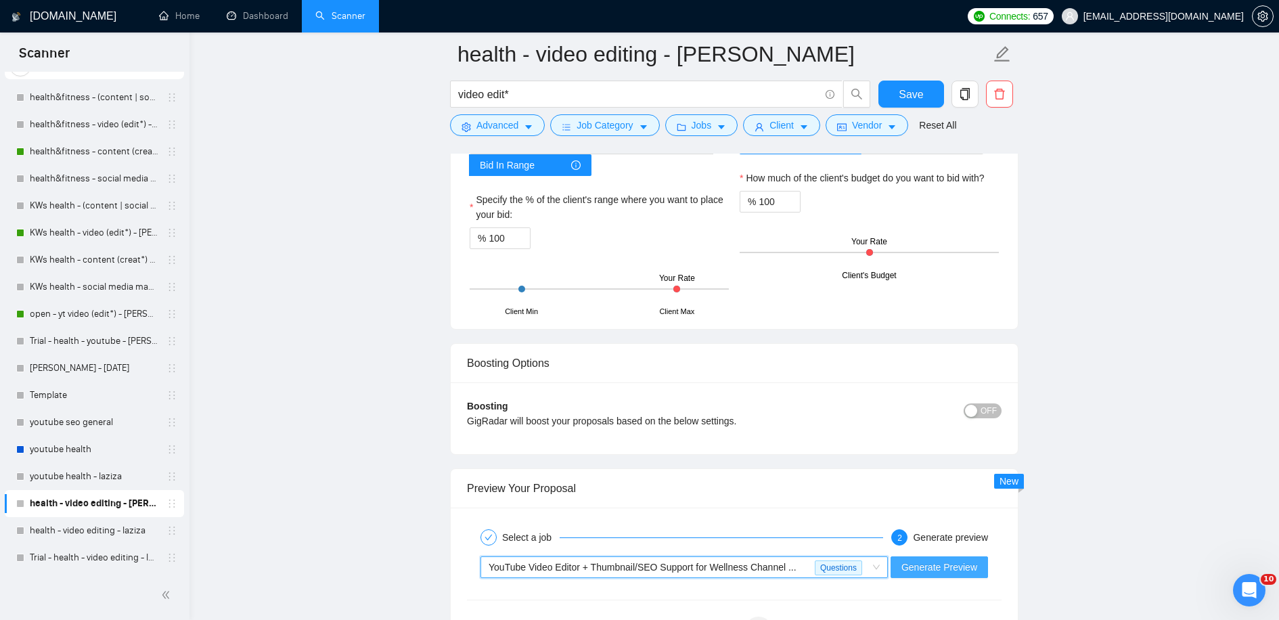
click at [932, 560] on span "Generate Preview" at bounding box center [939, 567] width 76 height 15
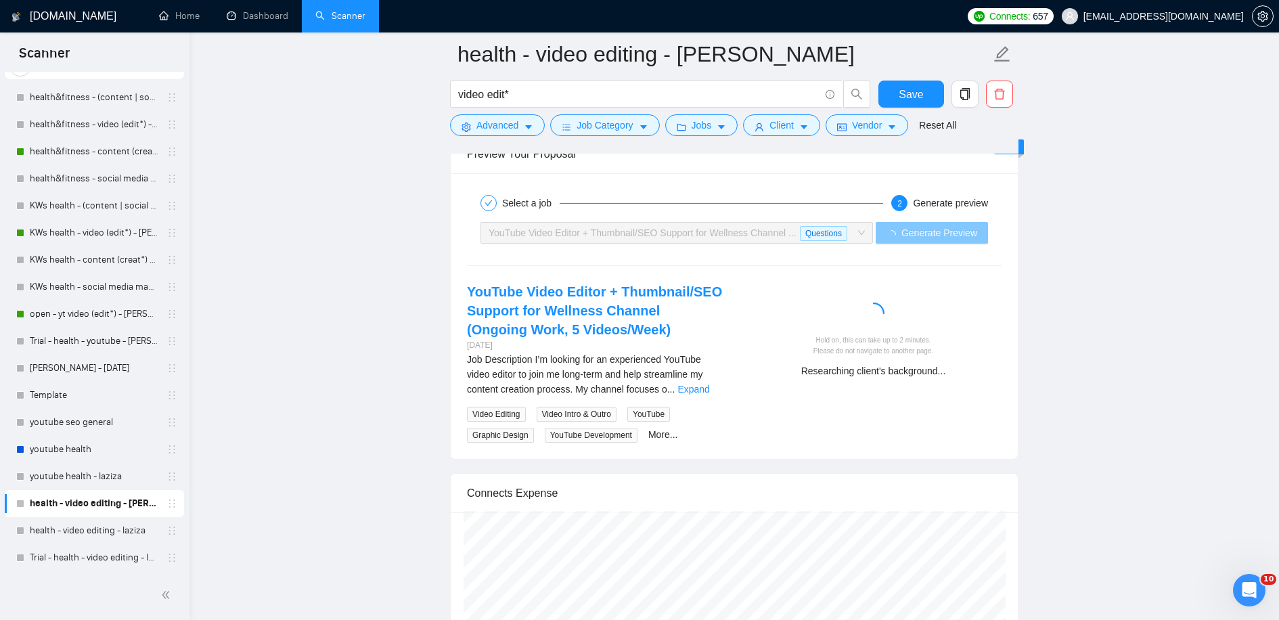
scroll to position [3925, 0]
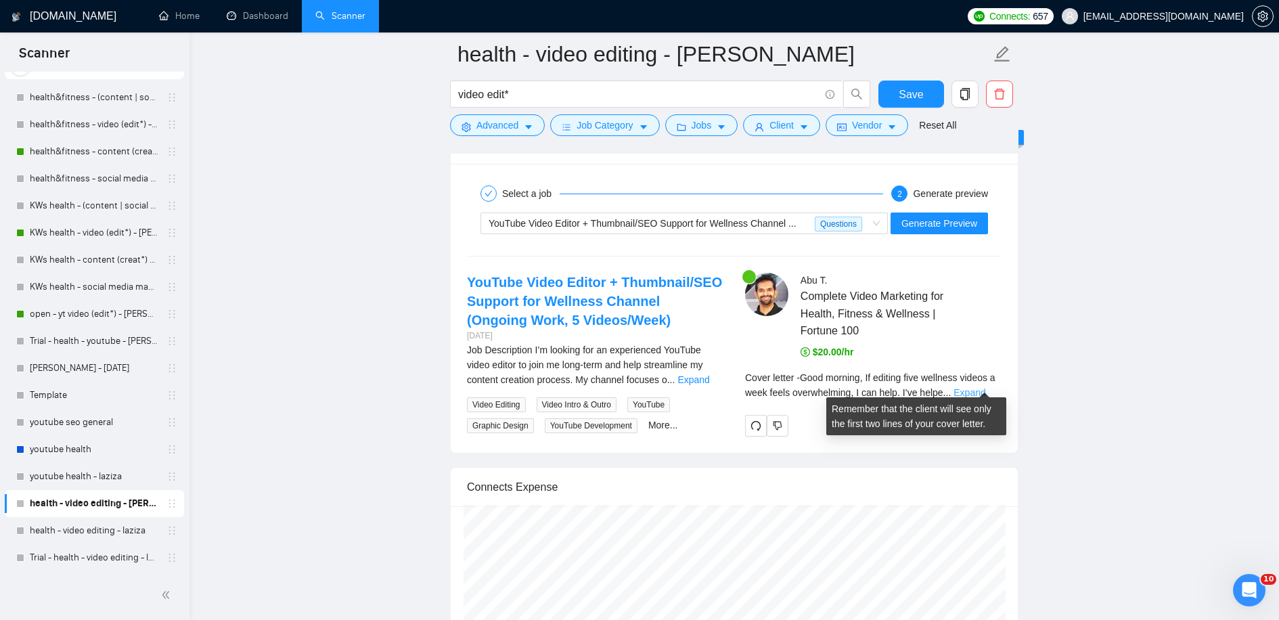
click at [983, 387] on link "Expand" at bounding box center [970, 392] width 32 height 11
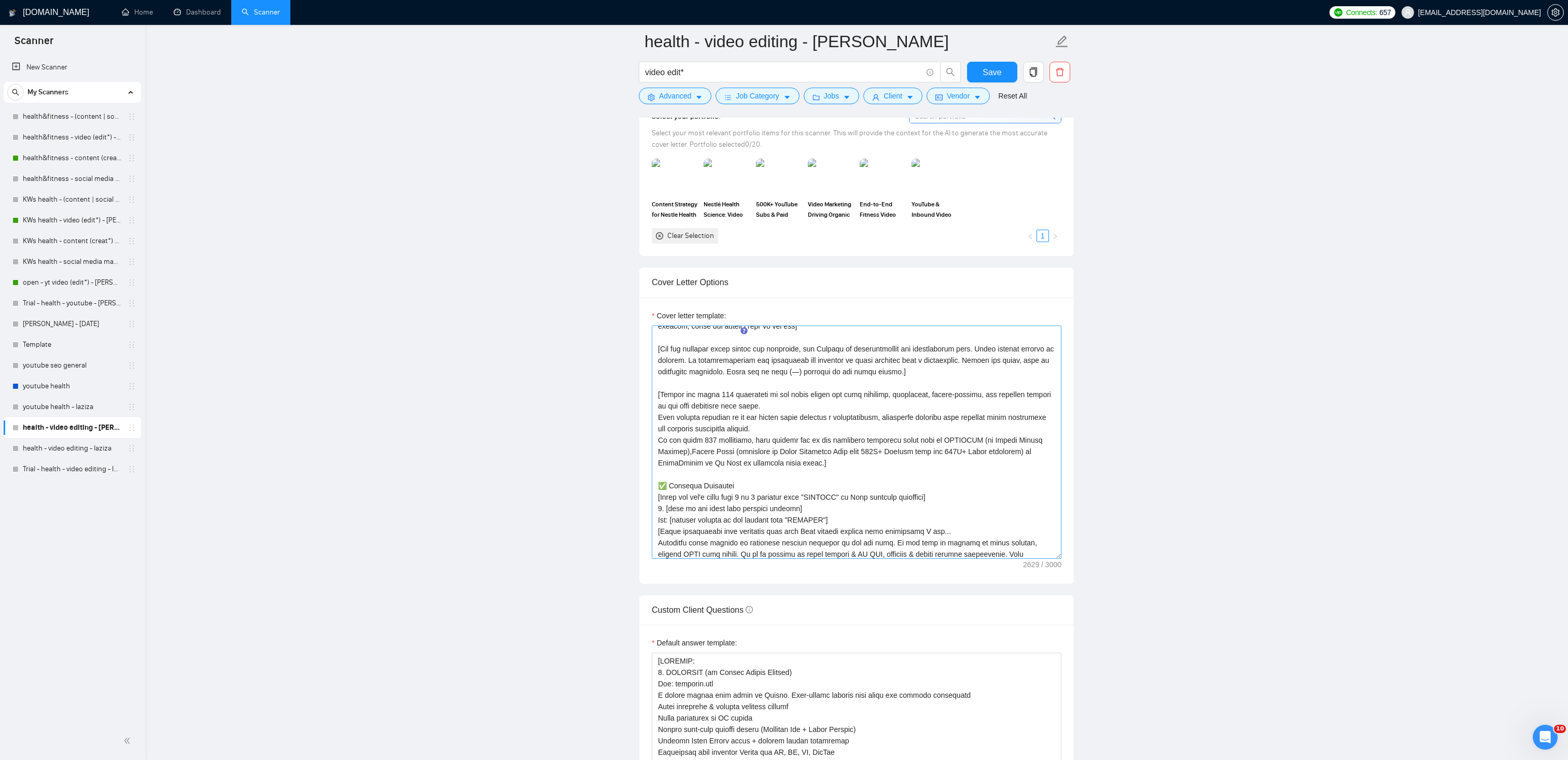
scroll to position [0, 0]
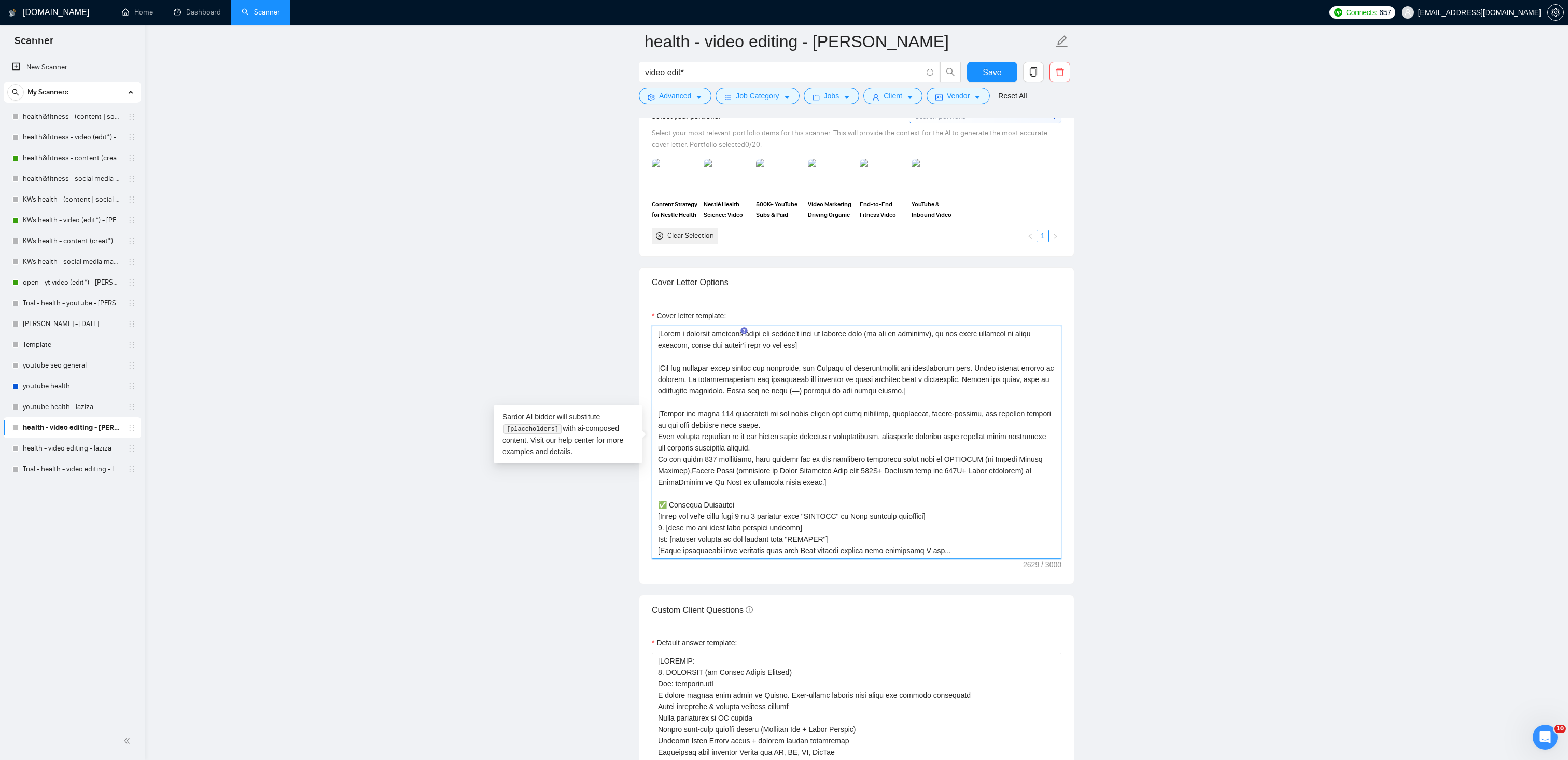
drag, startPoint x: 971, startPoint y: 516, endPoint x: 620, endPoint y: 515, distance: 351.0
click at [979, 67] on span "Save" at bounding box center [992, 72] width 18 height 13
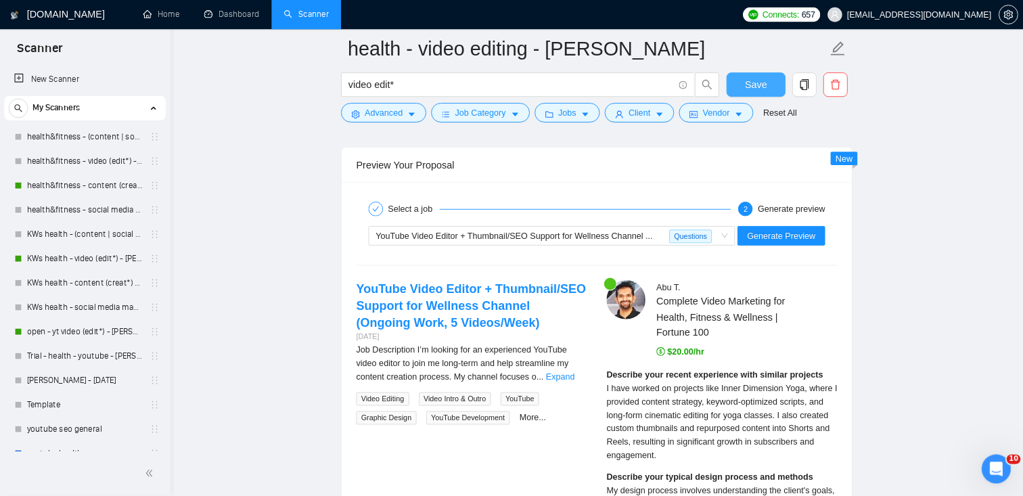
scroll to position [3289, 0]
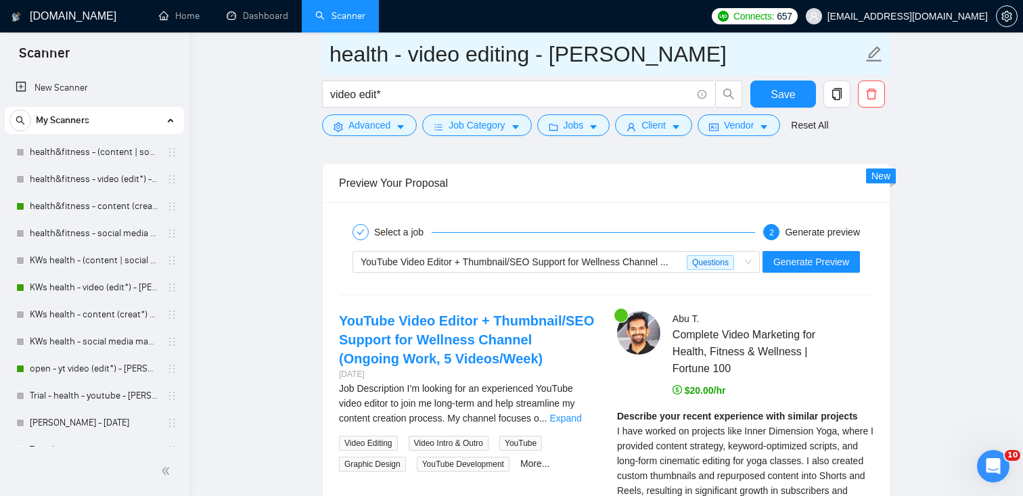
click at [387, 60] on input "health - video editing - [PERSON_NAME]" at bounding box center [596, 54] width 533 height 34
